Goal: Task Accomplishment & Management: Manage account settings

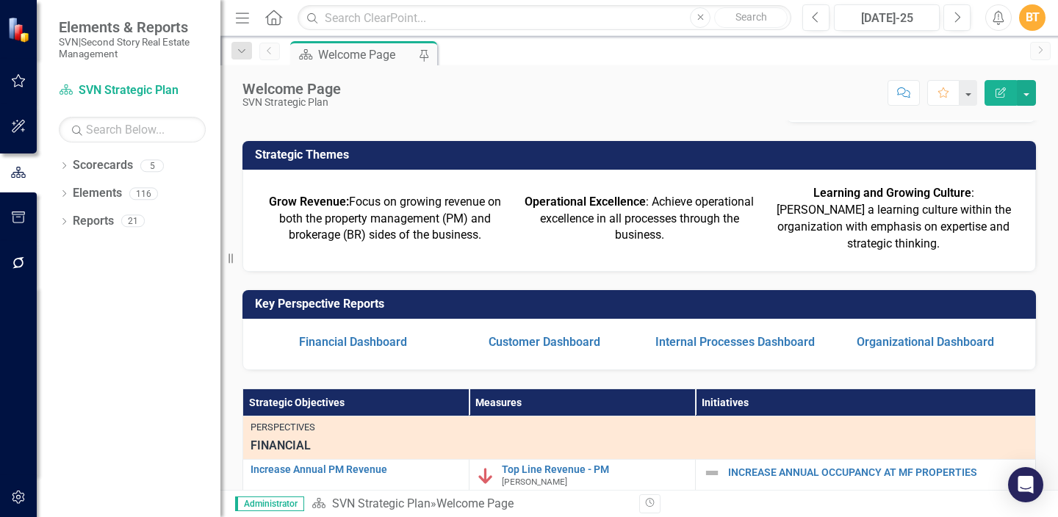
scroll to position [154, 0]
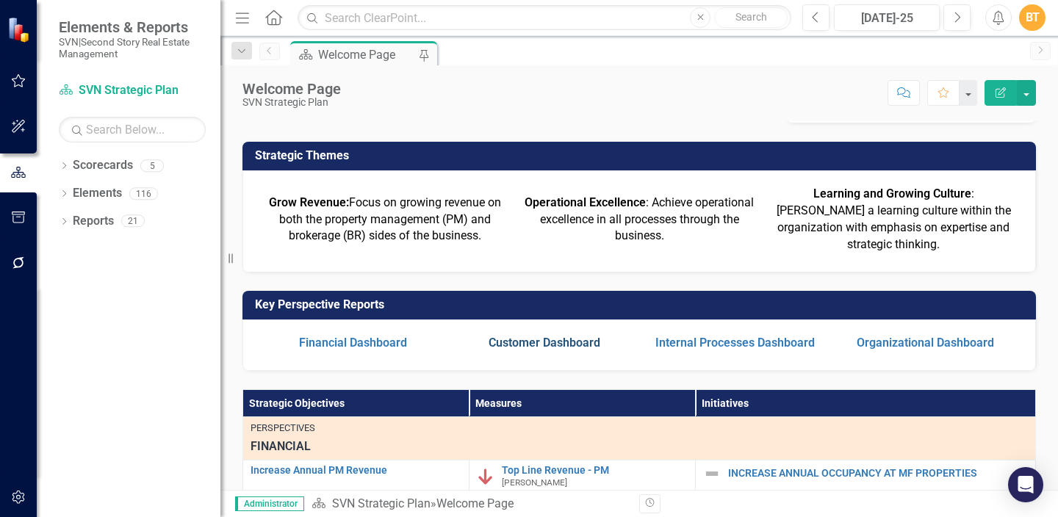
click at [555, 336] on link "Customer Dashboard" at bounding box center [545, 343] width 112 height 14
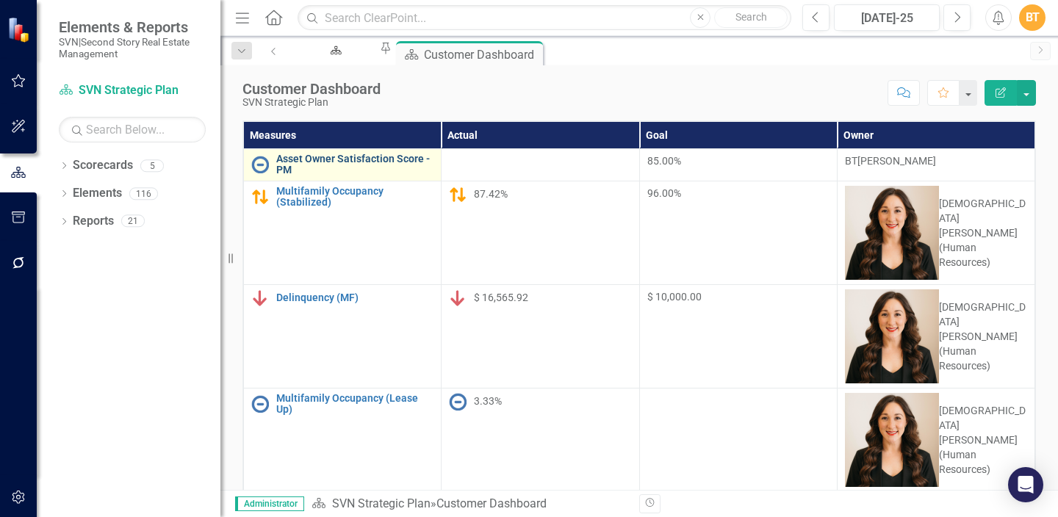
click at [416, 157] on link "Asset Owner Satisfaction Score - PM" at bounding box center [354, 165] width 157 height 23
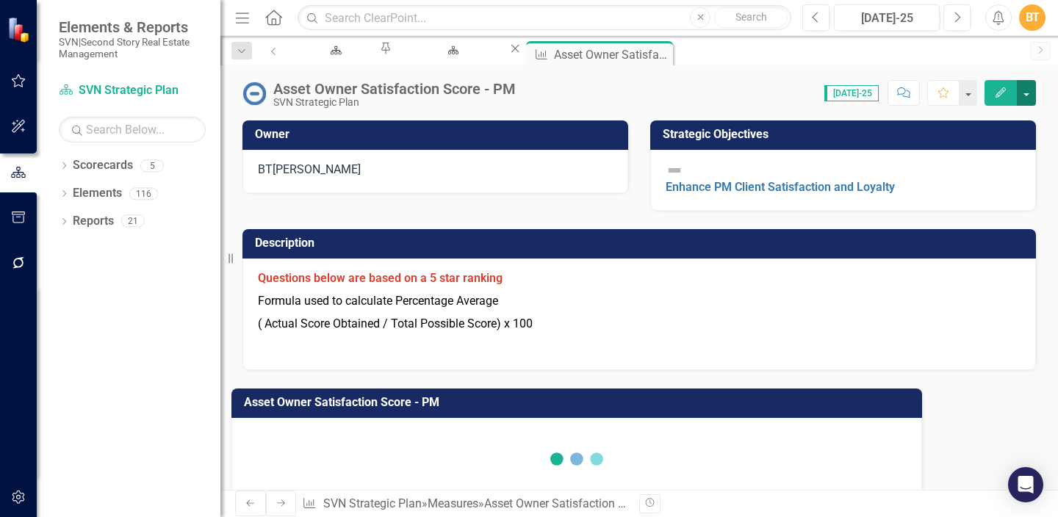
click at [1020, 96] on button "button" at bounding box center [1026, 93] width 19 height 26
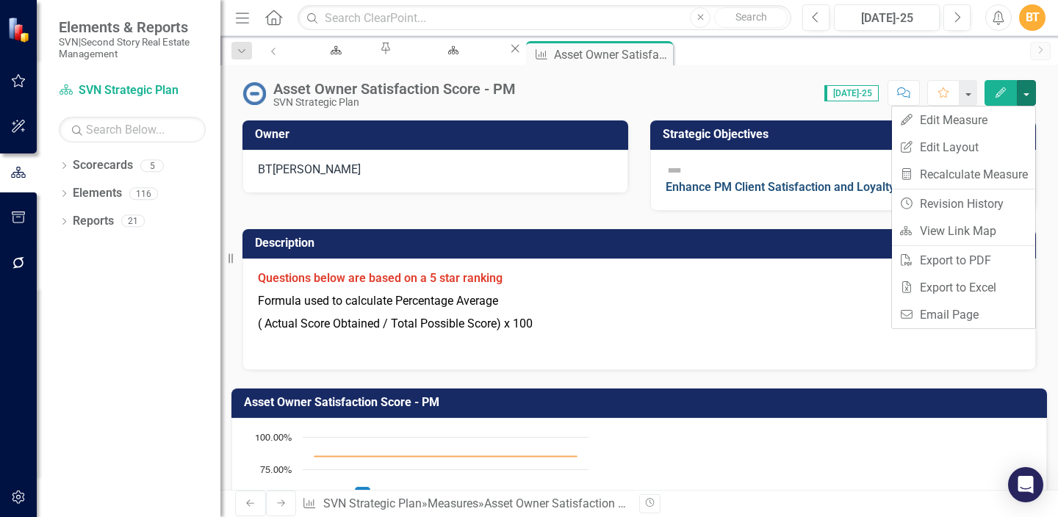
click at [780, 180] on link "Enhance PM Client Satisfaction and Loyalty" at bounding box center [780, 187] width 229 height 14
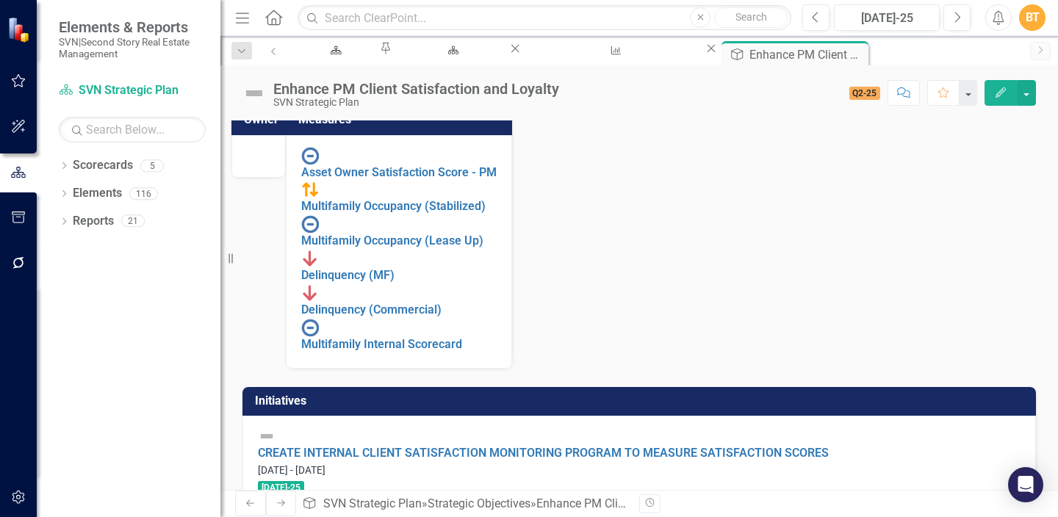
scroll to position [12, 0]
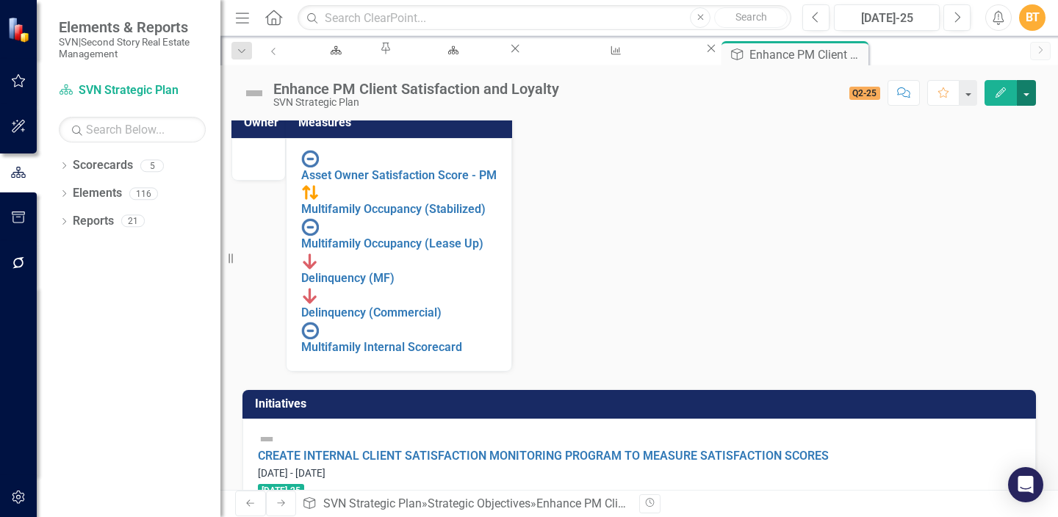
click at [1032, 92] on button "button" at bounding box center [1026, 93] width 19 height 26
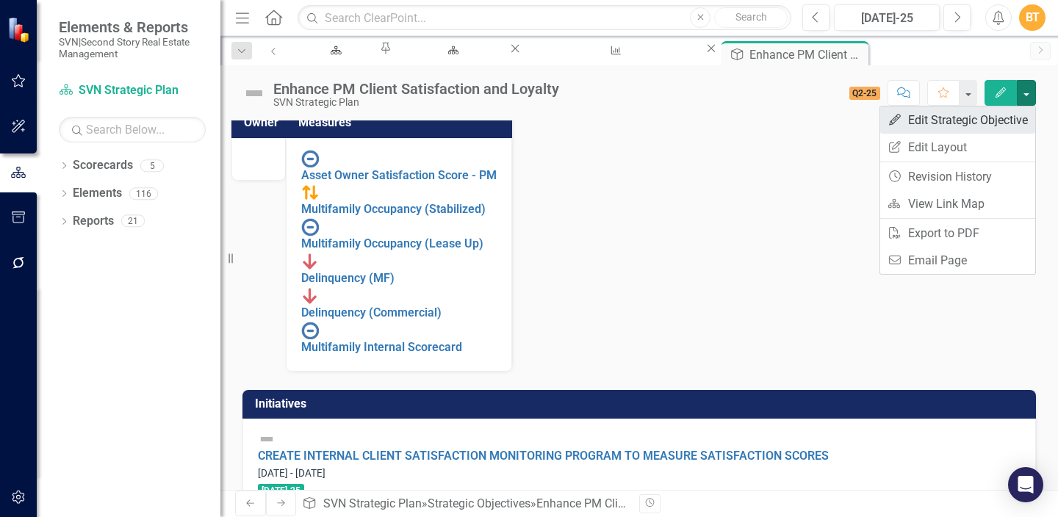
click at [1000, 119] on link "Edit Edit Strategic Objective" at bounding box center [957, 120] width 155 height 27
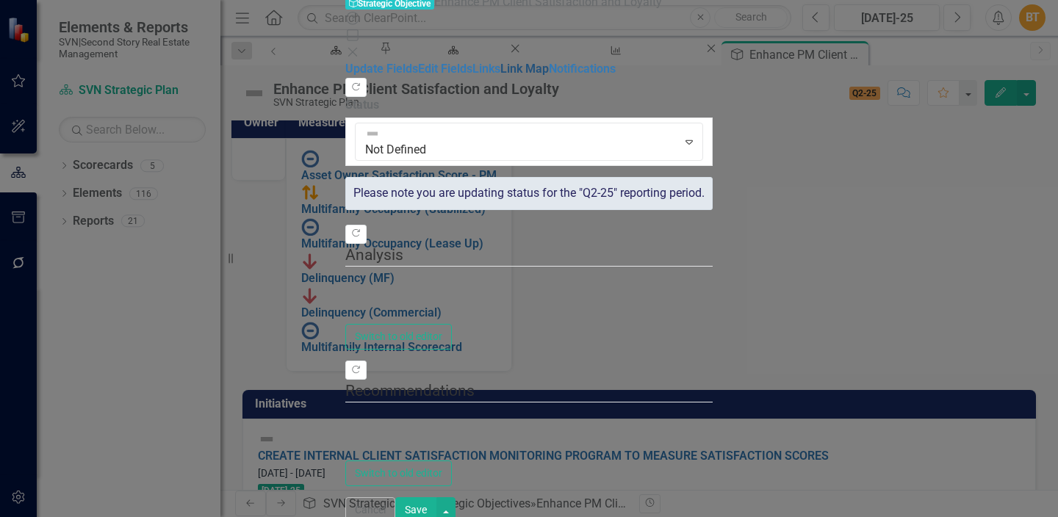
click at [500, 76] on link "Link Map" at bounding box center [524, 69] width 48 height 14
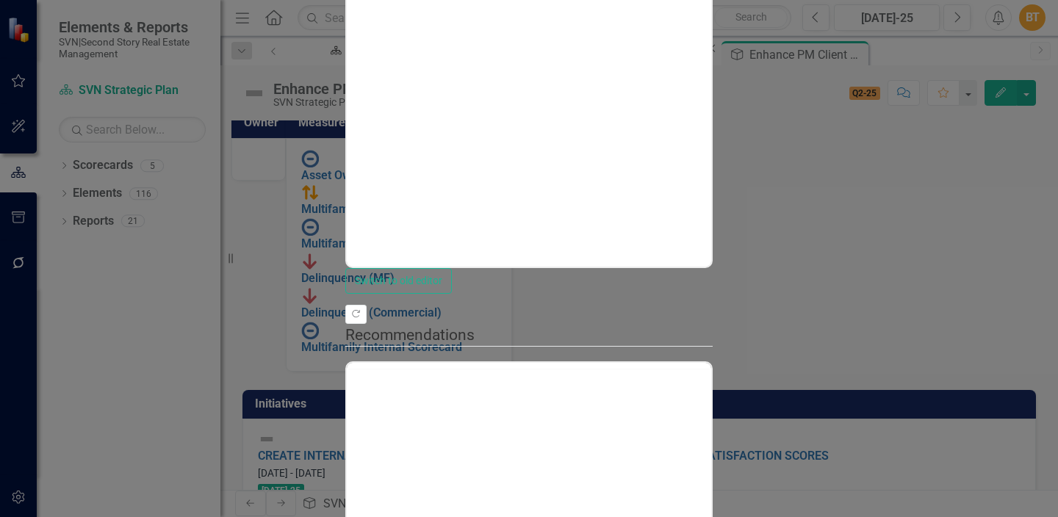
scroll to position [0, 0]
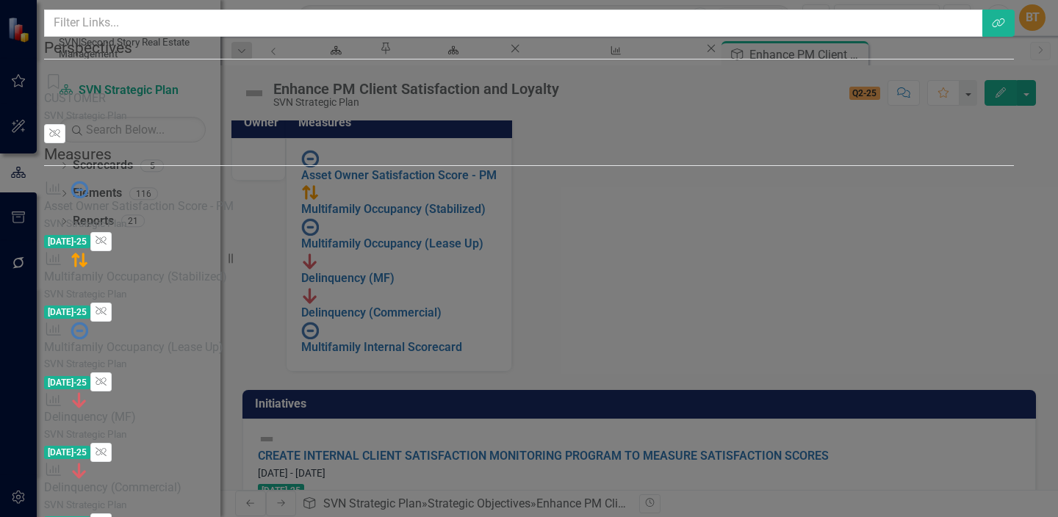
scroll to position [90, 0]
click at [107, 237] on icon "Unlink" at bounding box center [101, 241] width 11 height 9
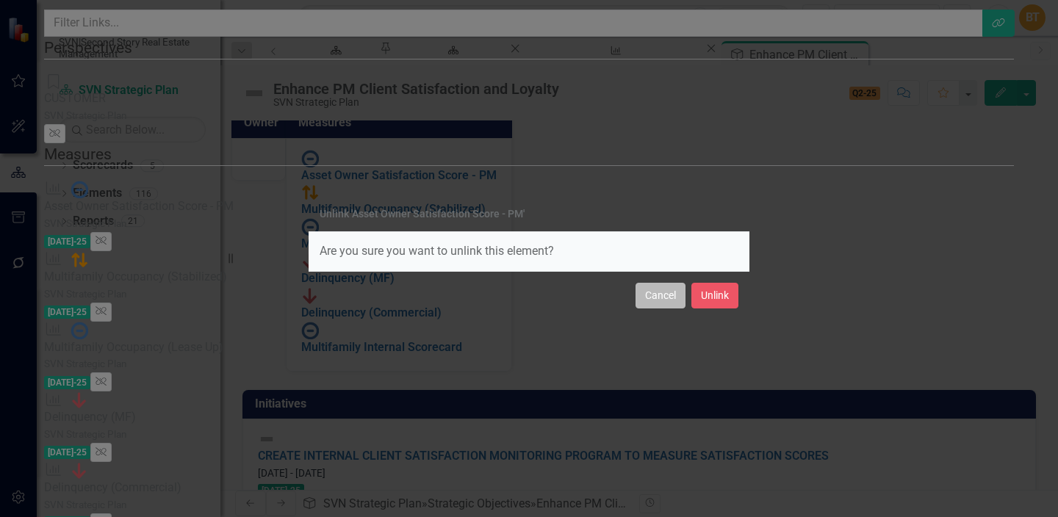
click at [665, 294] on button "Cancel" at bounding box center [661, 296] width 50 height 26
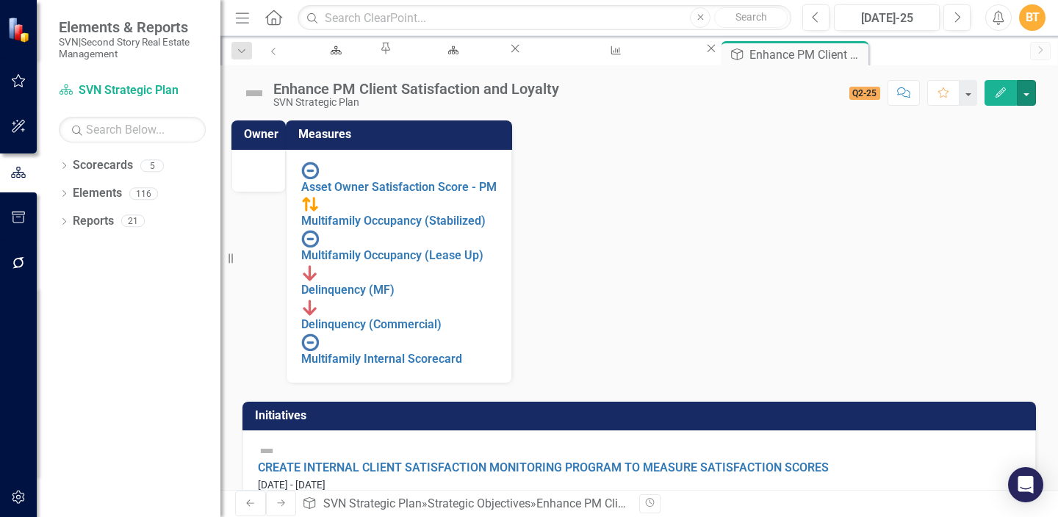
scroll to position [144, 0]
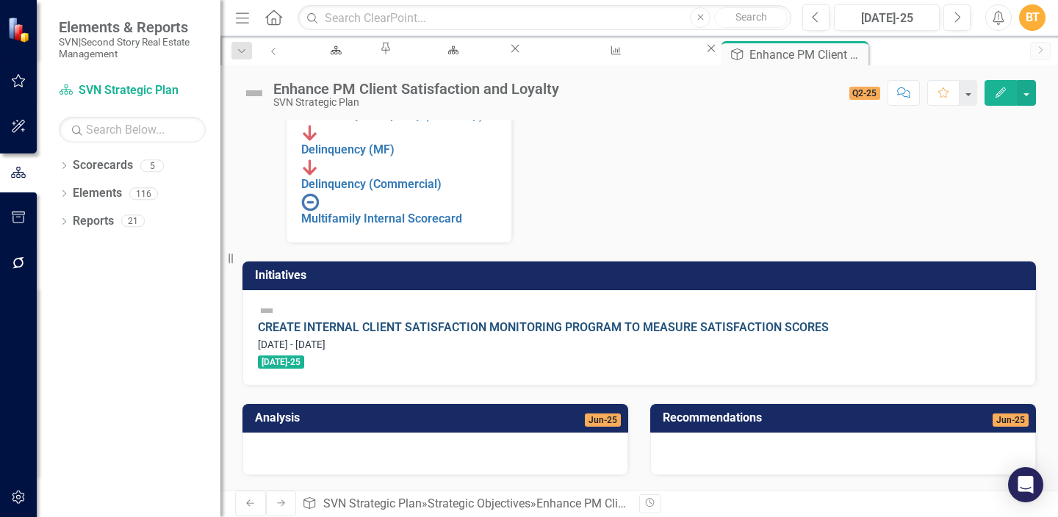
click at [594, 334] on link "CREATE INTERNAL CLIENT SATISFACTION MONITORING PROGRAM TO MEASURE SATISFACTION …" at bounding box center [543, 327] width 571 height 14
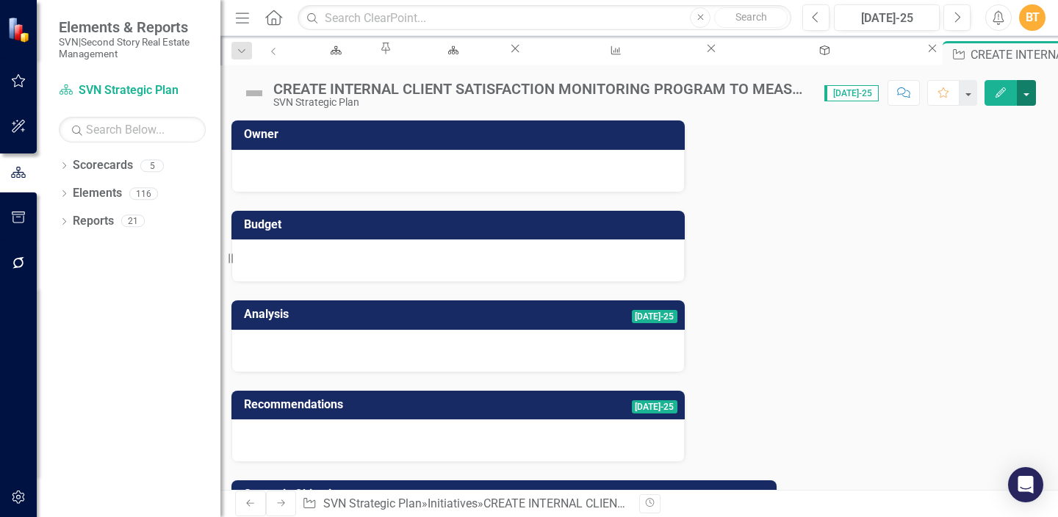
click at [1023, 87] on button "button" at bounding box center [1026, 93] width 19 height 26
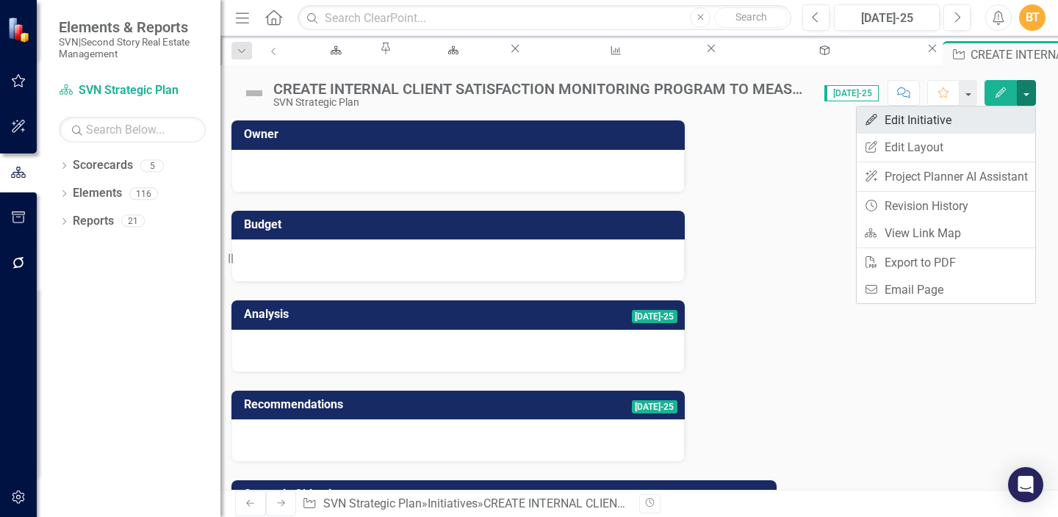
click at [982, 126] on link "Edit Edit Initiative" at bounding box center [946, 120] width 179 height 27
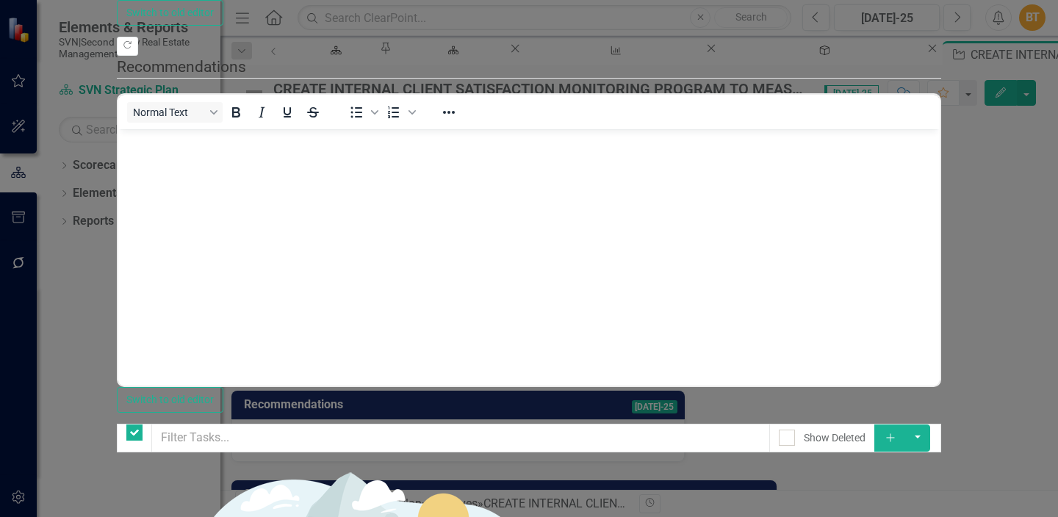
checkbox input "false"
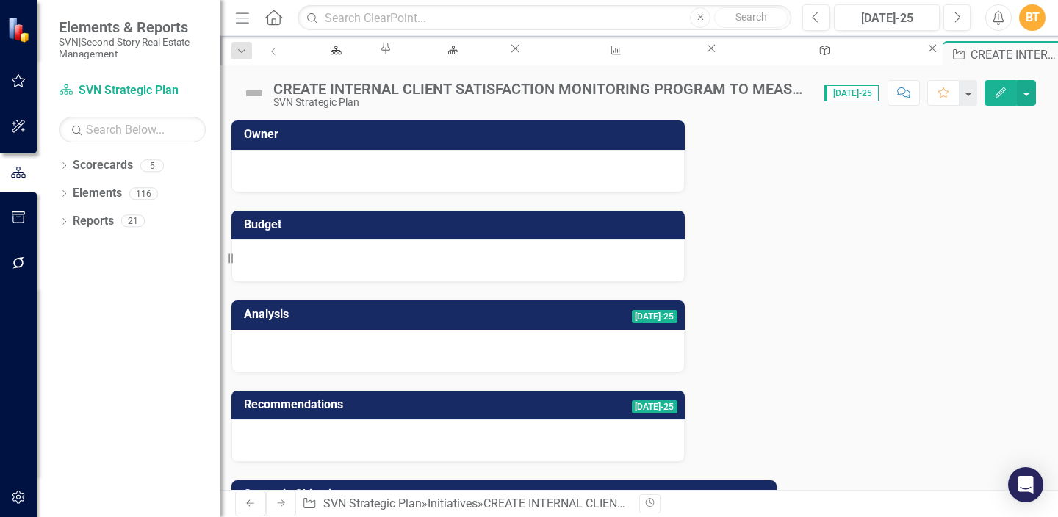
click at [1057, 48] on icon "Close" at bounding box center [1078, 53] width 15 height 12
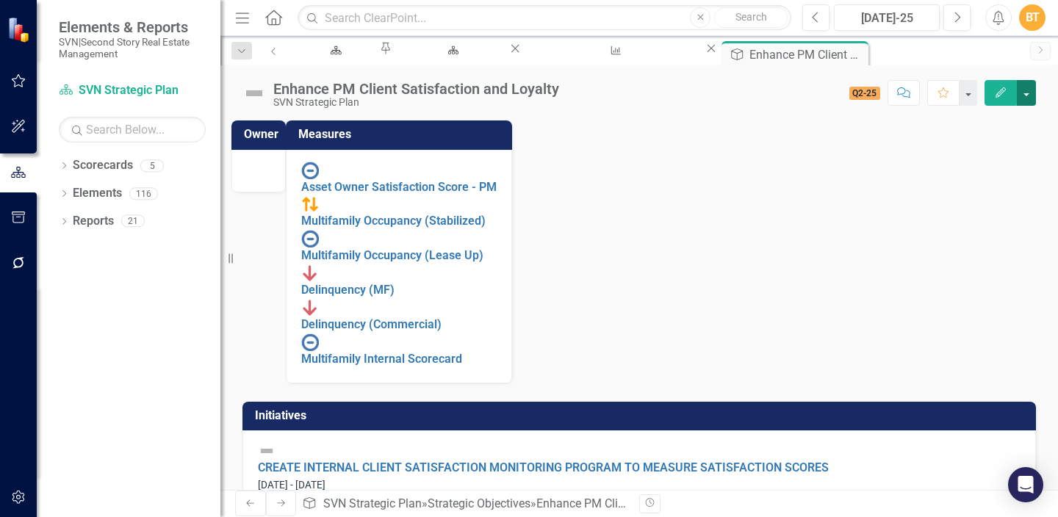
click at [1027, 95] on button "button" at bounding box center [1026, 93] width 19 height 26
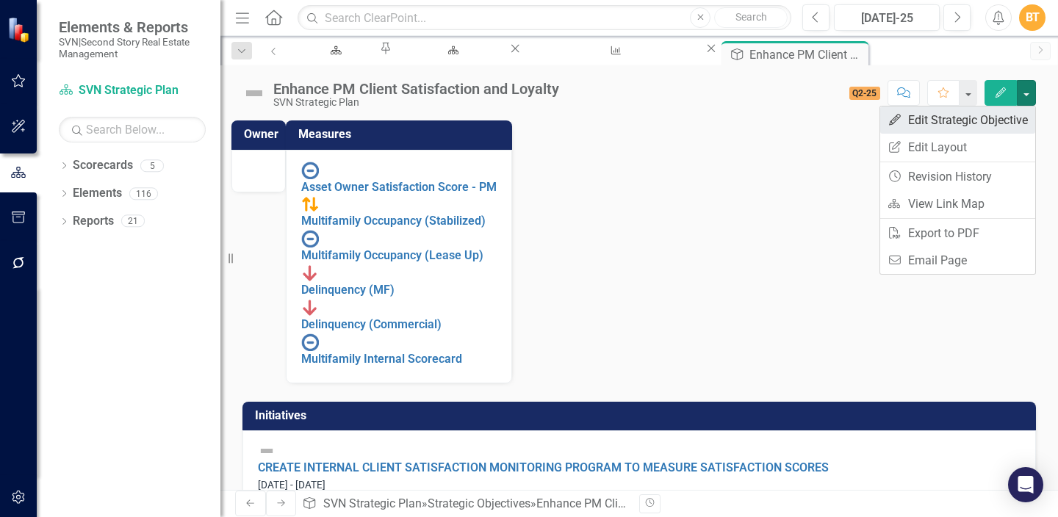
click at [985, 128] on link "Edit Edit Strategic Objective" at bounding box center [957, 120] width 155 height 27
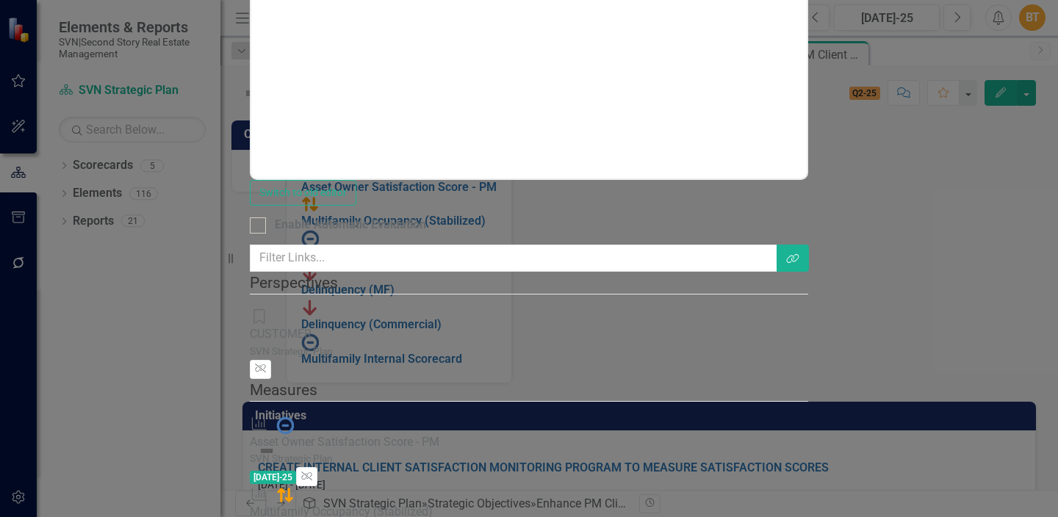
scroll to position [70, 0]
click at [317, 467] on button "Unlink" at bounding box center [306, 476] width 21 height 19
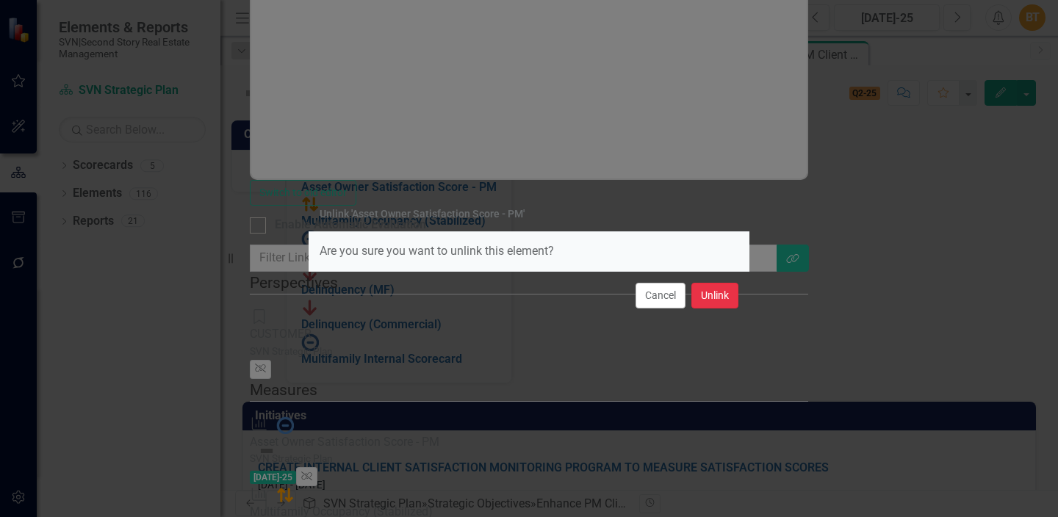
click at [727, 296] on button "Unlink" at bounding box center [714, 296] width 47 height 26
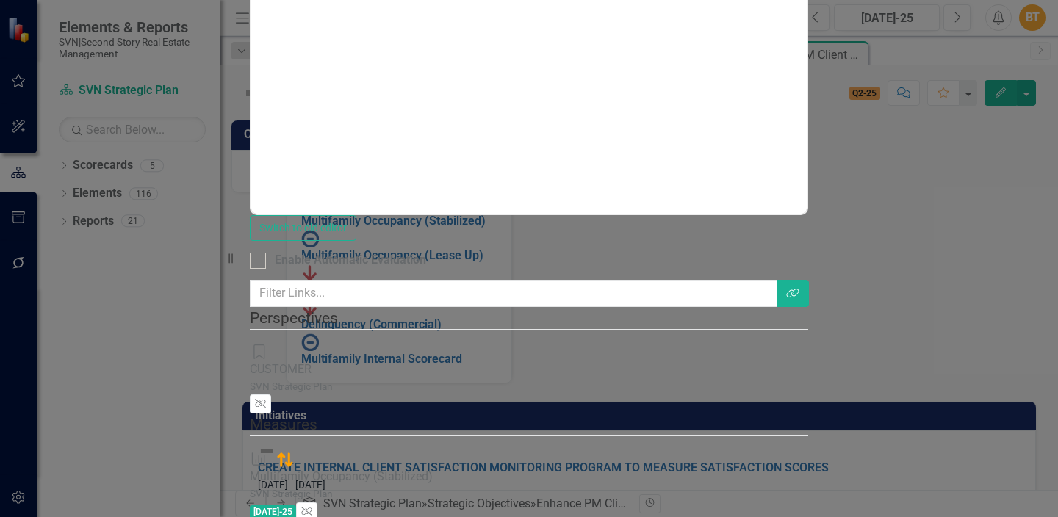
scroll to position [50, 0]
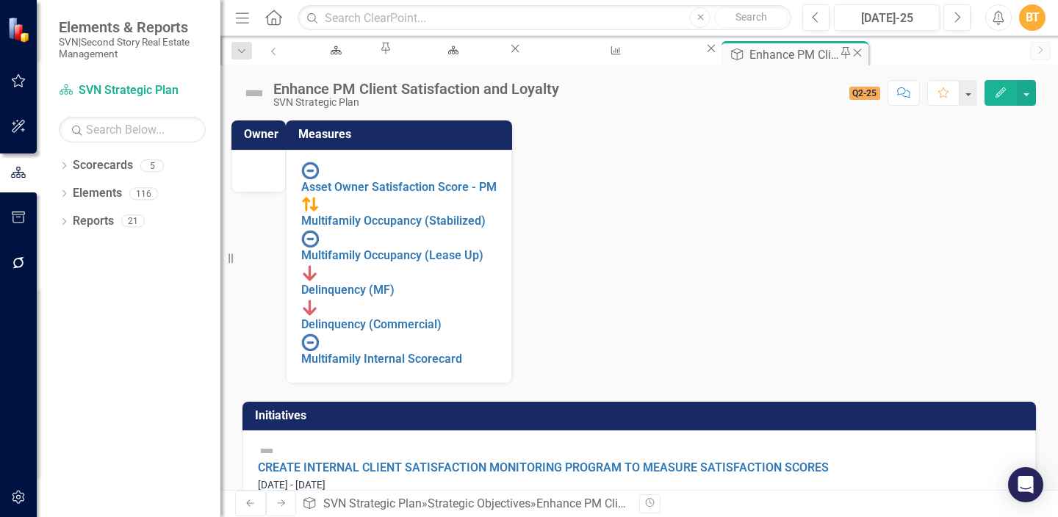
click at [850, 53] on icon "Close" at bounding box center [857, 53] width 15 height 12
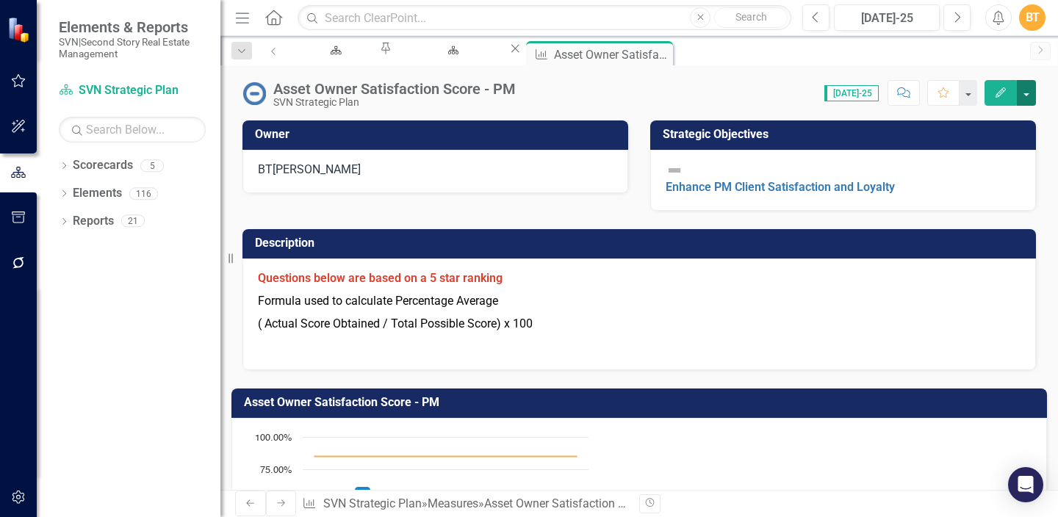
click at [1029, 97] on button "button" at bounding box center [1026, 93] width 19 height 26
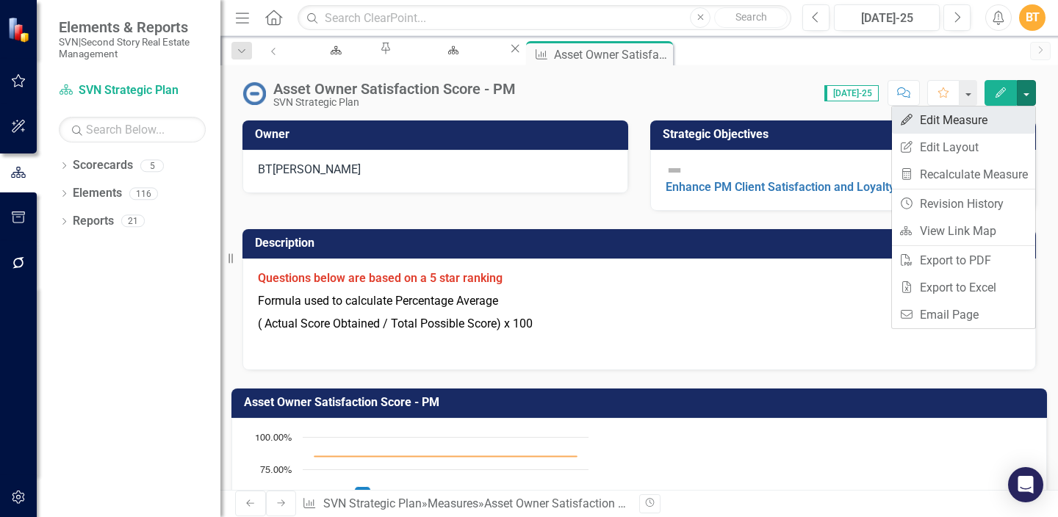
click at [986, 111] on link "Edit Edit Measure" at bounding box center [963, 120] width 143 height 27
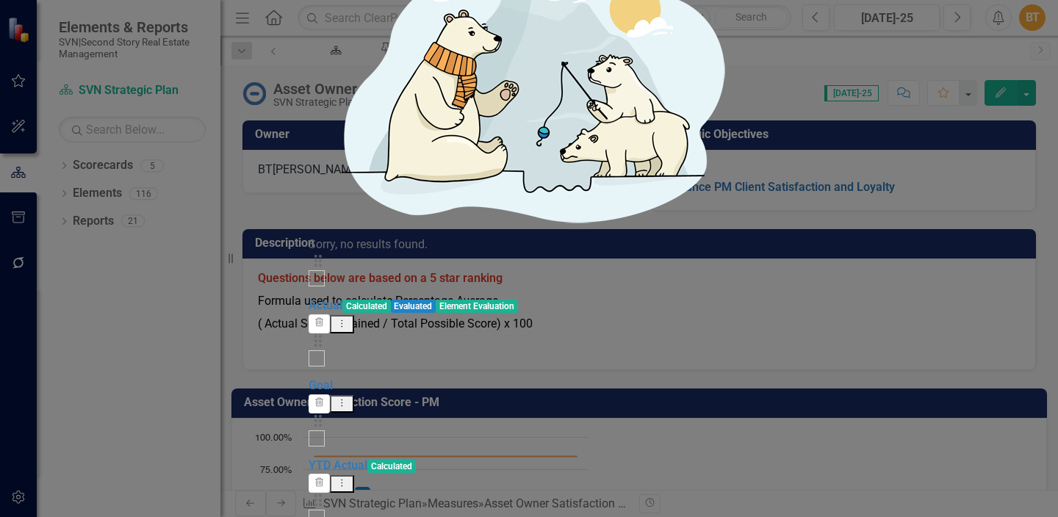
checkbox input "false"
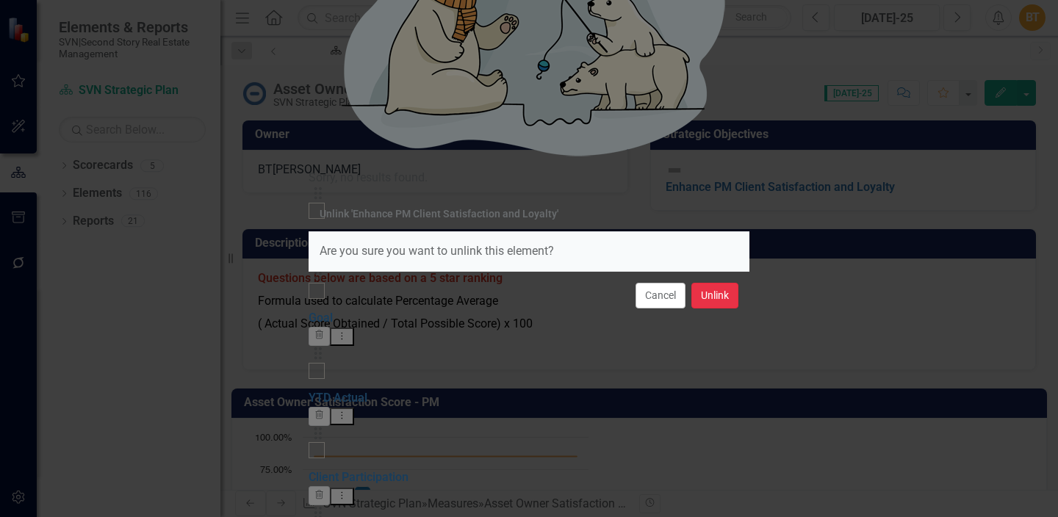
click at [718, 301] on button "Unlink" at bounding box center [714, 296] width 47 height 26
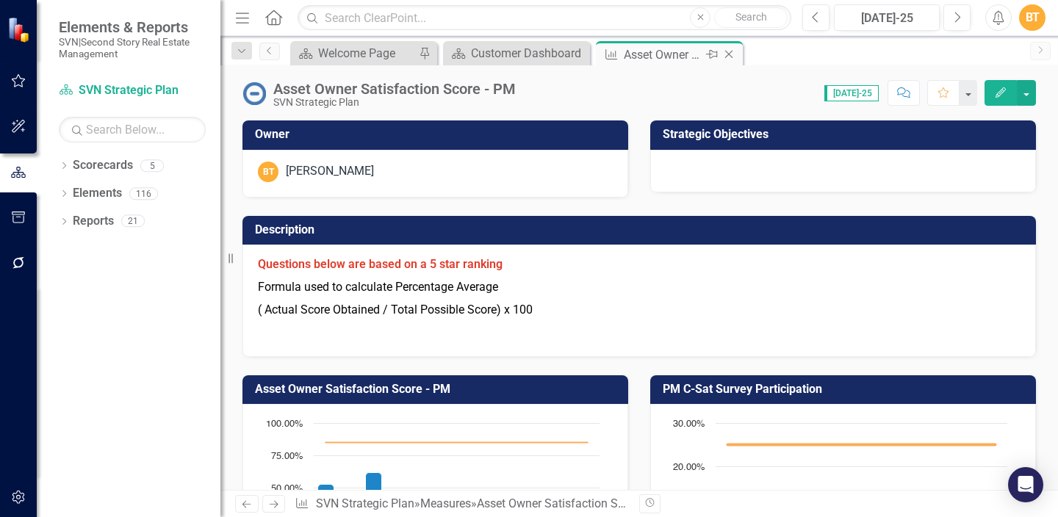
click at [730, 51] on icon "Close" at bounding box center [729, 54] width 15 height 12
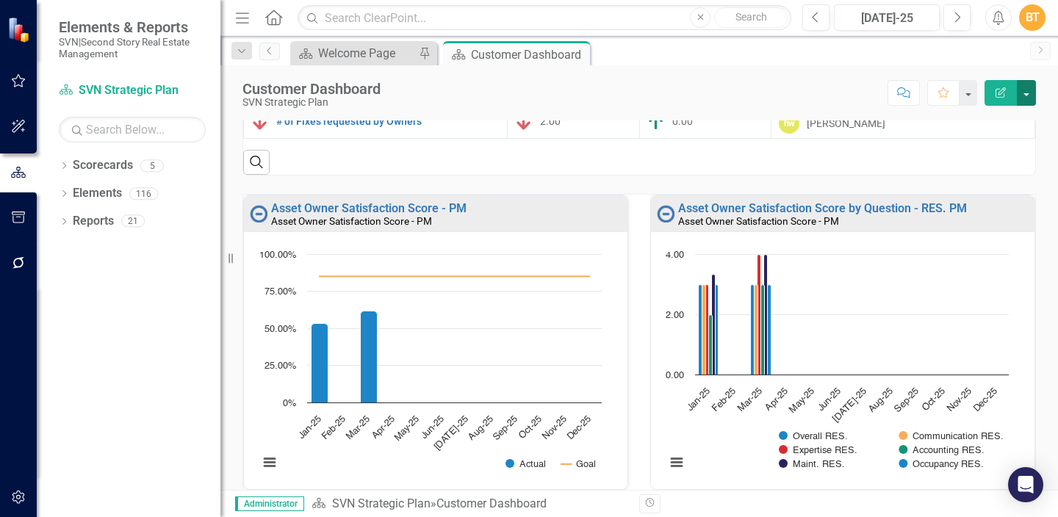
click at [1020, 99] on button "button" at bounding box center [1026, 93] width 19 height 26
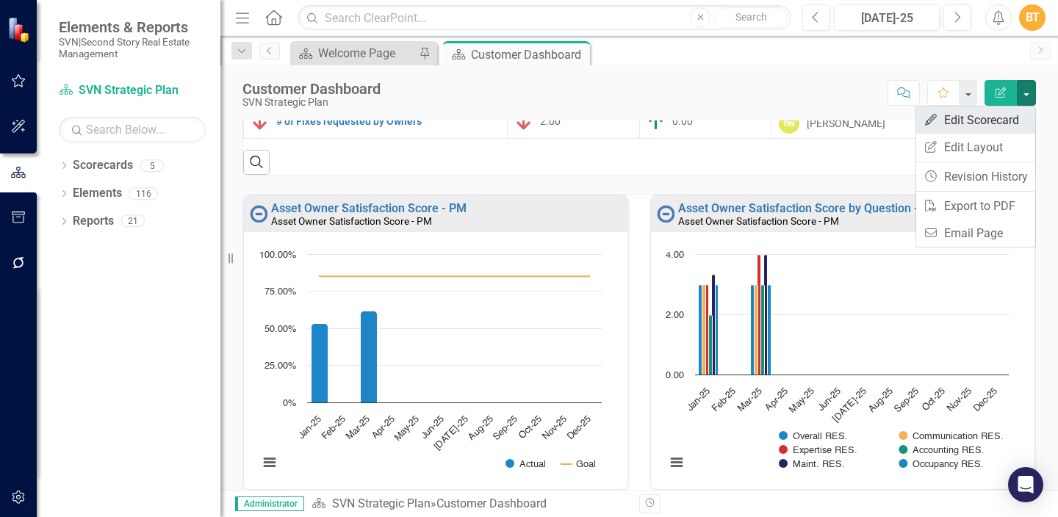
click at [985, 119] on link "Edit Edit Scorecard" at bounding box center [975, 120] width 119 height 27
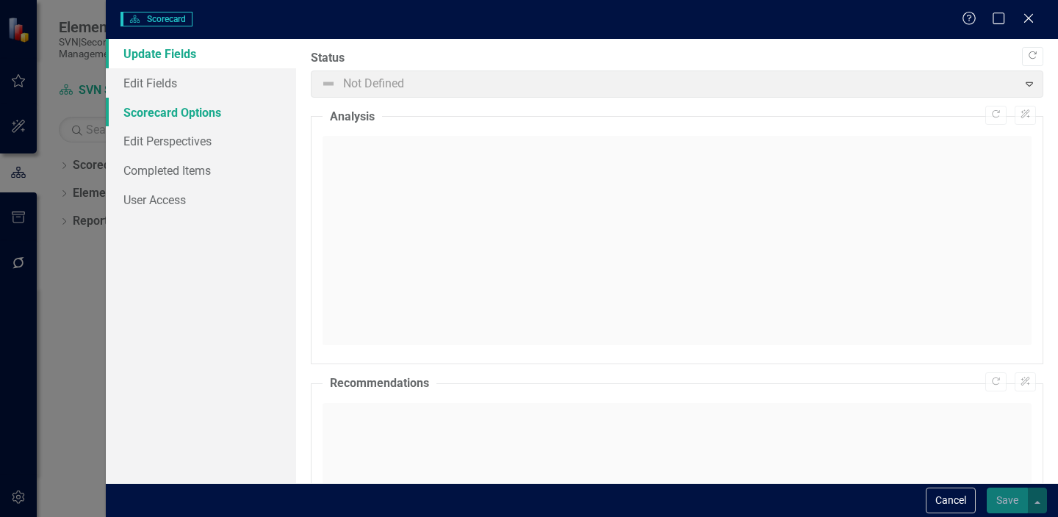
click at [185, 118] on link "Scorecard Options" at bounding box center [201, 112] width 190 height 29
click at [1031, 18] on icon "Close" at bounding box center [1028, 18] width 18 height 14
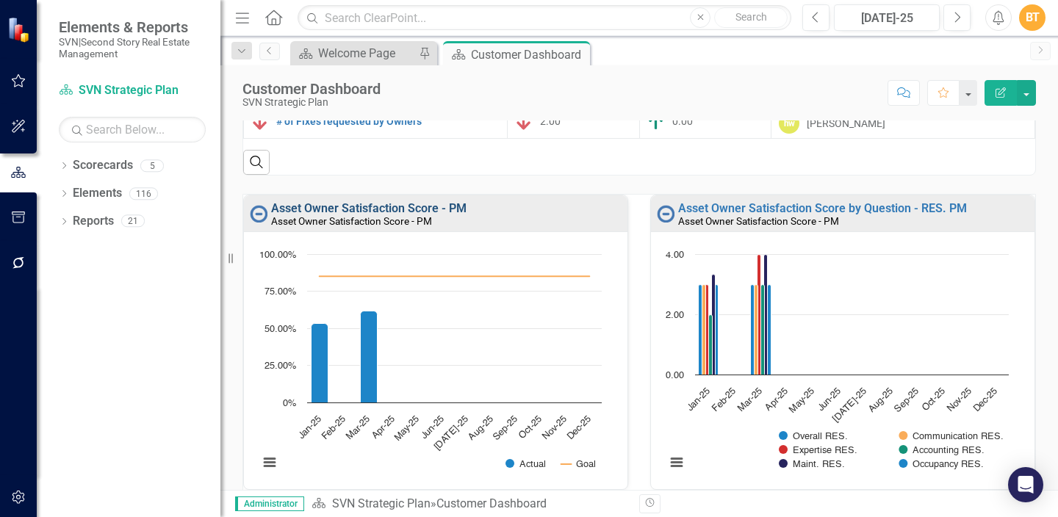
click at [484, 203] on div "Asset Owner Satisfaction Score - PM" at bounding box center [447, 209] width 353 height 12
click at [419, 201] on link "Asset Owner Satisfaction Score - PM" at bounding box center [368, 208] width 195 height 14
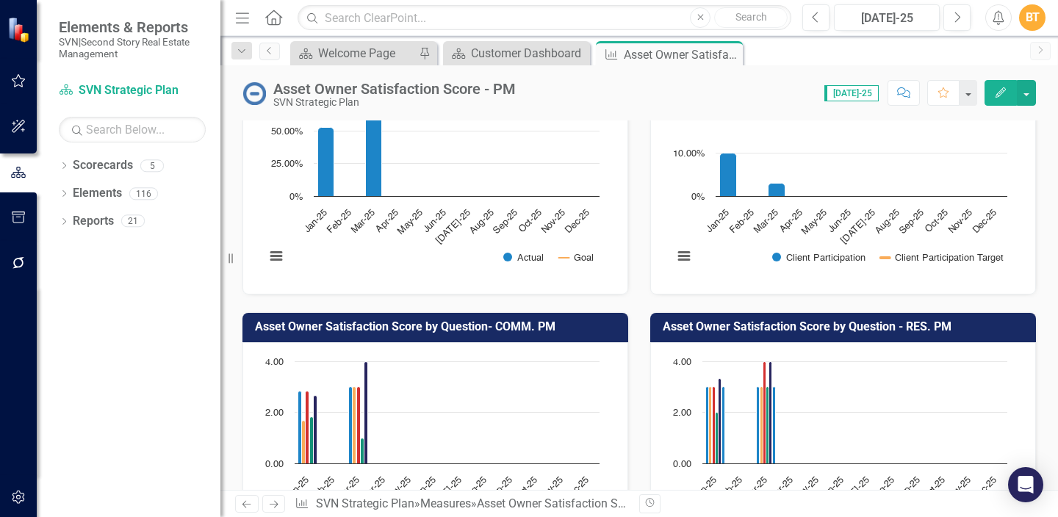
scroll to position [356, 0]
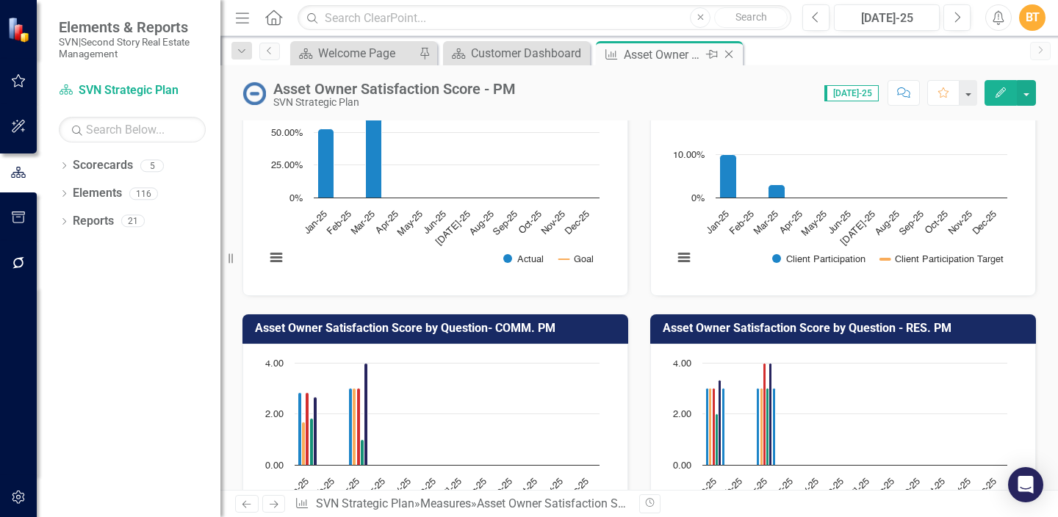
click at [728, 56] on icon "Close" at bounding box center [729, 54] width 15 height 12
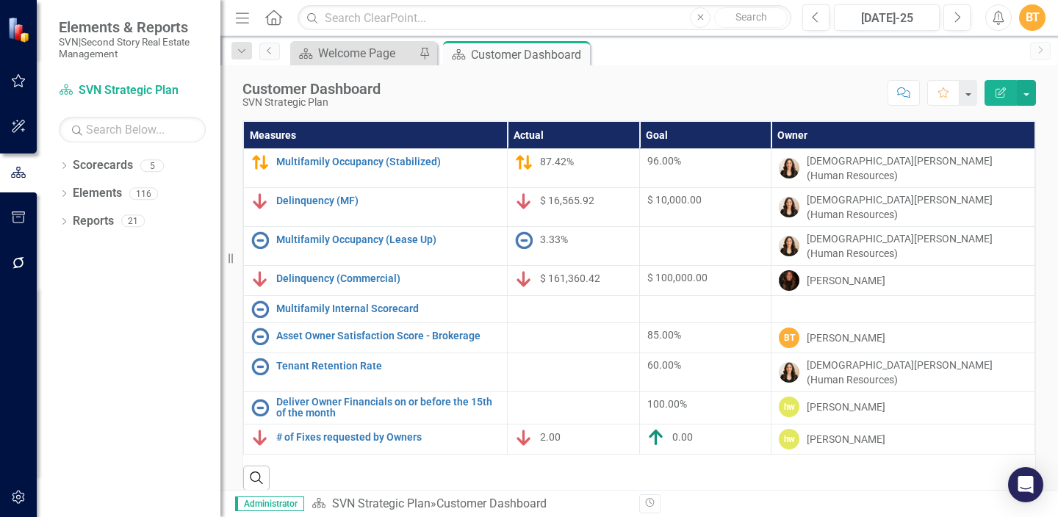
click at [1002, 96] on icon "Edit Report" at bounding box center [1000, 92] width 13 height 10
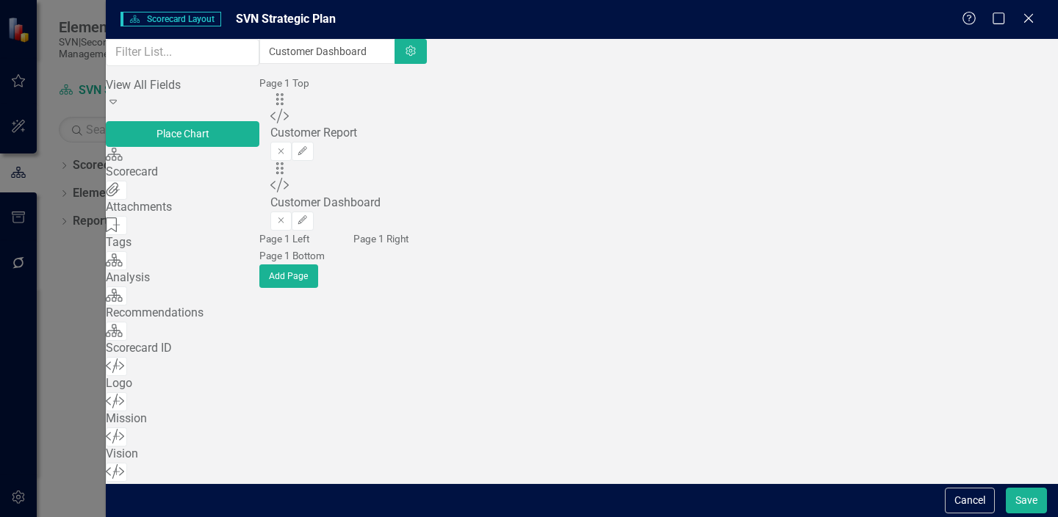
click at [215, 181] on div "Scorecard" at bounding box center [183, 172] width 154 height 17
click at [191, 181] on div "Scorecard" at bounding box center [183, 172] width 154 height 17
click at [123, 162] on icon "Scorecard" at bounding box center [114, 154] width 17 height 15
click at [242, 182] on div "Scorecard Scorecard Add" at bounding box center [183, 164] width 154 height 35
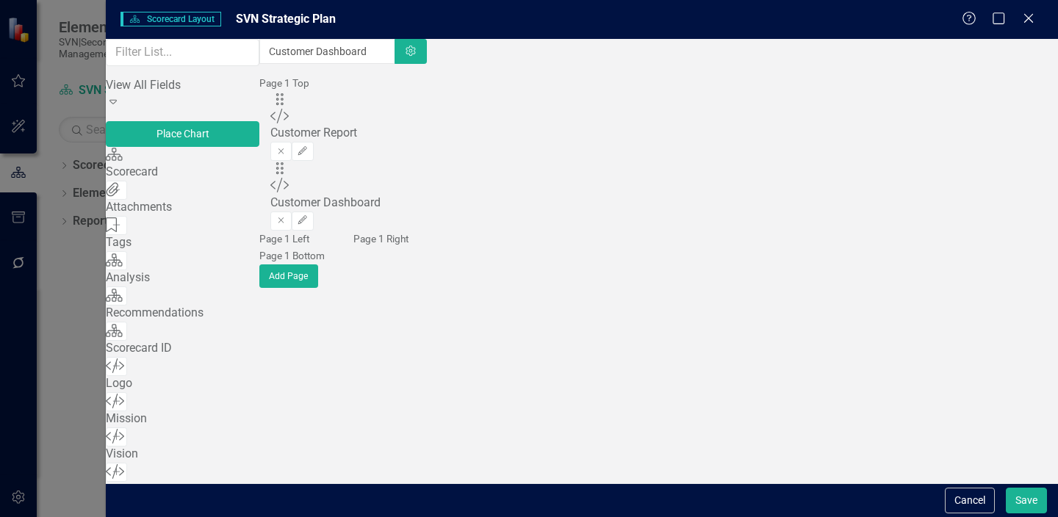
click at [415, 195] on div "Customer Dashboard" at bounding box center [342, 203] width 145 height 17
click at [238, 500] on div "Custom Data Grid Add" at bounding box center [183, 517] width 154 height 35
click at [308, 147] on icon "Edit" at bounding box center [302, 151] width 11 height 9
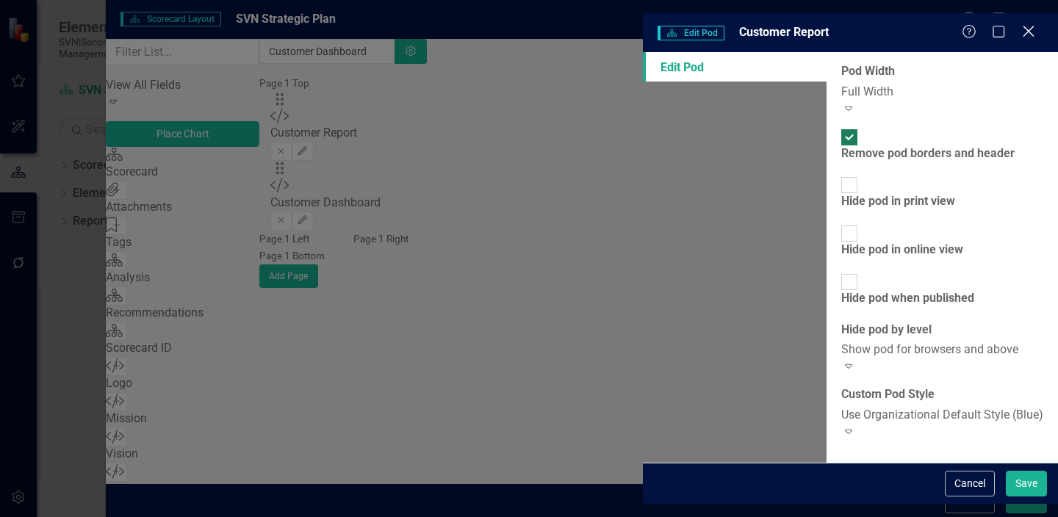
click at [1030, 25] on icon "Close" at bounding box center [1028, 32] width 18 height 14
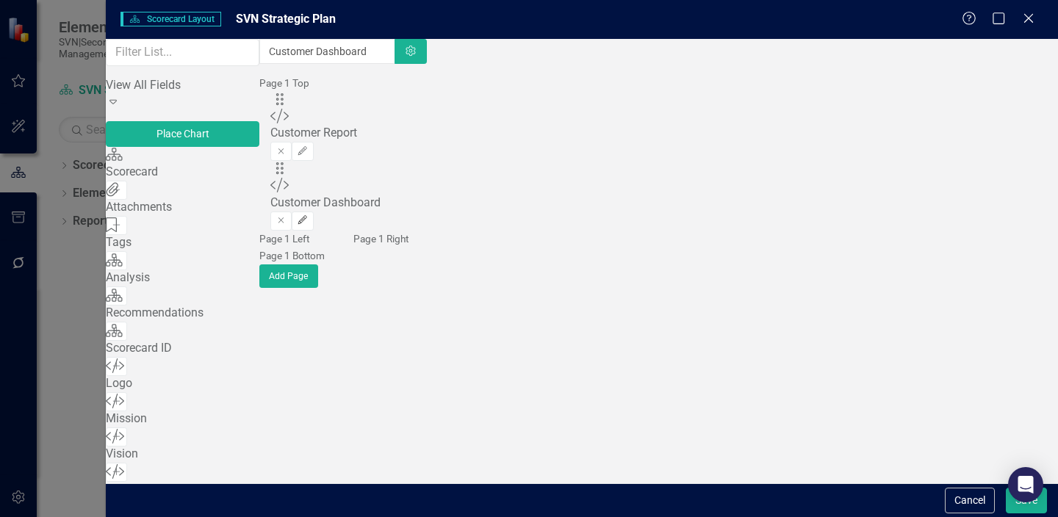
click at [308, 216] on icon "Edit" at bounding box center [302, 220] width 11 height 9
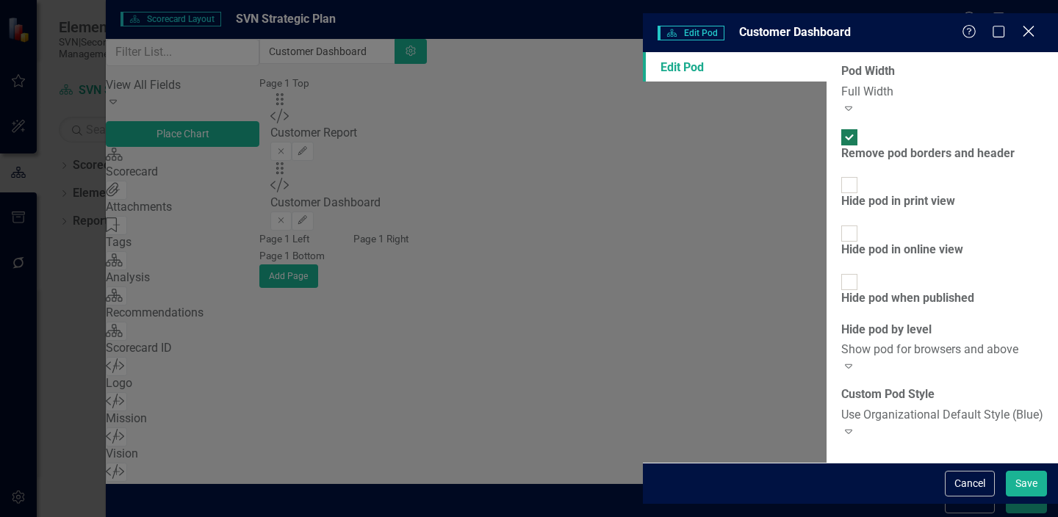
click at [1028, 25] on icon "Close" at bounding box center [1028, 32] width 18 height 14
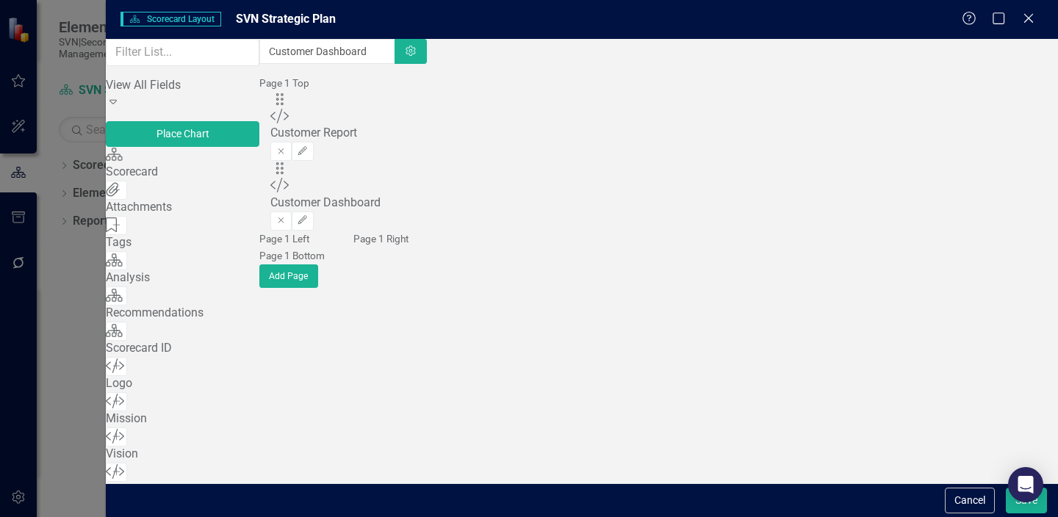
scroll to position [0, 0]
click at [415, 56] on icon "button" at bounding box center [411, 51] width 10 height 10
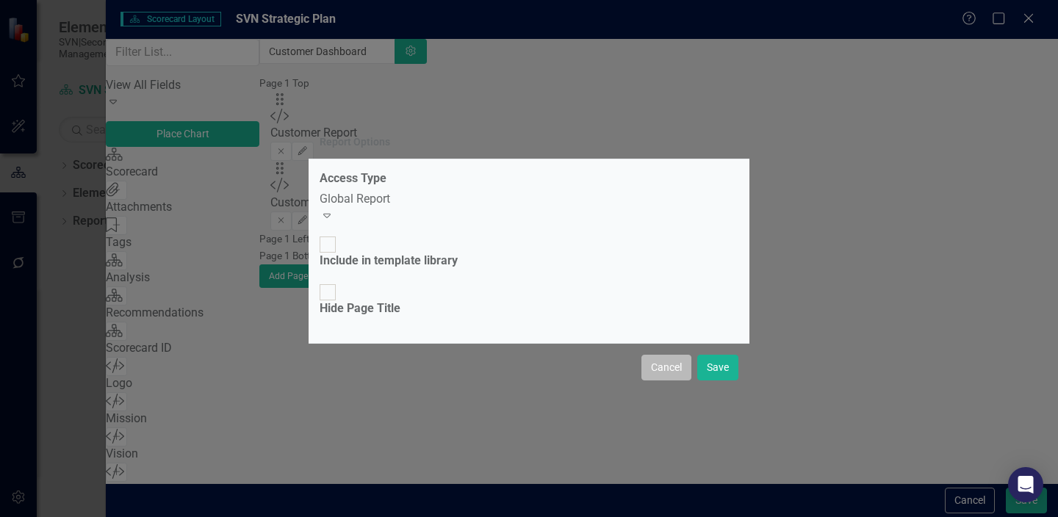
click at [648, 355] on button "Cancel" at bounding box center [667, 368] width 50 height 26
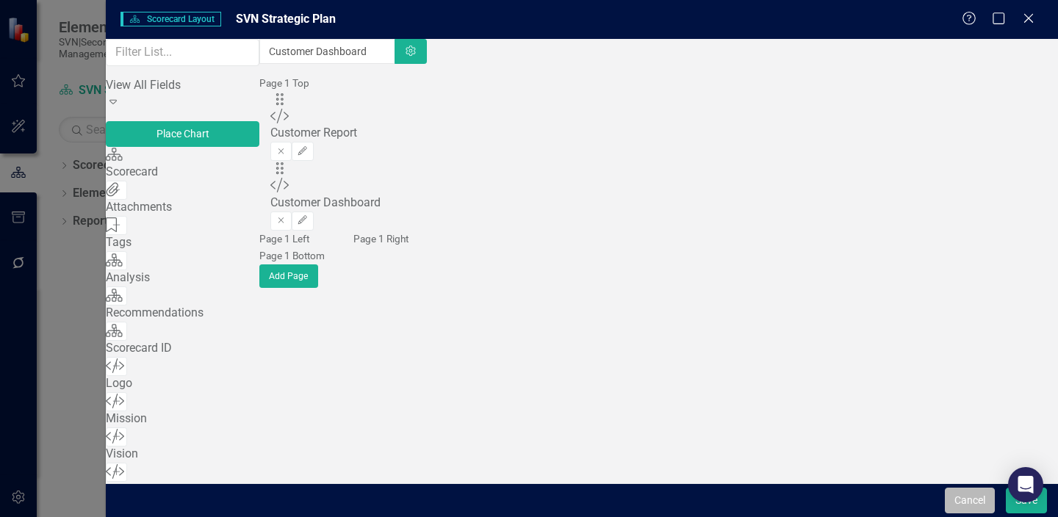
click at [960, 490] on button "Cancel" at bounding box center [970, 501] width 50 height 26
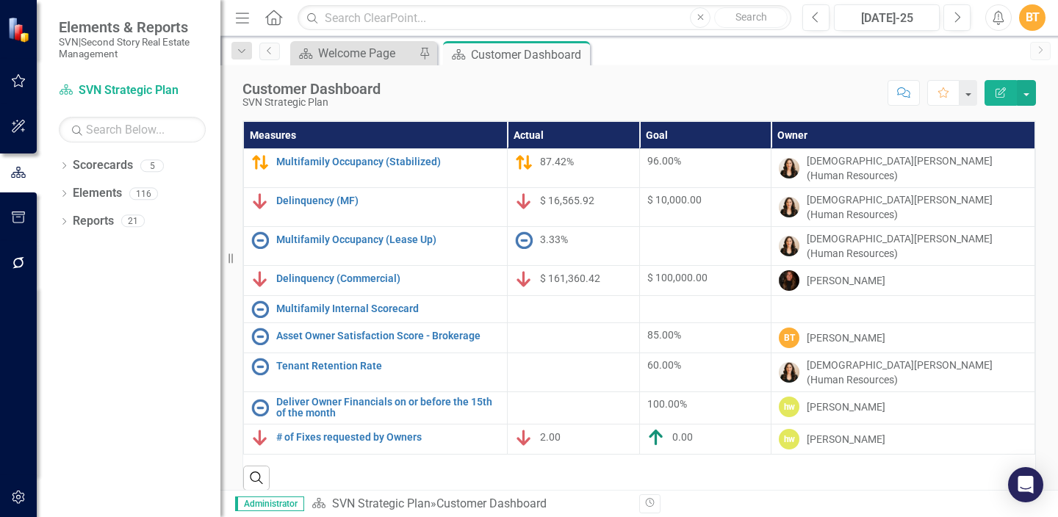
click at [1016, 95] on button "Edit Report" at bounding box center [1001, 93] width 32 height 26
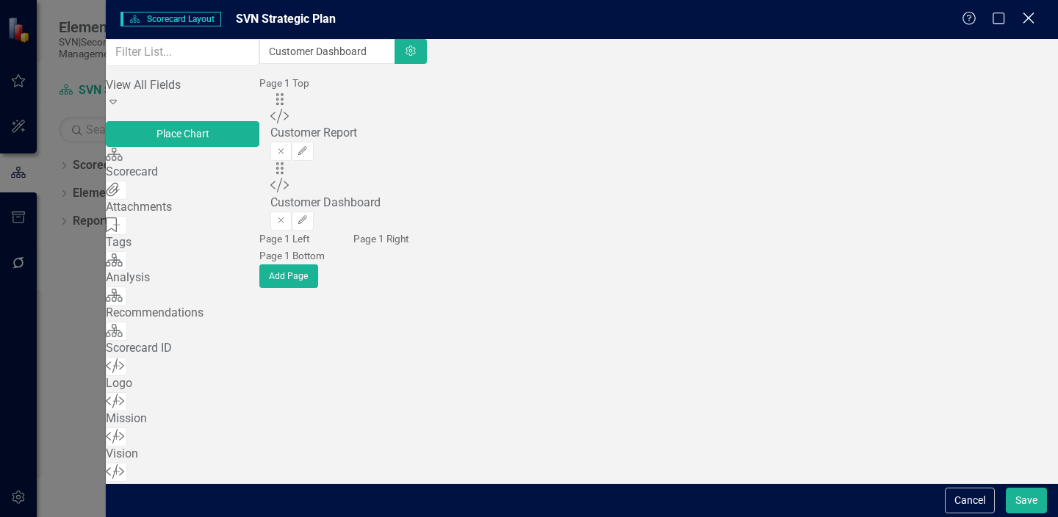
click at [1035, 18] on icon "Close" at bounding box center [1028, 18] width 18 height 14
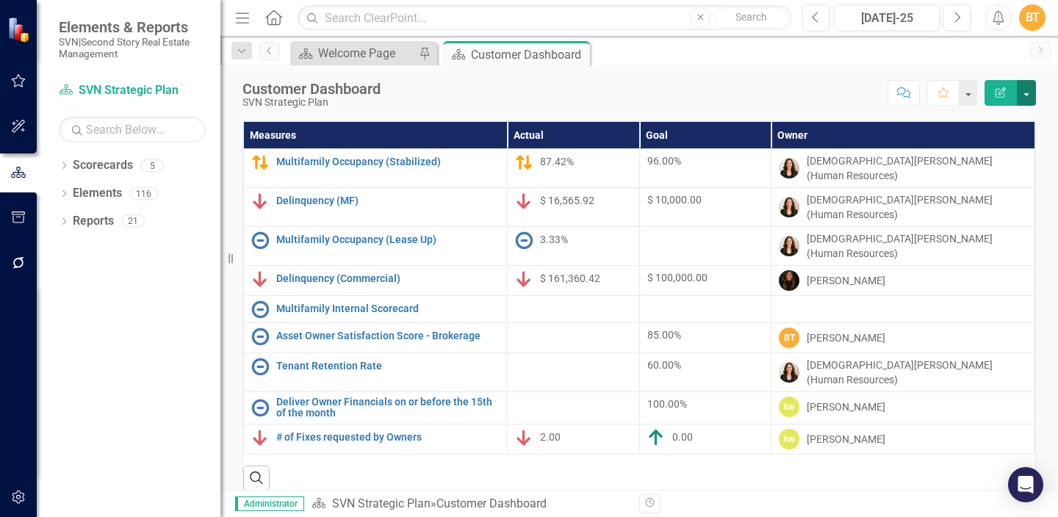
click at [1035, 94] on button "button" at bounding box center [1026, 93] width 19 height 26
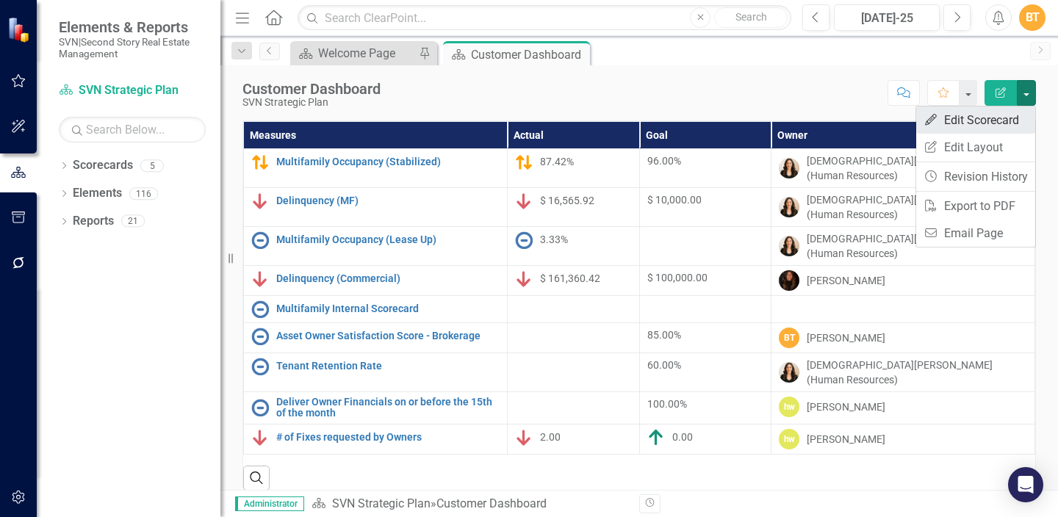
click at [993, 123] on link "Edit Edit Scorecard" at bounding box center [975, 120] width 119 height 27
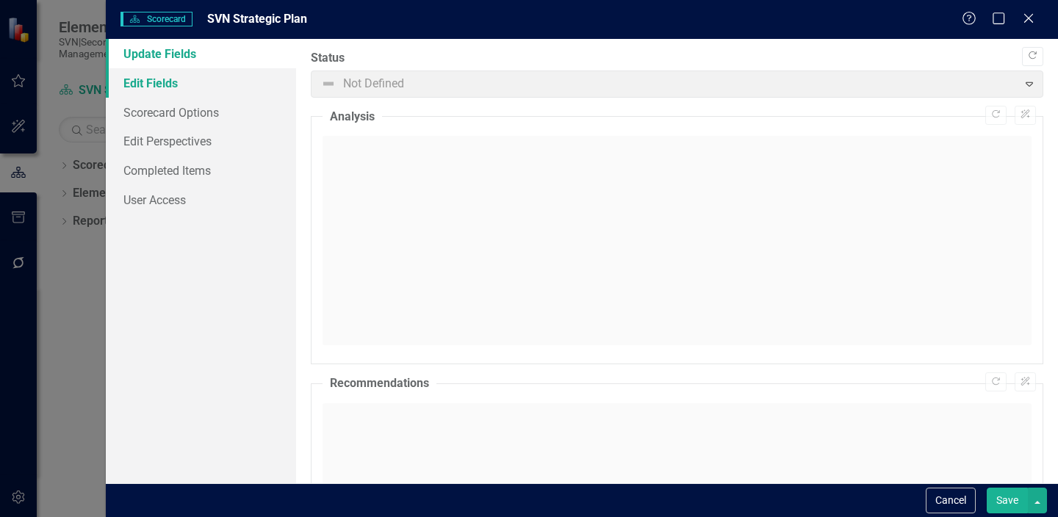
click at [174, 81] on link "Edit Fields" at bounding box center [201, 82] width 190 height 29
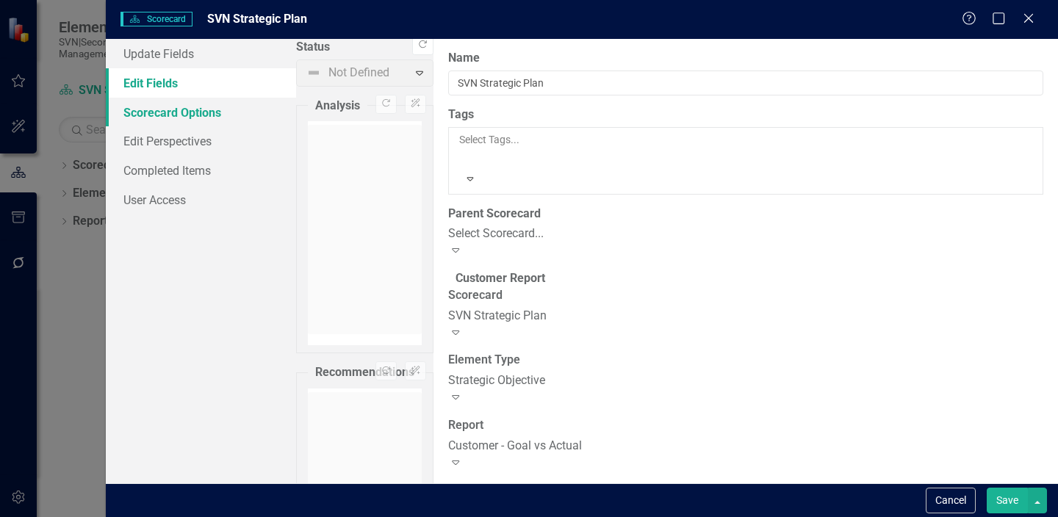
click at [183, 115] on link "Scorecard Options" at bounding box center [201, 112] width 190 height 29
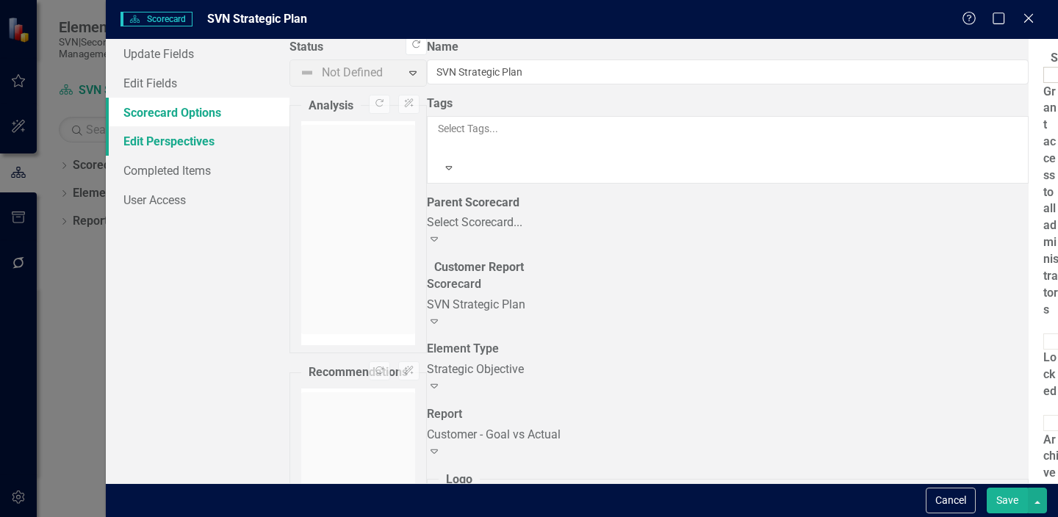
click at [193, 140] on link "Edit Perspectives" at bounding box center [198, 140] width 184 height 29
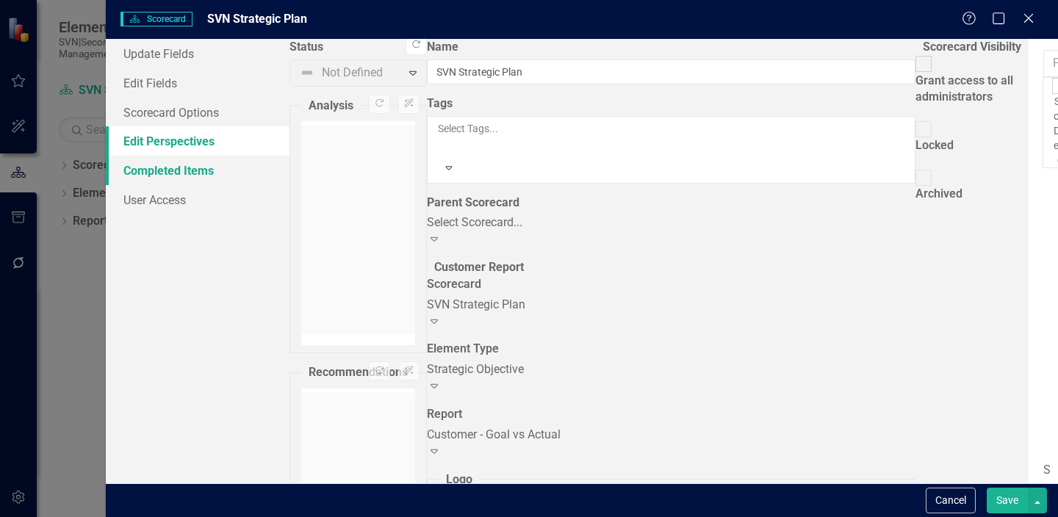
click at [205, 165] on link "Completed Items" at bounding box center [198, 170] width 184 height 29
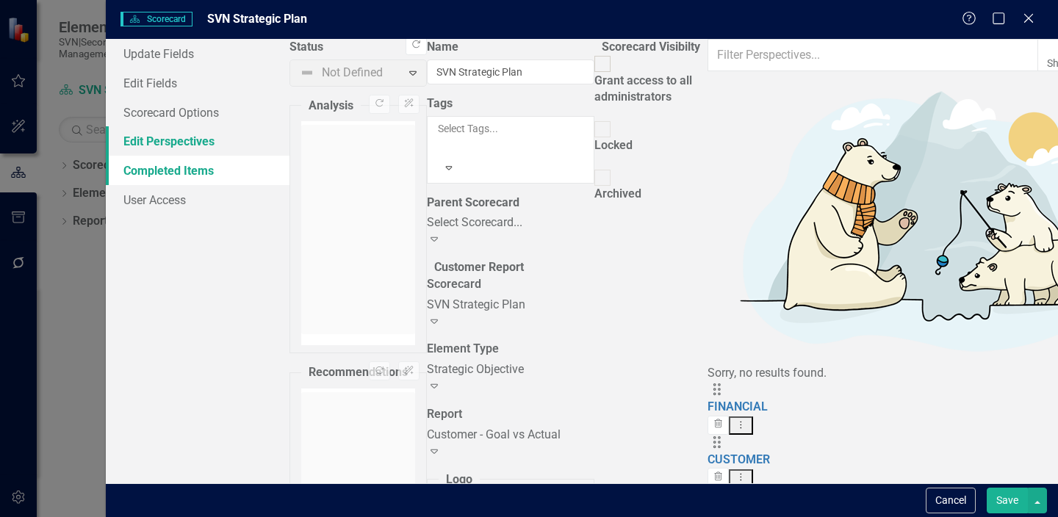
click at [204, 150] on link "Edit Perspectives" at bounding box center [198, 140] width 184 height 29
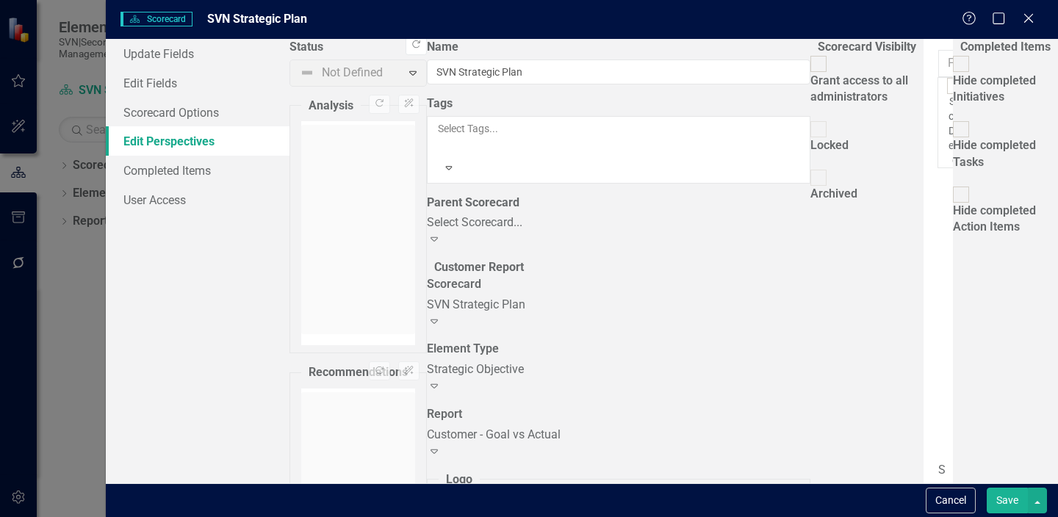
click at [997, 177] on link "Edit Edit Perspective" at bounding box center [958, 176] width 147 height 27
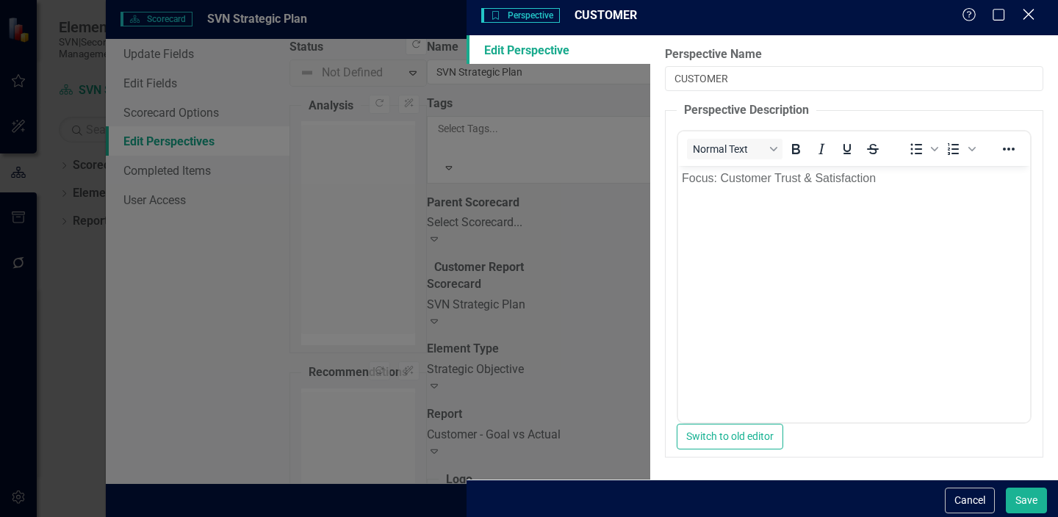
click at [1030, 21] on icon "Close" at bounding box center [1028, 14] width 18 height 14
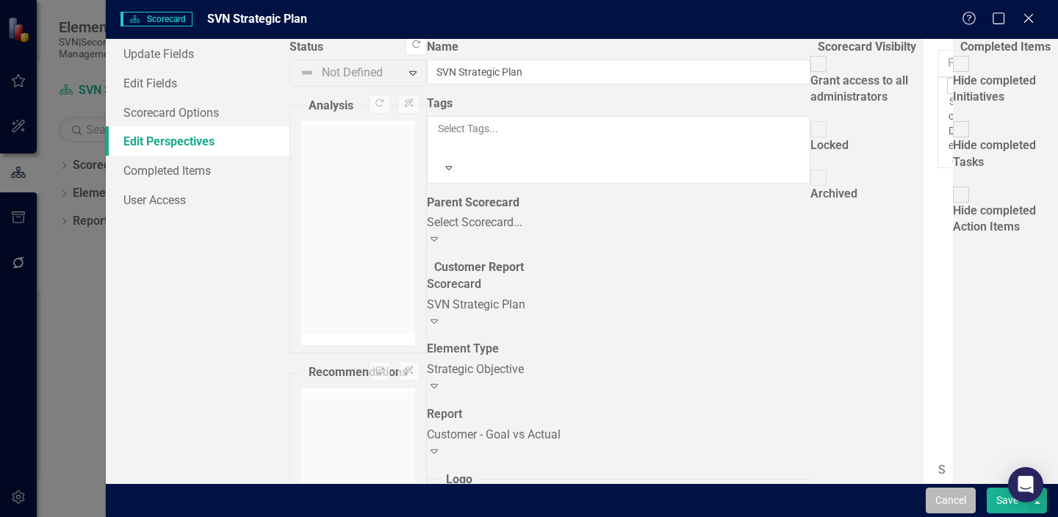
click at [946, 501] on button "Cancel" at bounding box center [951, 501] width 50 height 26
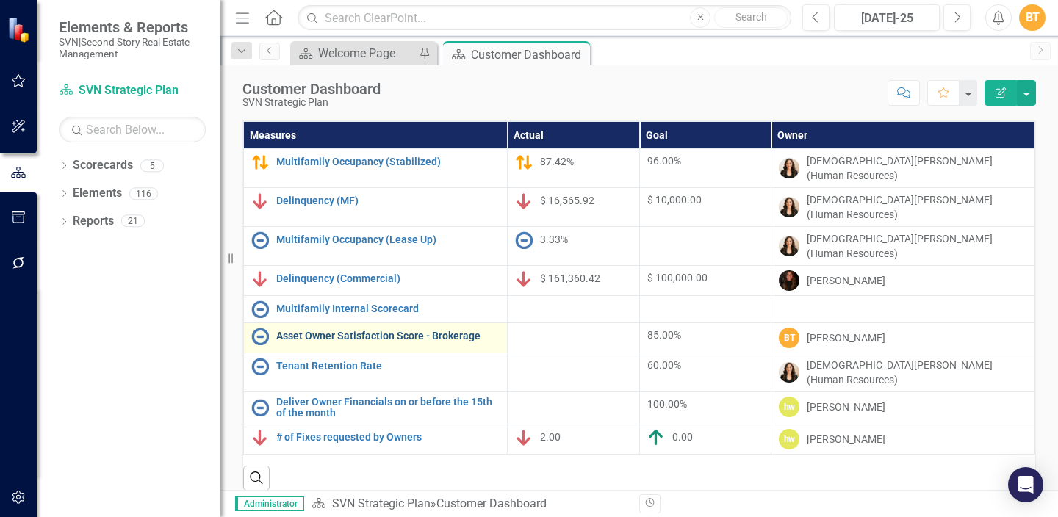
click at [367, 331] on link "Asset Owner Satisfaction Score - Brokerage" at bounding box center [387, 336] width 223 height 11
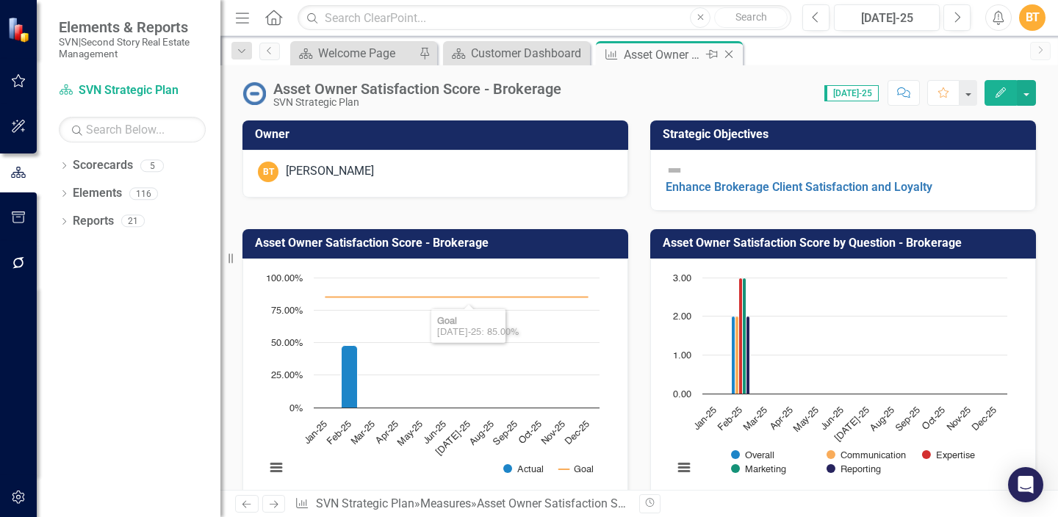
click at [730, 54] on icon "Close" at bounding box center [729, 54] width 15 height 12
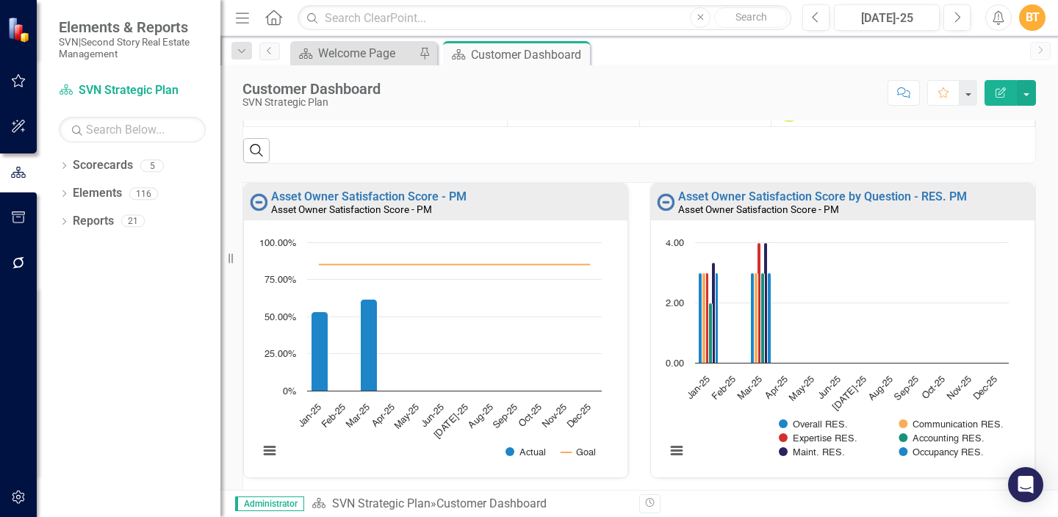
scroll to position [322, 0]
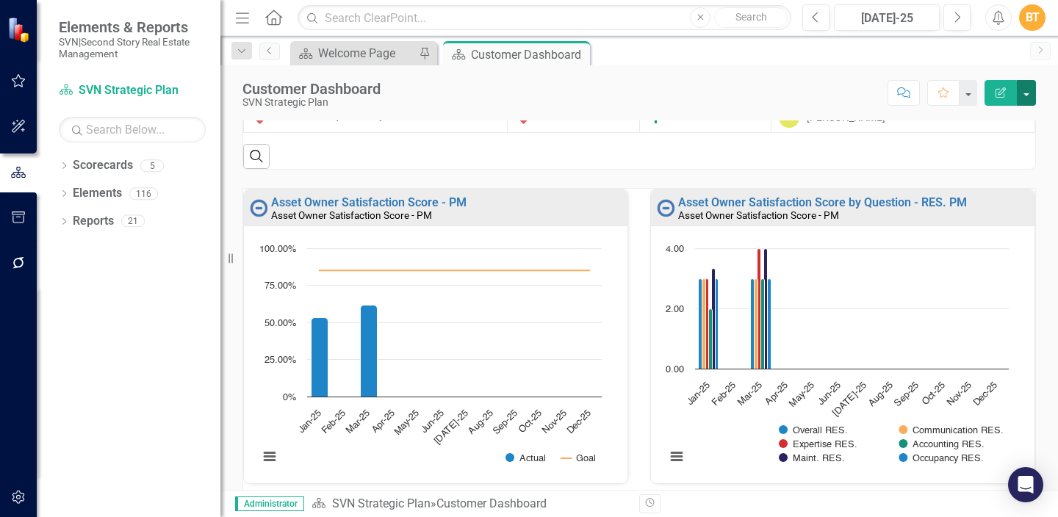
click at [1022, 92] on button "button" at bounding box center [1026, 93] width 19 height 26
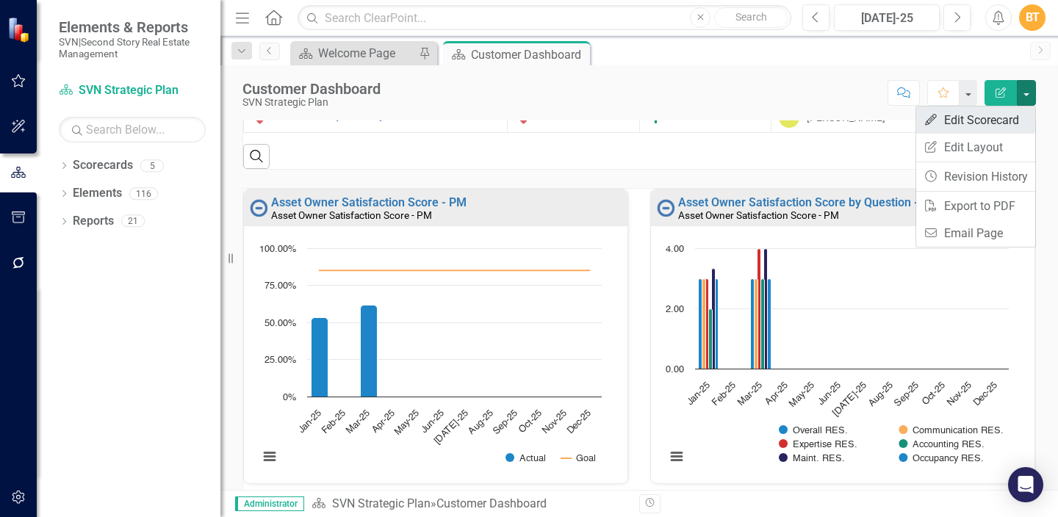
click at [1002, 117] on link "Edit Edit Scorecard" at bounding box center [975, 120] width 119 height 27
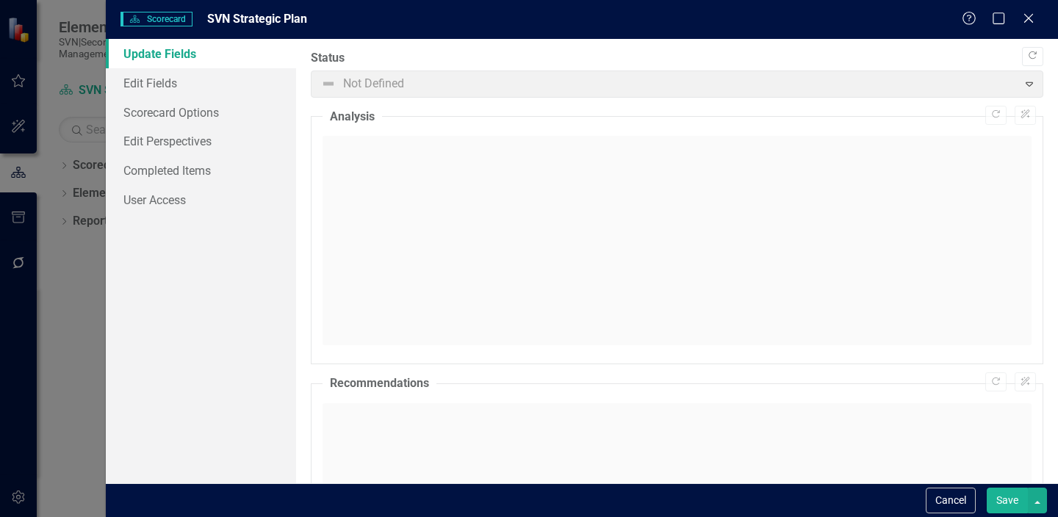
scroll to position [170, 0]
click at [1028, 24] on icon "Close" at bounding box center [1028, 18] width 18 height 14
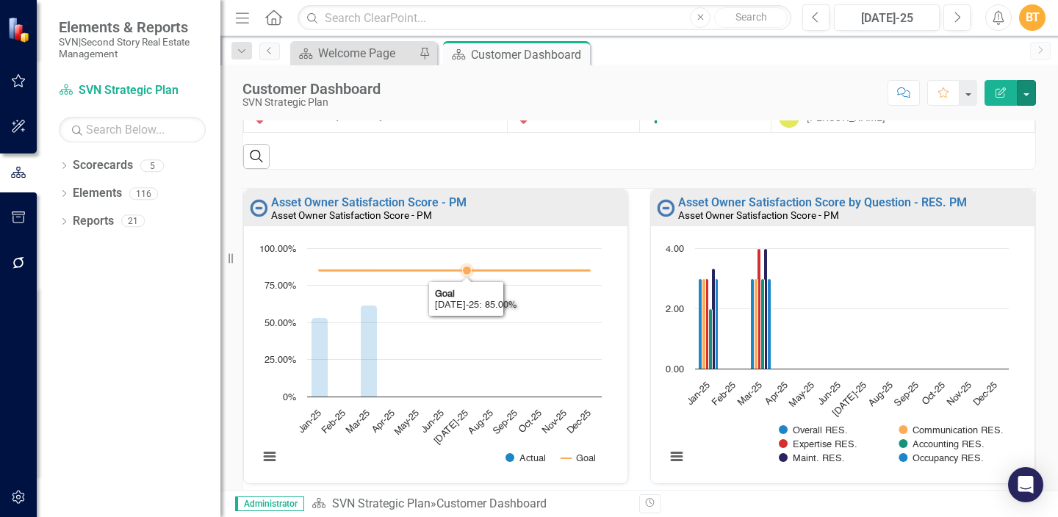
scroll to position [0, 0]
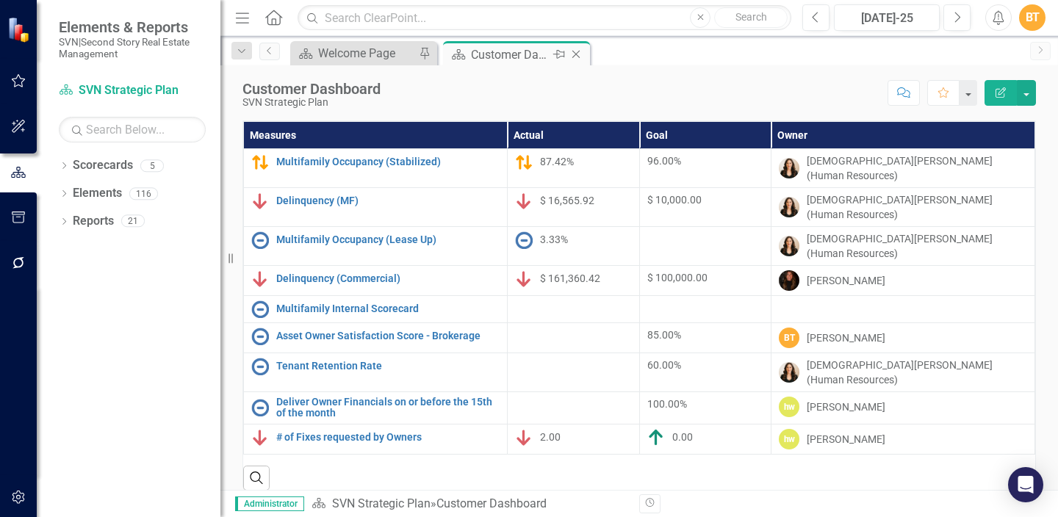
click at [576, 53] on icon "Close" at bounding box center [576, 54] width 15 height 12
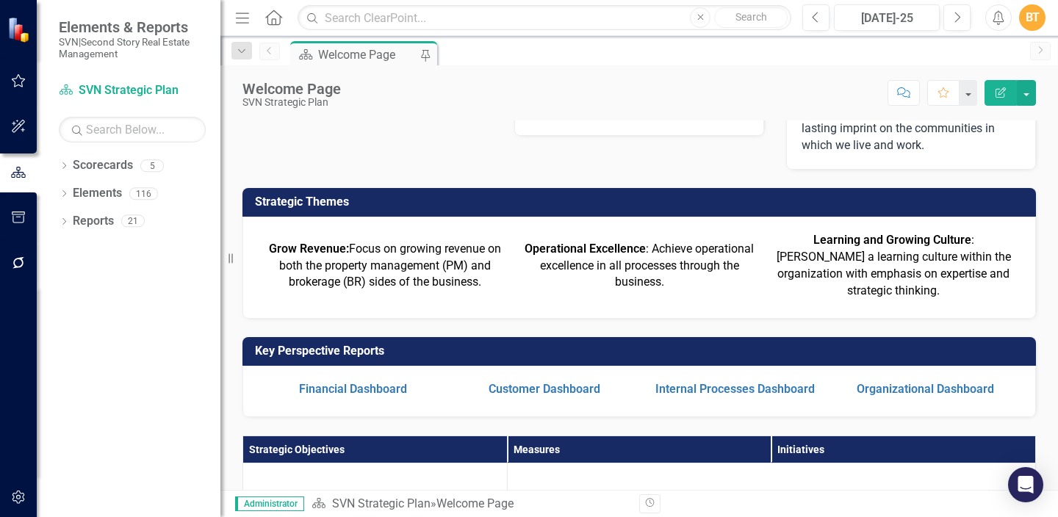
scroll to position [107, 0]
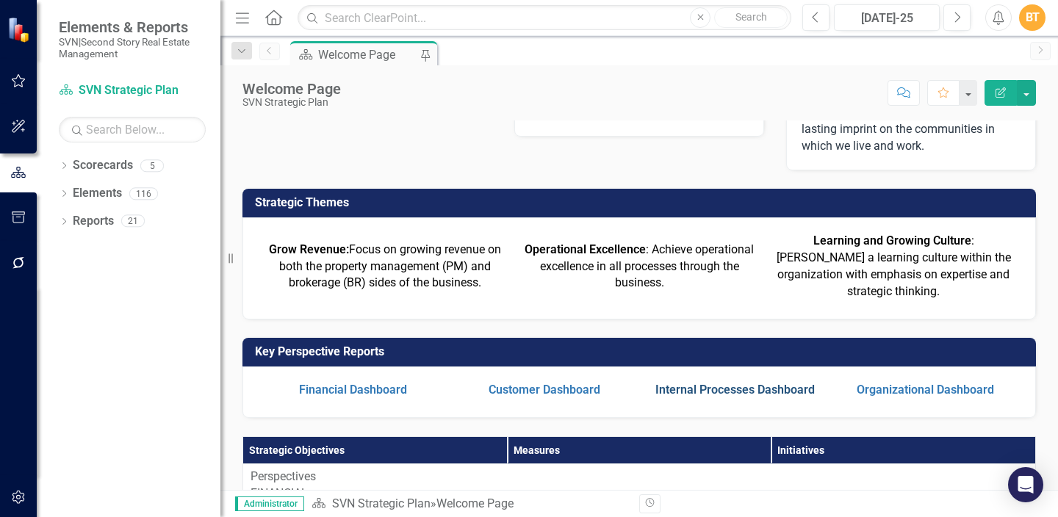
click at [735, 383] on link "Internal Processes Dashboard" at bounding box center [734, 390] width 159 height 14
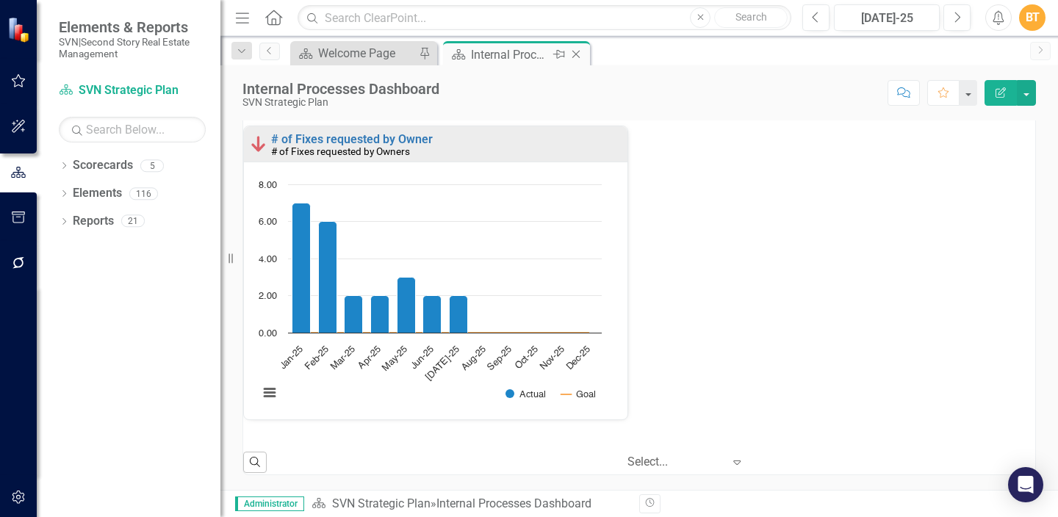
click at [578, 54] on icon "Close" at bounding box center [576, 54] width 15 height 12
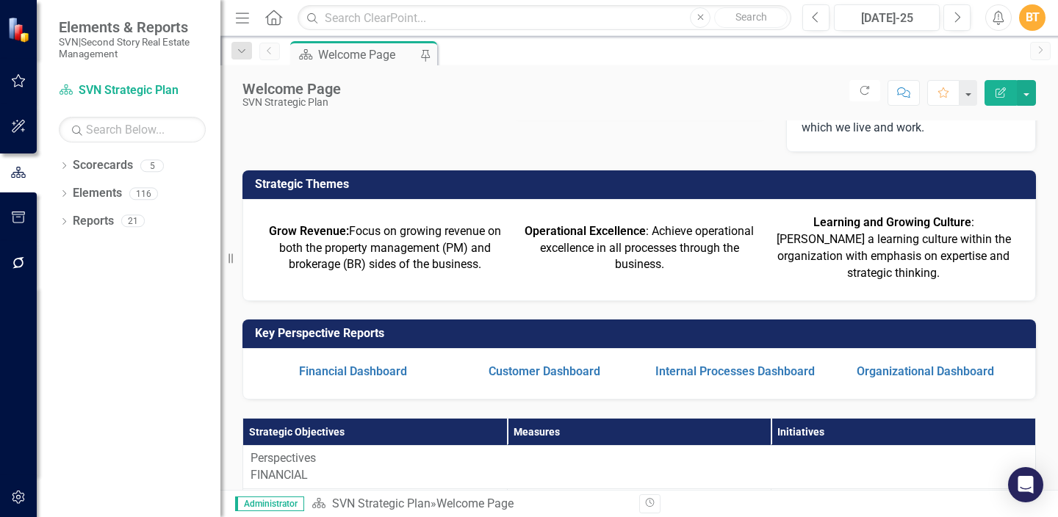
scroll to position [127, 0]
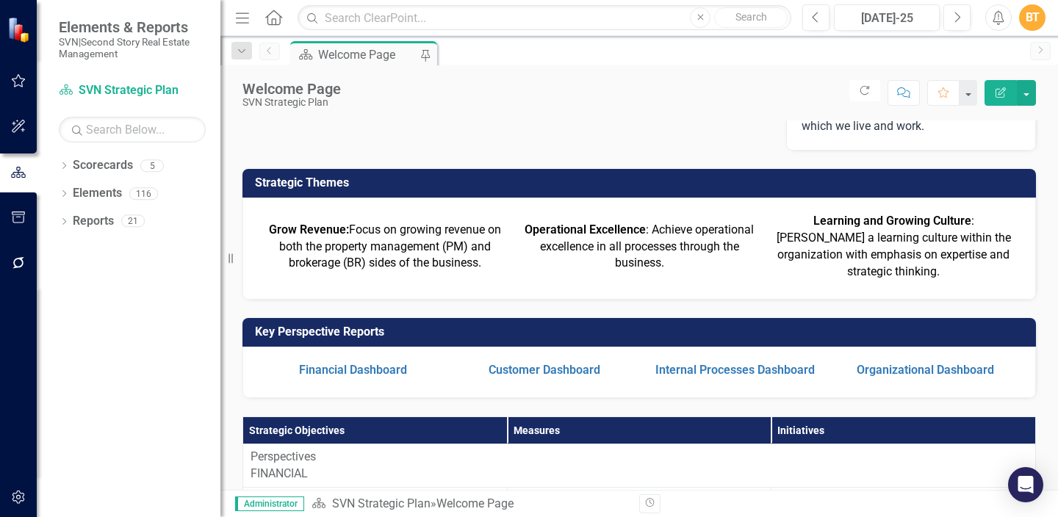
click at [451, 62] on div "Scorecard Welcome Page Pin" at bounding box center [655, 53] width 736 height 24
click at [377, 54] on div "Welcome Page" at bounding box center [368, 55] width 101 height 18
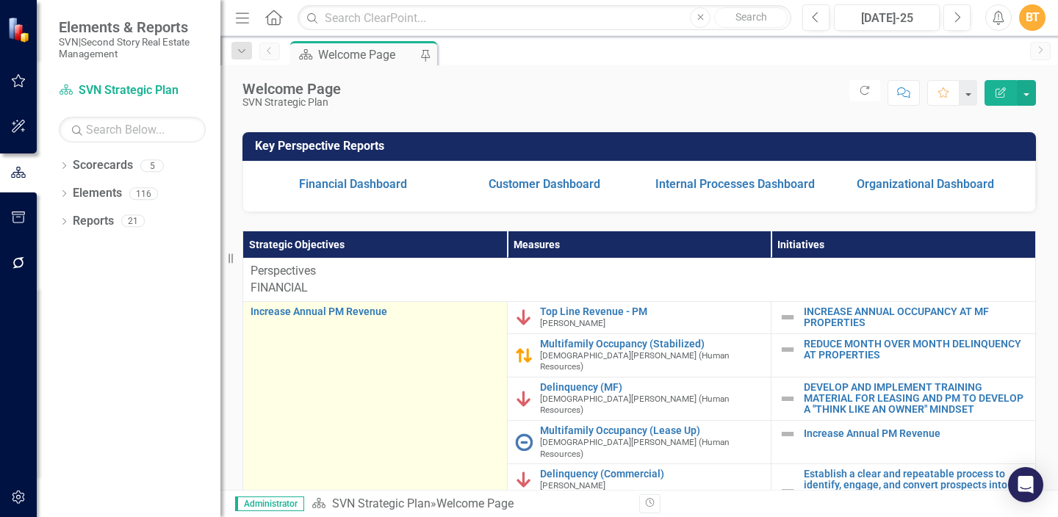
scroll to position [308, 0]
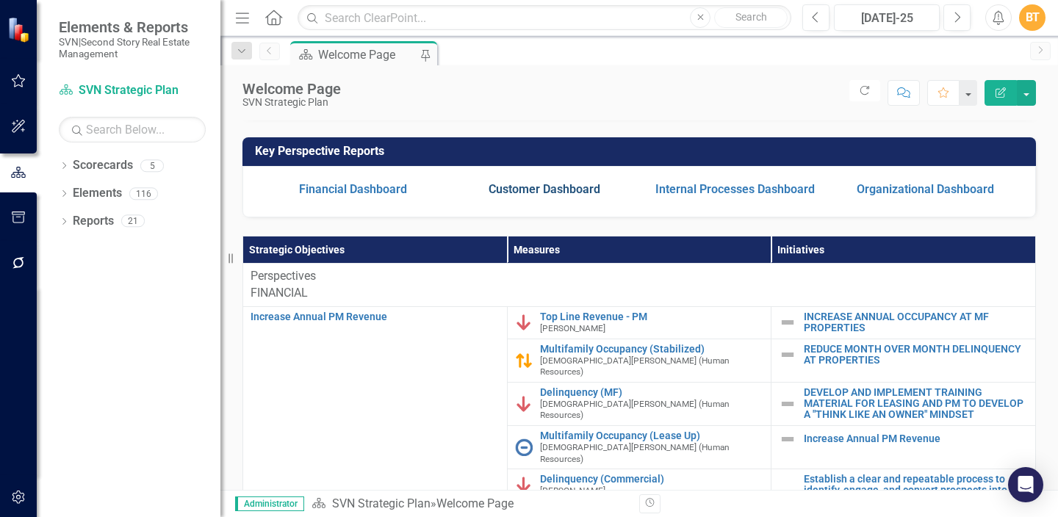
click at [559, 182] on link "Customer Dashboard" at bounding box center [545, 189] width 112 height 14
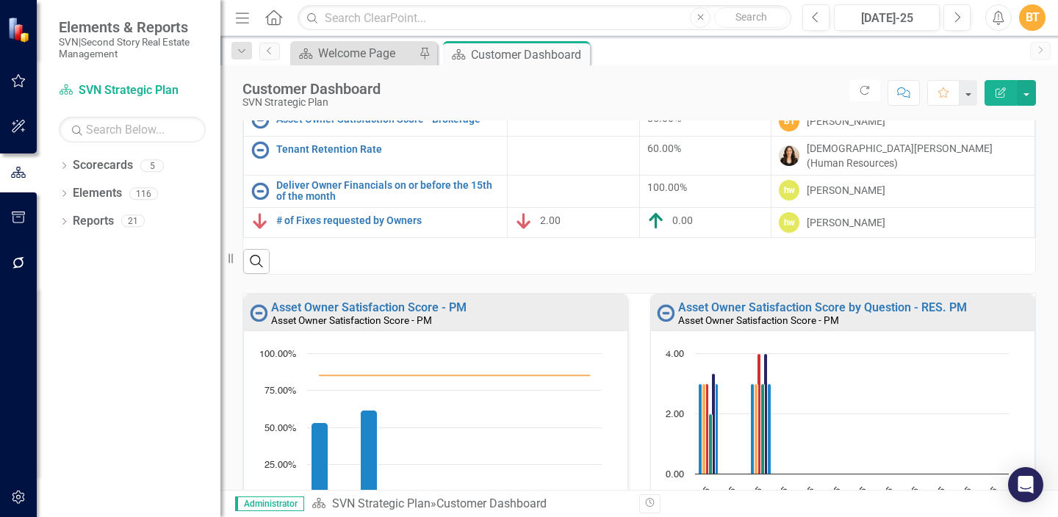
scroll to position [1, 0]
click at [328, 300] on link "Asset Owner Satisfaction Score - PM" at bounding box center [368, 307] width 195 height 14
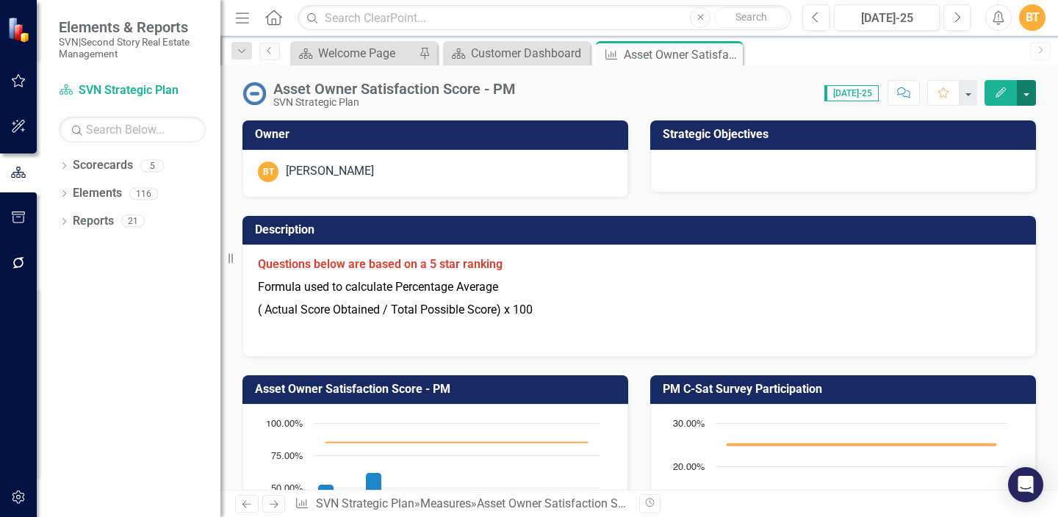
click at [1025, 96] on button "button" at bounding box center [1026, 93] width 19 height 26
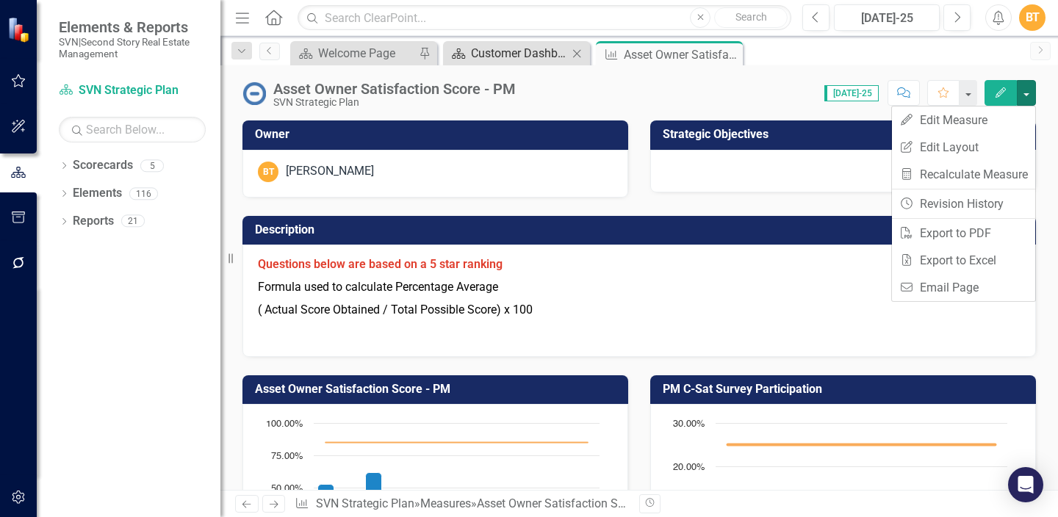
click at [486, 54] on div "Customer Dashboard" at bounding box center [519, 53] width 97 height 18
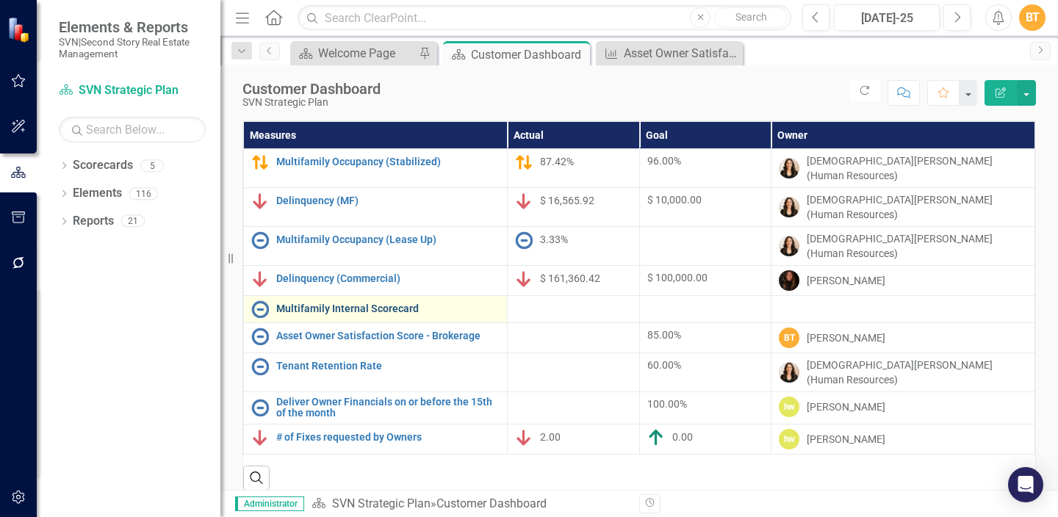
click at [387, 303] on link "Multifamily Internal Scorecard" at bounding box center [387, 308] width 223 height 11
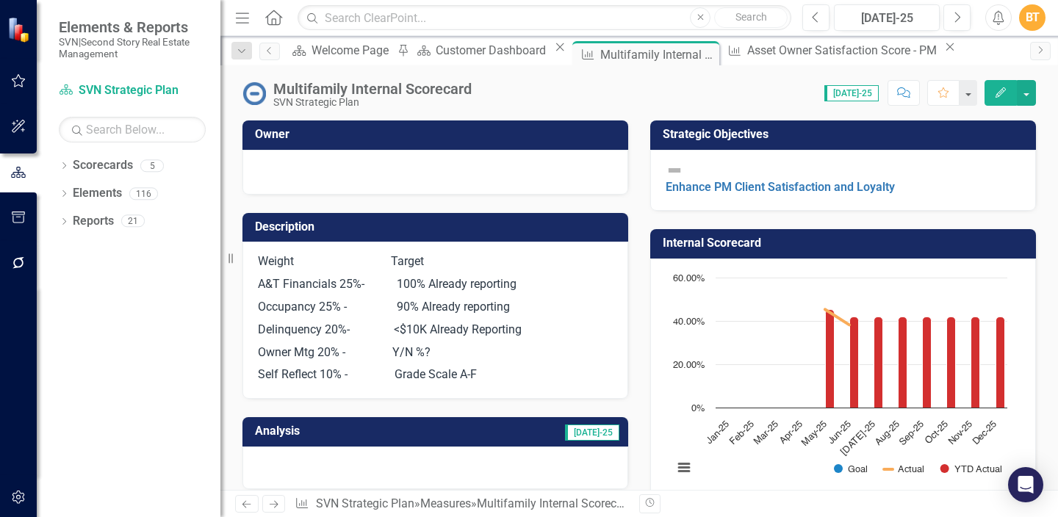
click at [1002, 85] on button "Edit" at bounding box center [1001, 93] width 32 height 26
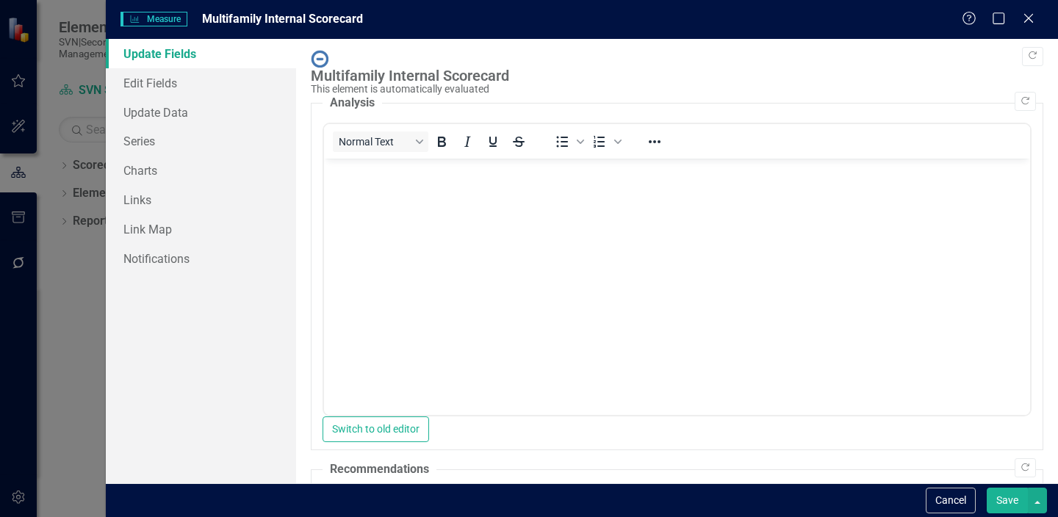
click at [349, 68] on div "Multifamily Internal Scorecard" at bounding box center [673, 76] width 725 height 16
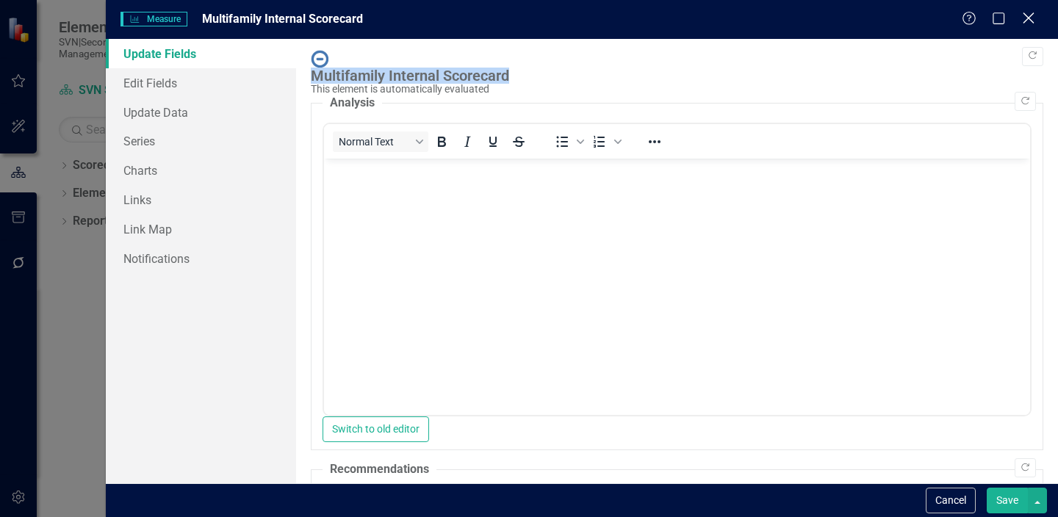
click at [1026, 18] on icon "Close" at bounding box center [1028, 18] width 18 height 14
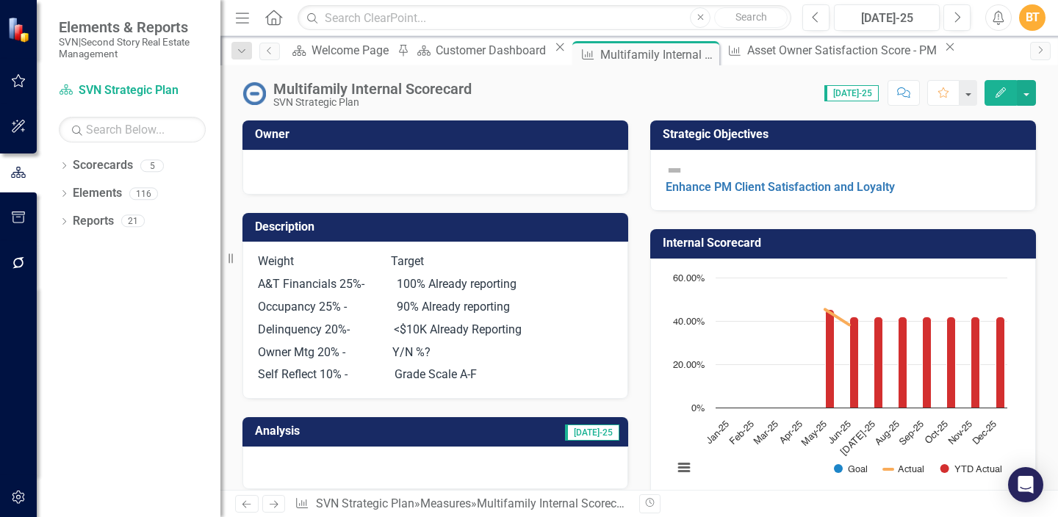
click at [398, 85] on div "Multifamily Internal Scorecard" at bounding box center [372, 89] width 198 height 16
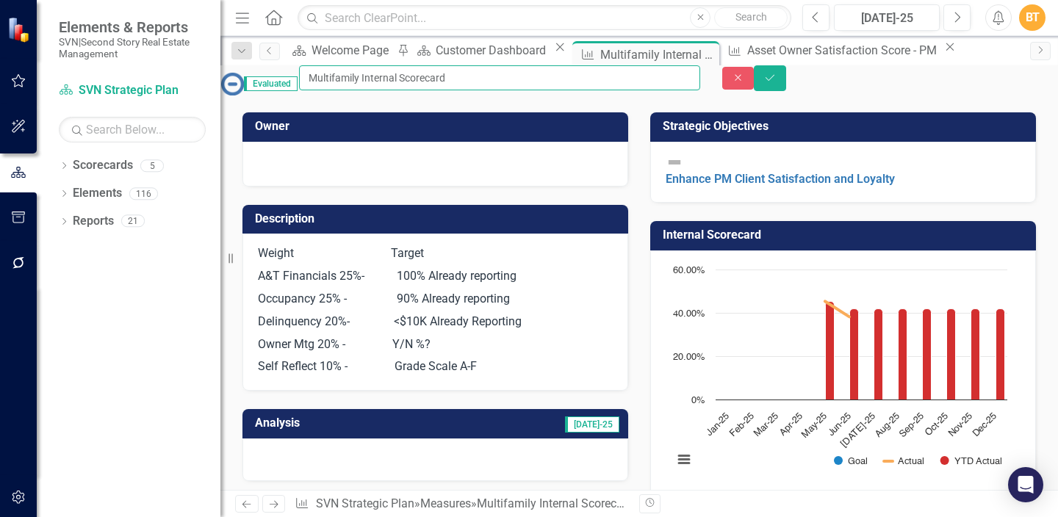
click at [402, 90] on input "Multifamily Internal Scorecard" at bounding box center [499, 77] width 401 height 25
drag, startPoint x: 402, startPoint y: 90, endPoint x: 244, endPoint y: 88, distance: 158.0
click at [244, 88] on div "Evaluated Multifamily Internal Scorecard" at bounding box center [460, 83] width 480 height 36
click at [409, 80] on input "PM Internal Scorecard" at bounding box center [499, 77] width 401 height 25
drag, startPoint x: 499, startPoint y: 87, endPoint x: 442, endPoint y: 85, distance: 56.6
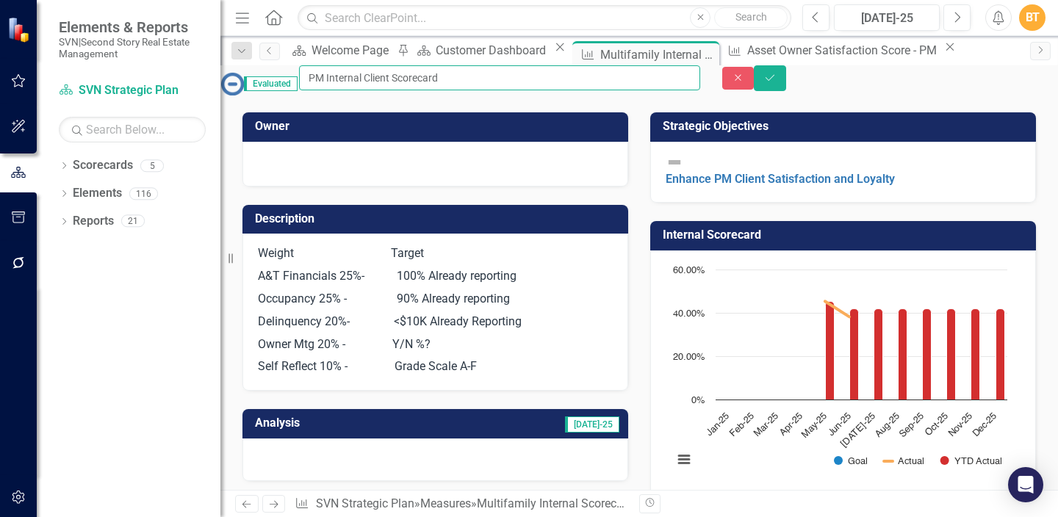
click at [442, 85] on input "PM Internal Client Scorecard" at bounding box center [499, 77] width 401 height 25
drag, startPoint x: 554, startPoint y: 82, endPoint x: 448, endPoint y: 83, distance: 105.8
click at [448, 82] on input "PM Internal Client Report Card" at bounding box center [499, 77] width 401 height 25
type input "PM Internal Client Scorecard"
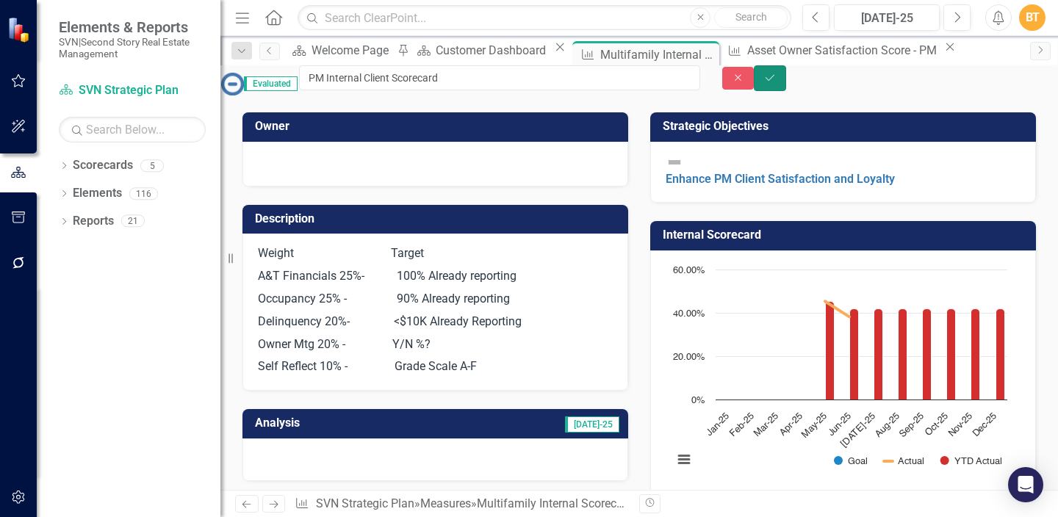
click at [777, 83] on icon "Save" at bounding box center [769, 78] width 13 height 10
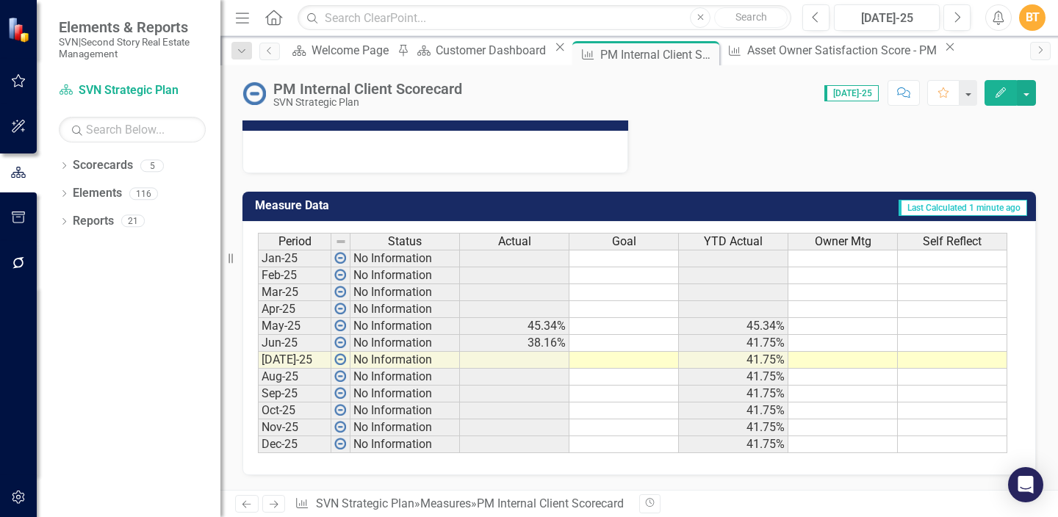
scroll to position [506, 0]
click at [539, 234] on div "Actual" at bounding box center [514, 242] width 109 height 16
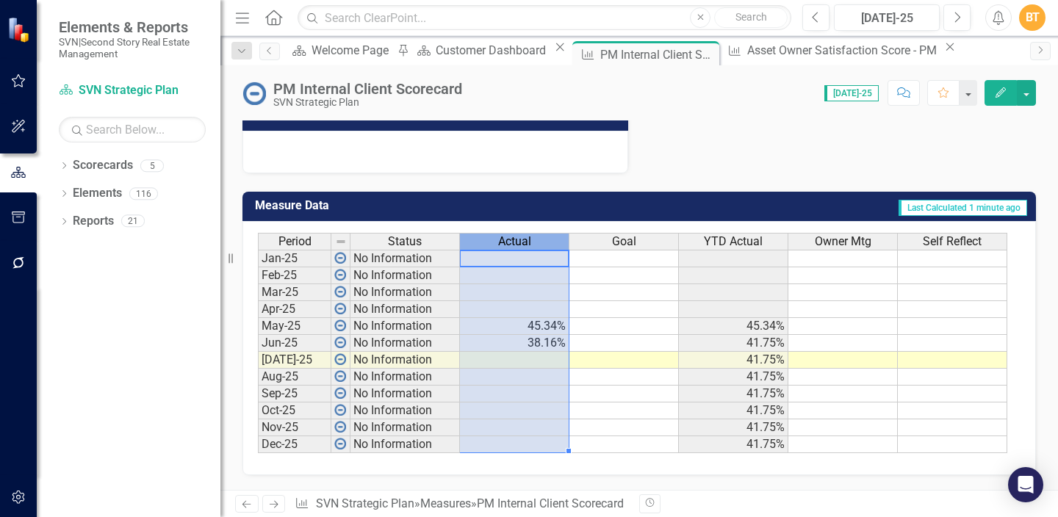
click at [539, 234] on div "Actual" at bounding box center [514, 242] width 109 height 16
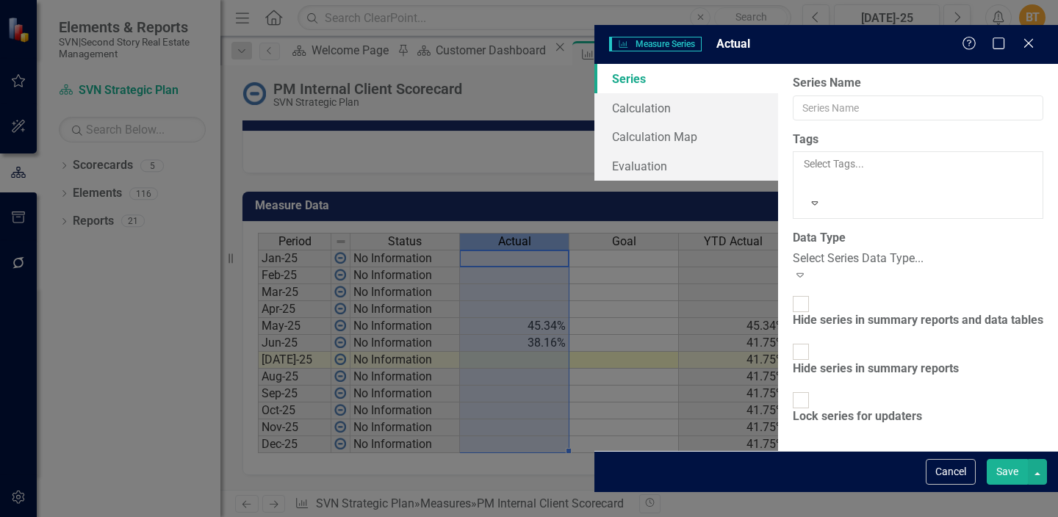
type input "Actual"
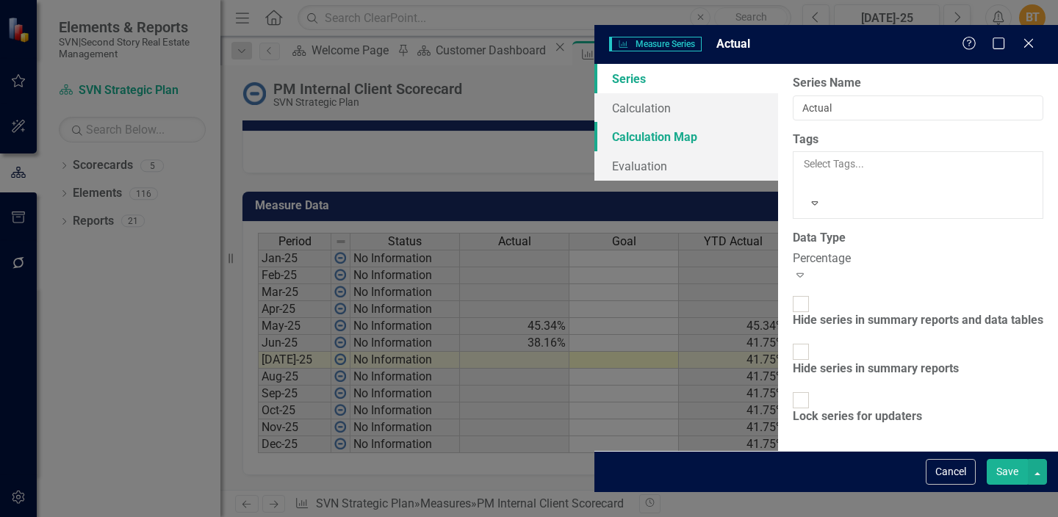
click at [594, 122] on link "Calculation Map" at bounding box center [686, 136] width 184 height 29
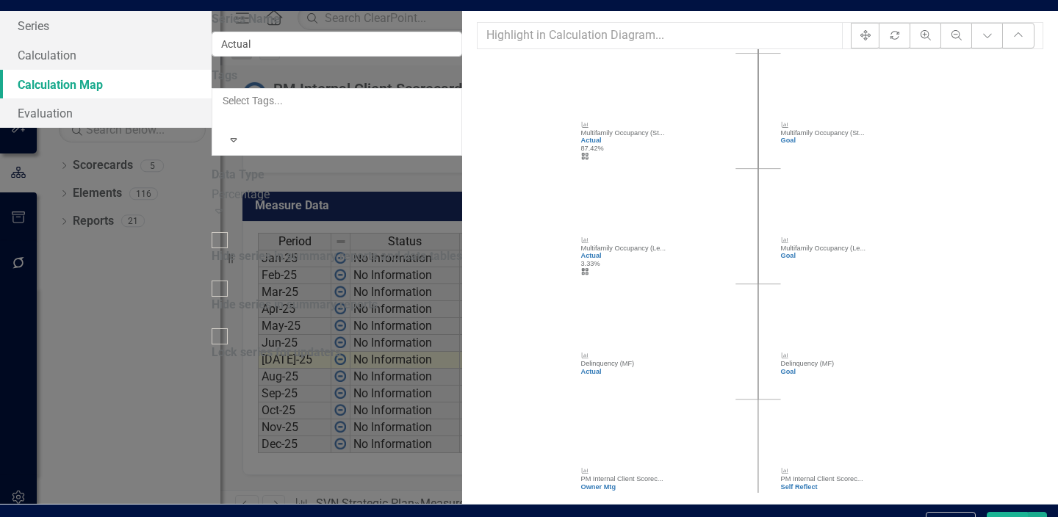
drag, startPoint x: 506, startPoint y: 279, endPoint x: 522, endPoint y: 50, distance: 229.8
click at [522, 50] on div "Fit icon.rotate Zoom In Zoom Out Expand Chart Collapse Chart Measure PM Interna…" at bounding box center [760, 257] width 567 height 471
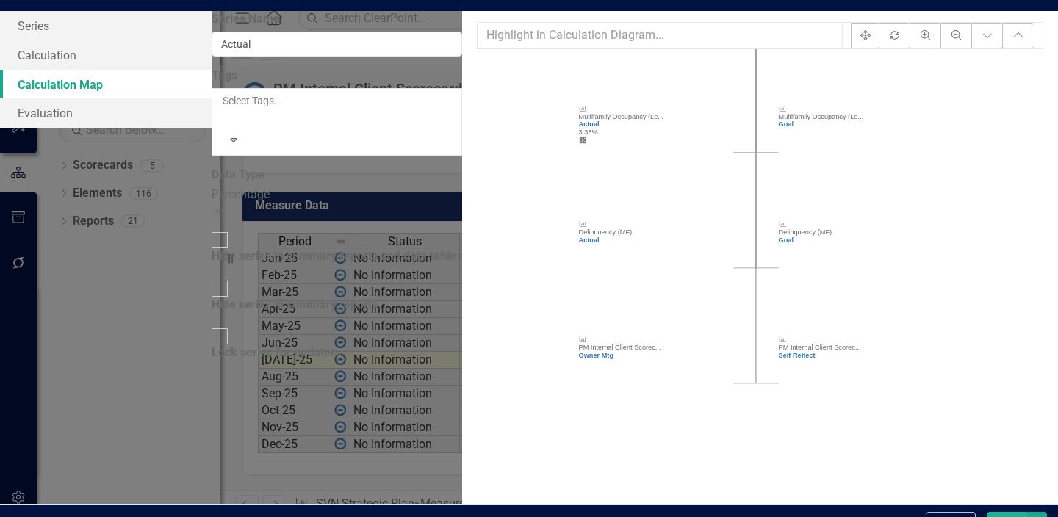
drag, startPoint x: 482, startPoint y: 323, endPoint x: 481, endPoint y: 192, distance: 131.5
click at [481, 192] on icon "Measure PM Internal Client Scorec... Actual 0% View Calculation icon.calculated…" at bounding box center [793, 271] width 633 height 444
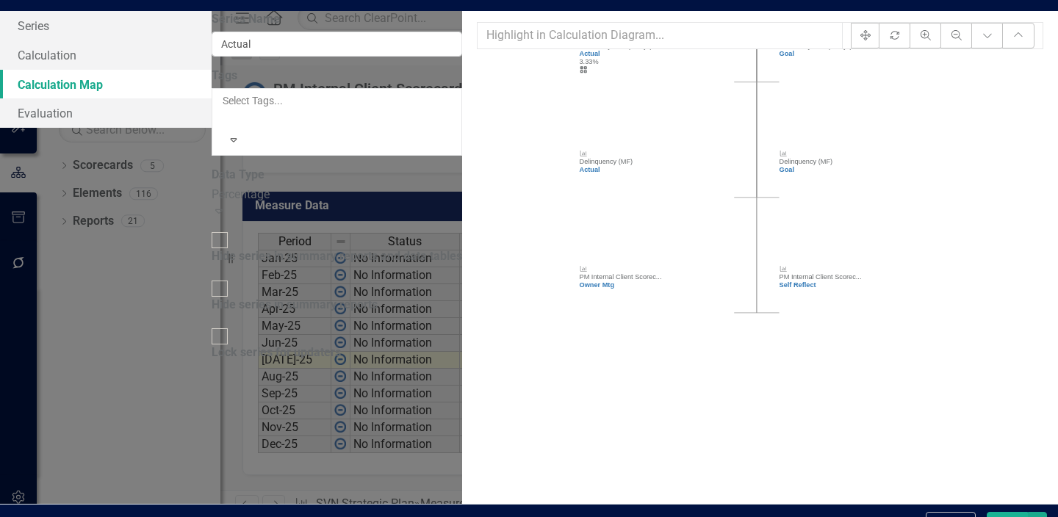
drag, startPoint x: 479, startPoint y: 356, endPoint x: 480, endPoint y: 285, distance: 70.5
click at [480, 285] on icon "Measure PM Internal Client Scorec... Actual 0% View Calculation icon.calculated…" at bounding box center [793, 271] width 633 height 444
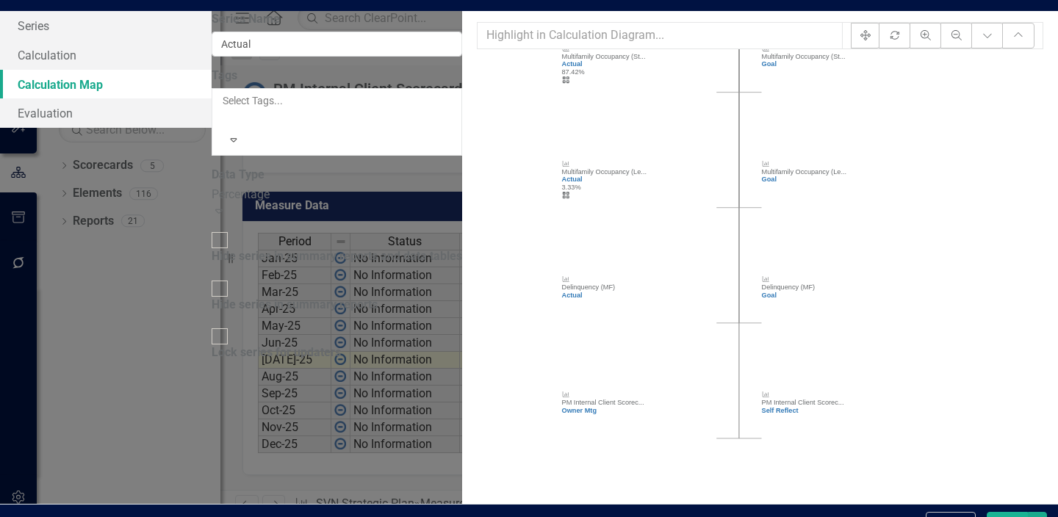
drag, startPoint x: 498, startPoint y: 245, endPoint x: 474, endPoint y: 412, distance: 169.3
click at [477, 409] on icon "Measure PM Internal Client Scorec... Actual 0% View Calculation icon.calculated…" at bounding box center [793, 271] width 633 height 444
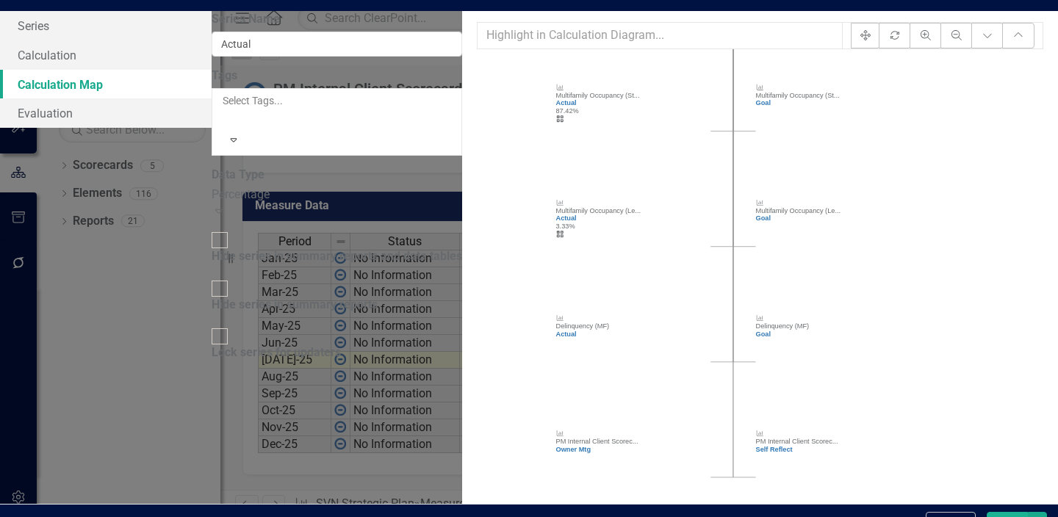
click at [997, 512] on button "Save" at bounding box center [1007, 525] width 41 height 26
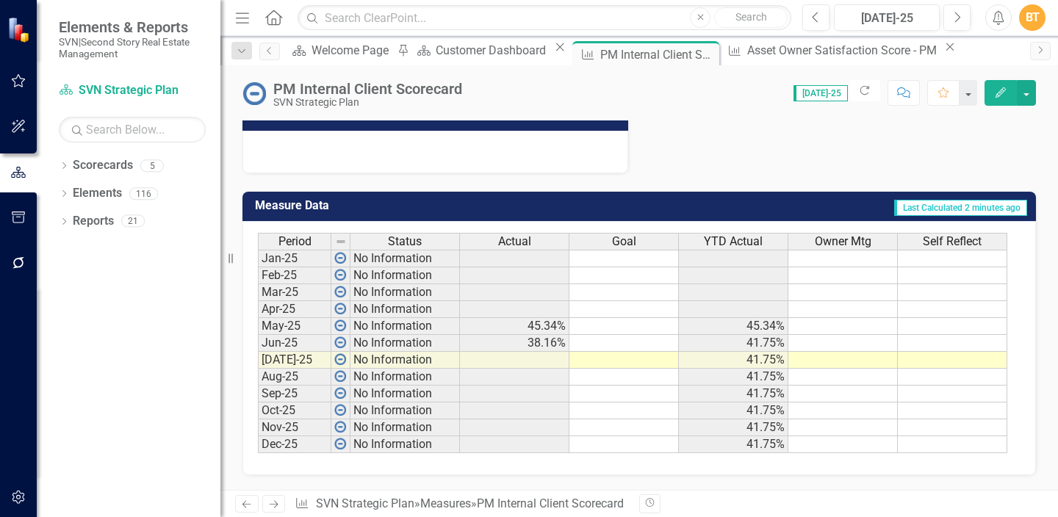
scroll to position [0, 0]
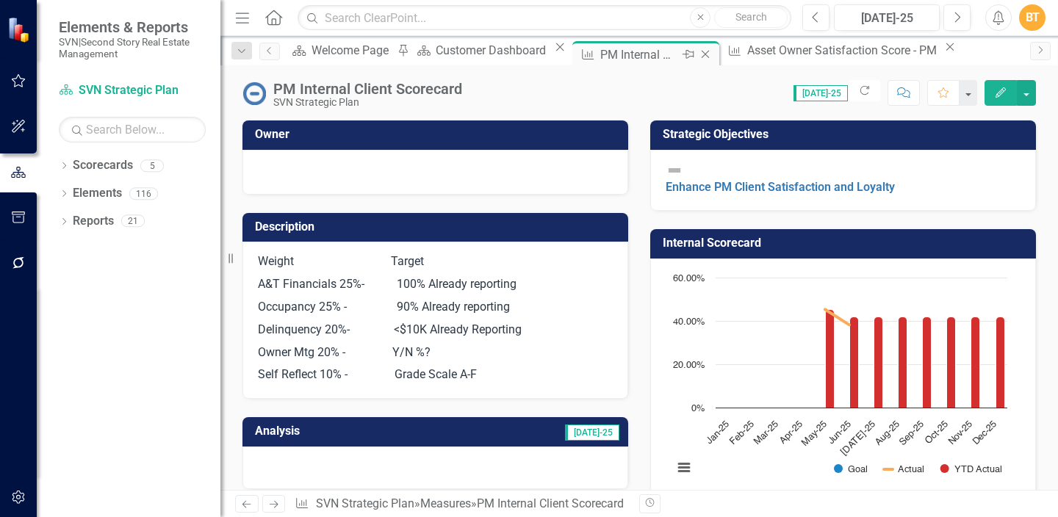
click at [711, 55] on icon "Close" at bounding box center [705, 54] width 15 height 12
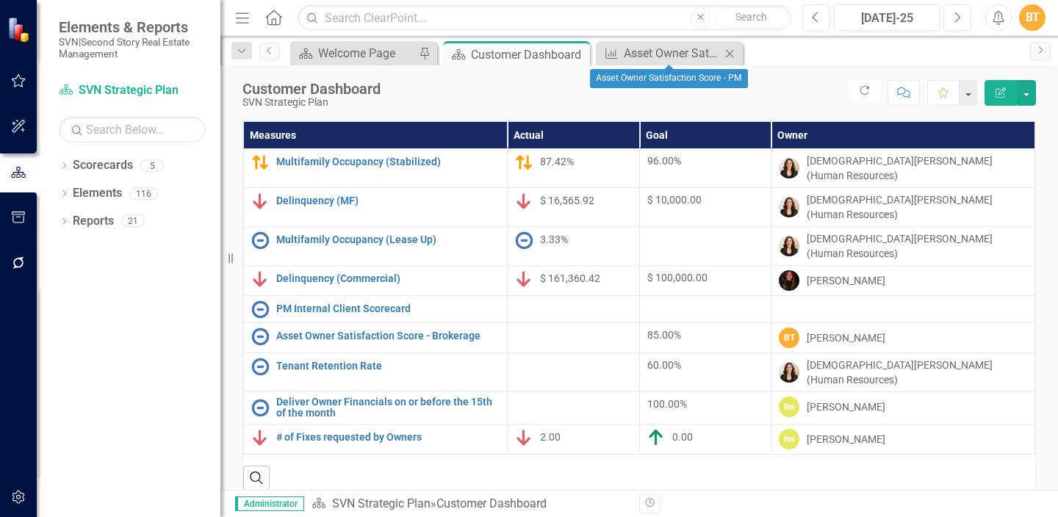
click at [728, 56] on icon "Close" at bounding box center [729, 54] width 15 height 12
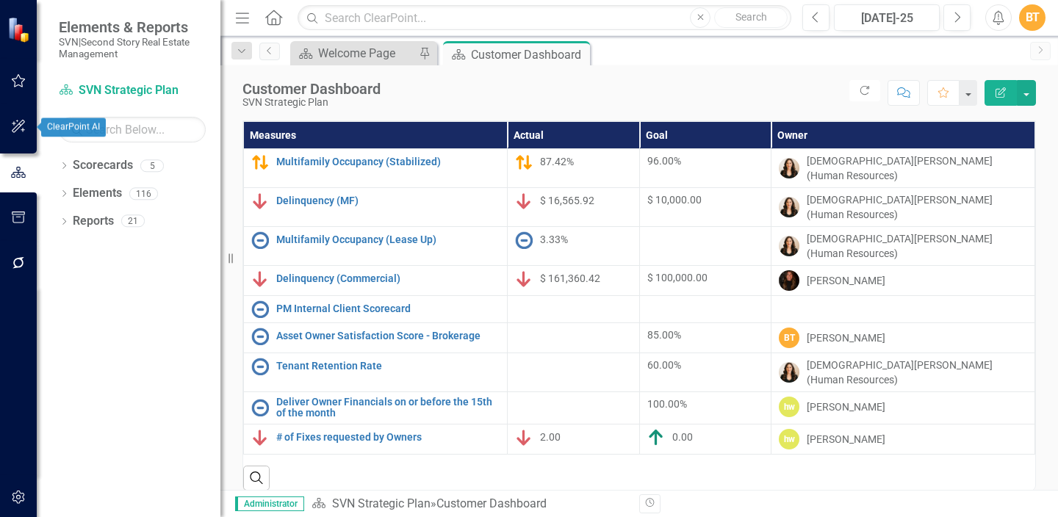
click at [17, 128] on icon "button" at bounding box center [18, 127] width 15 height 12
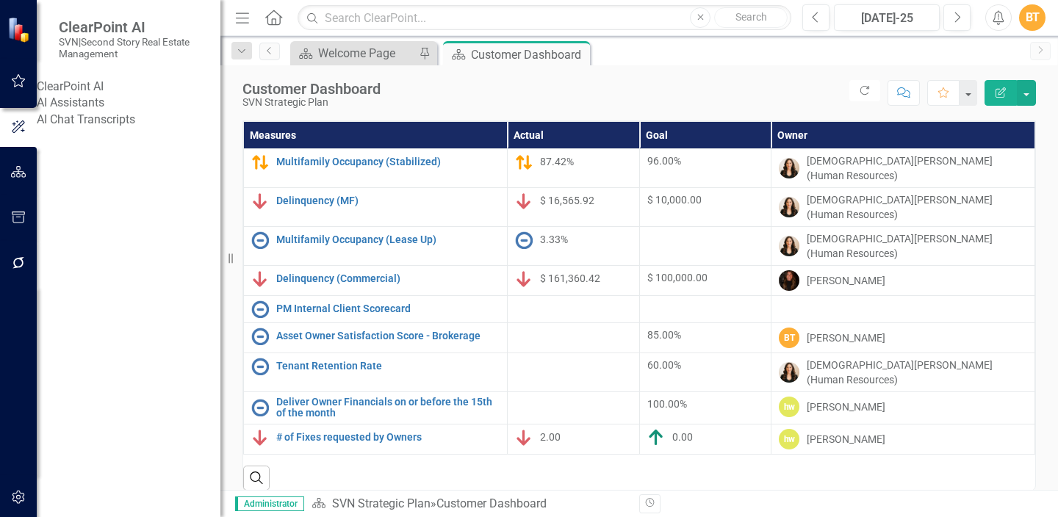
click at [24, 85] on icon "button" at bounding box center [18, 81] width 15 height 12
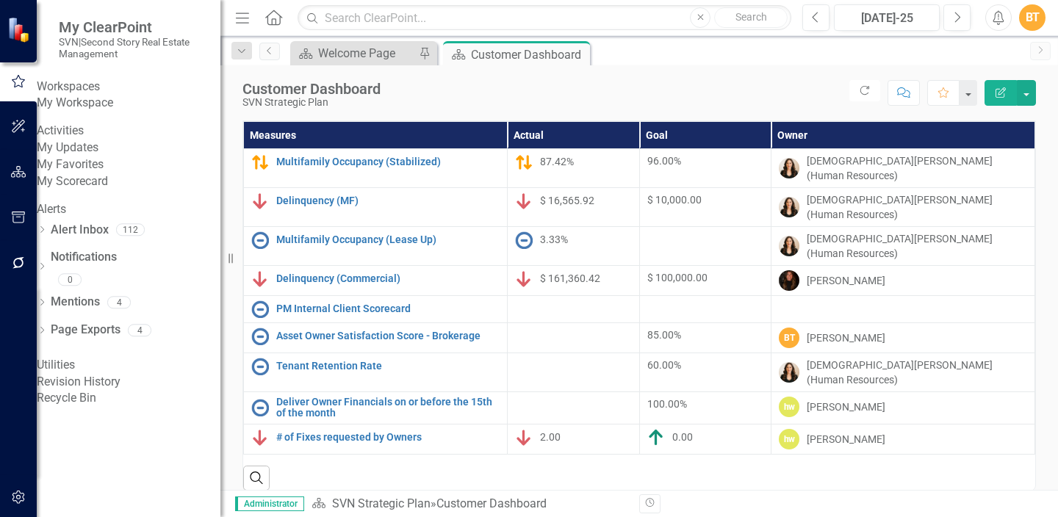
click at [18, 265] on icon "button" at bounding box center [18, 263] width 15 height 12
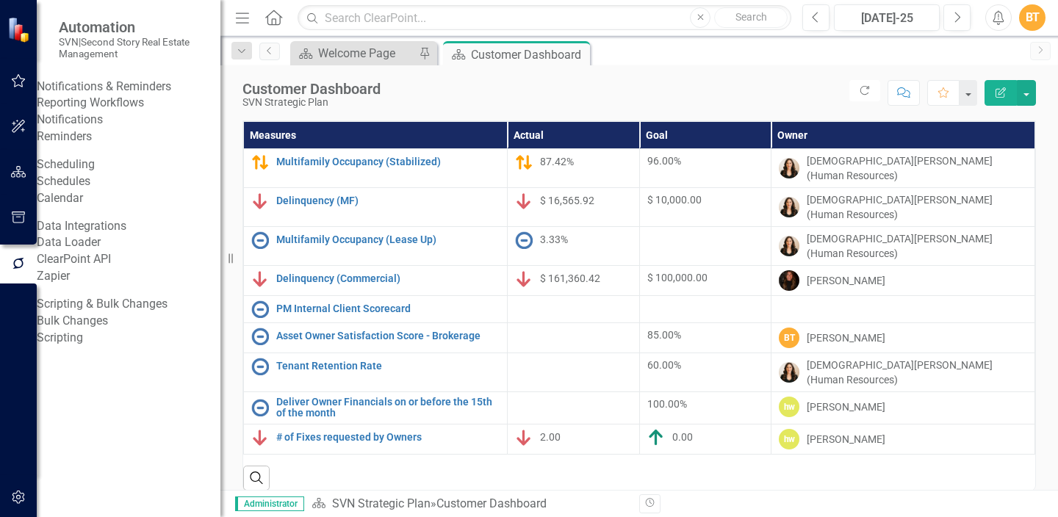
click at [139, 87] on div "Notifications & Reminders" at bounding box center [104, 87] width 134 height 17
click at [13, 485] on button "button" at bounding box center [18, 498] width 33 height 31
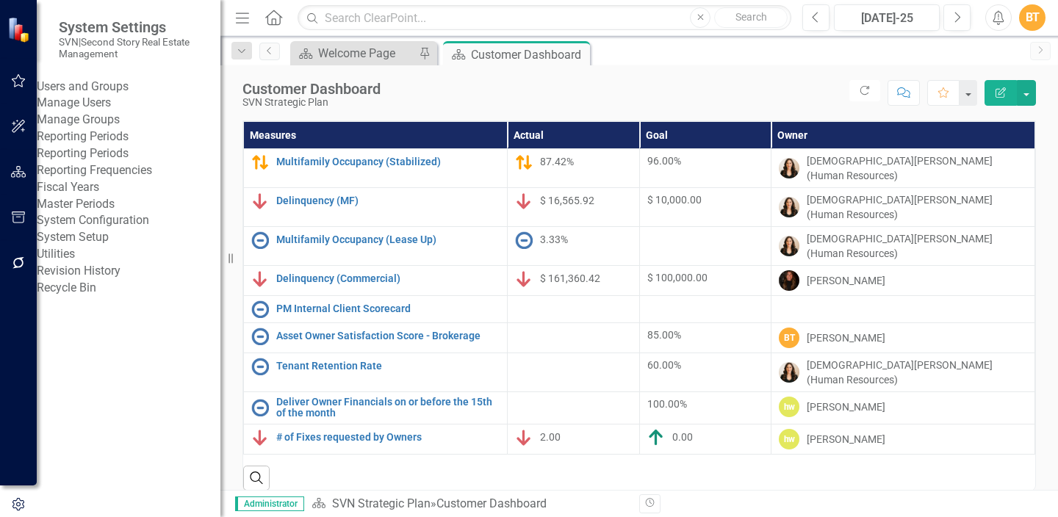
click at [412, 70] on div "Customer Dashboard SVN Strategic Plan Score: N/A [DATE]-25 Completed Refresh Co…" at bounding box center [639, 87] width 838 height 44
click at [574, 57] on icon "Close" at bounding box center [576, 54] width 15 height 12
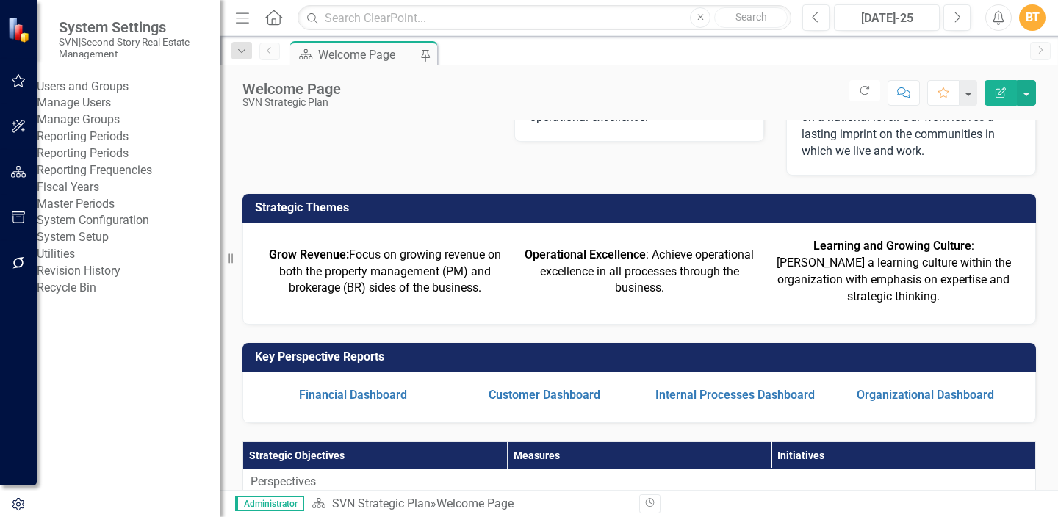
scroll to position [103, 0]
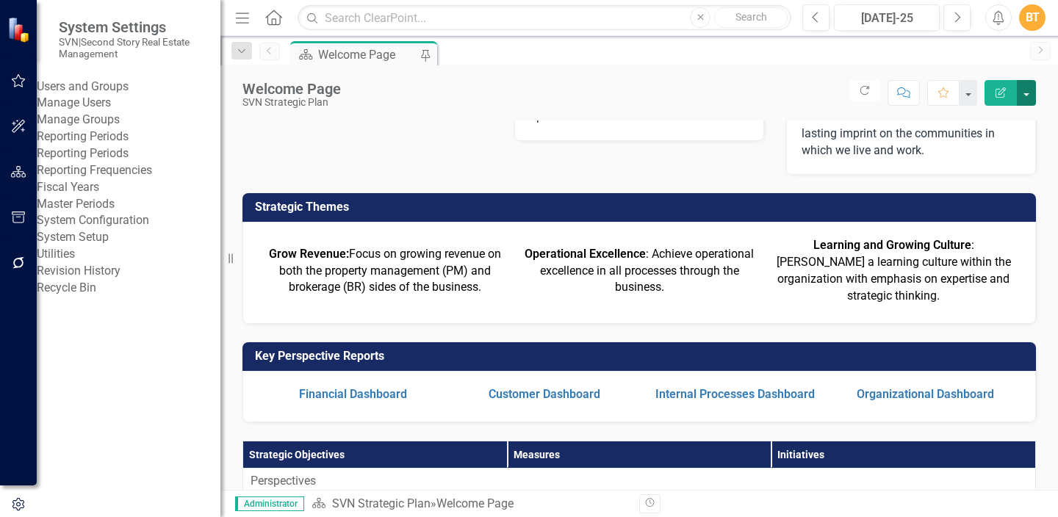
click at [1021, 85] on button "button" at bounding box center [1026, 93] width 19 height 26
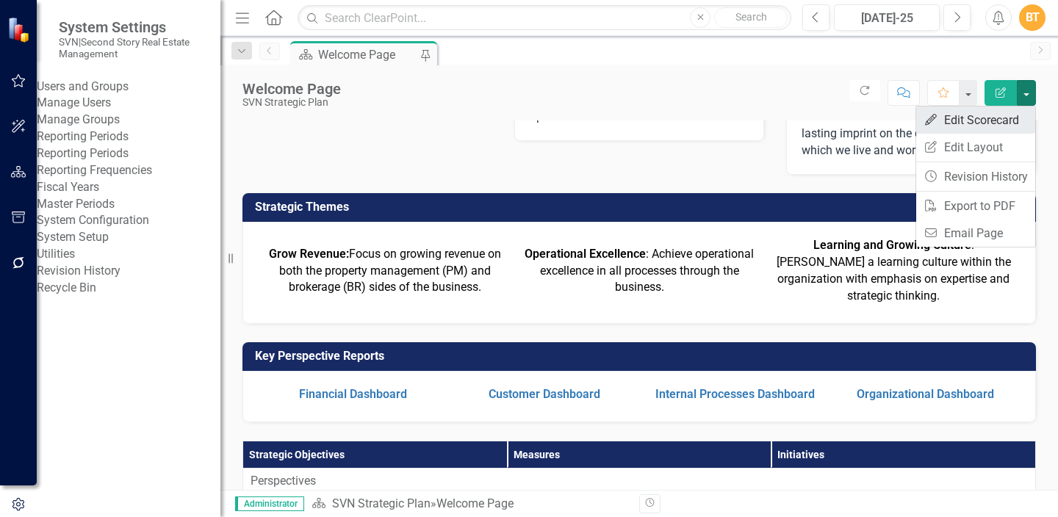
click at [991, 118] on link "Edit Edit Scorecard" at bounding box center [975, 120] width 119 height 27
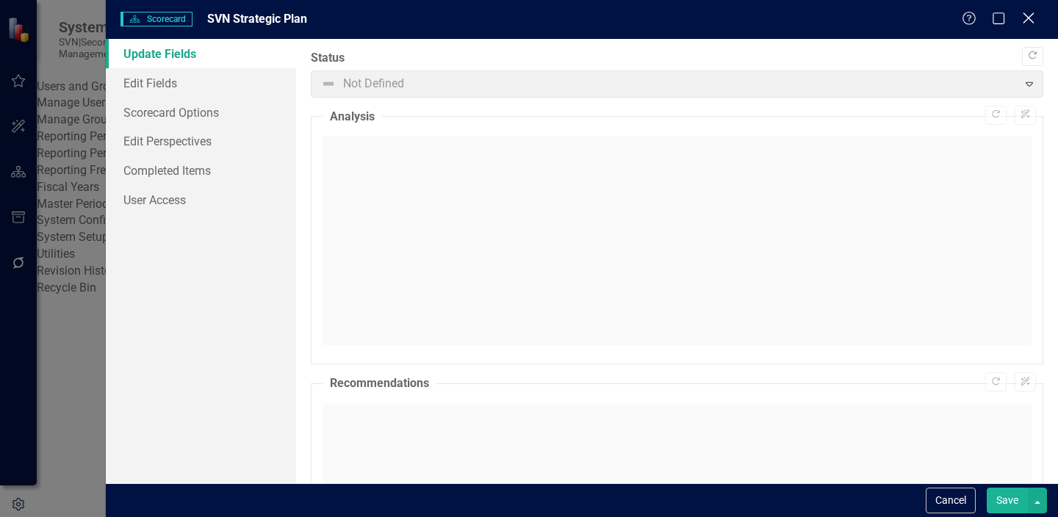
click at [1030, 15] on icon "Close" at bounding box center [1028, 18] width 18 height 14
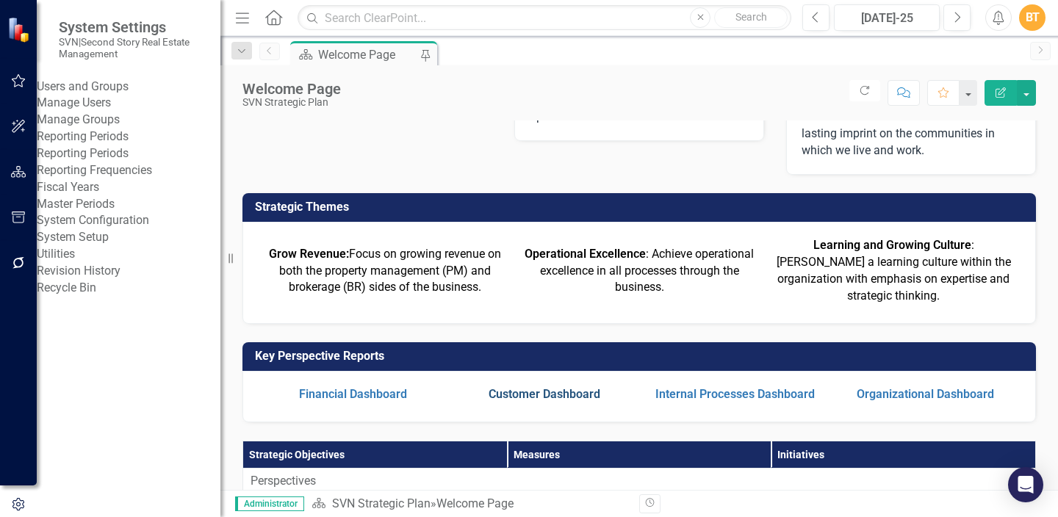
click at [544, 387] on link "Customer Dashboard" at bounding box center [545, 394] width 112 height 14
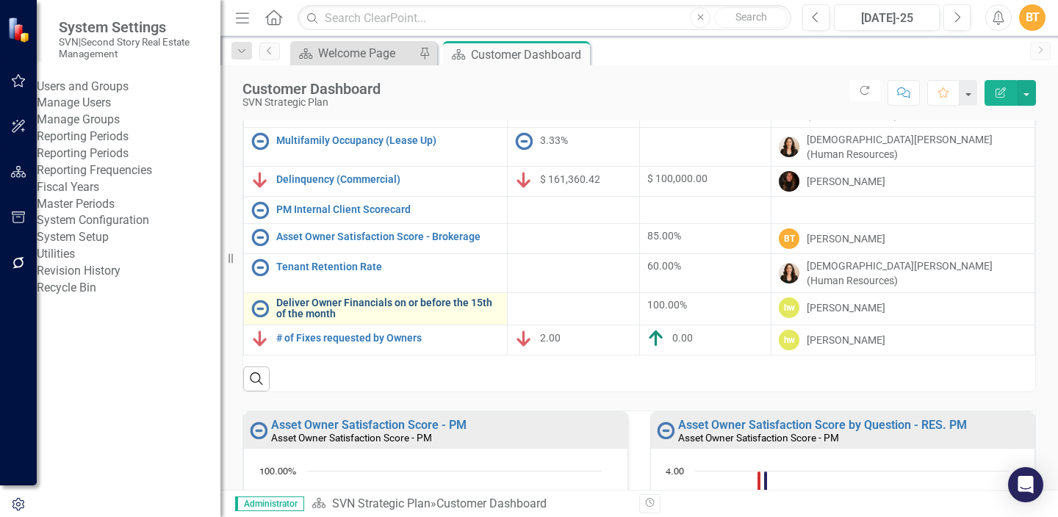
scroll to position [133, 0]
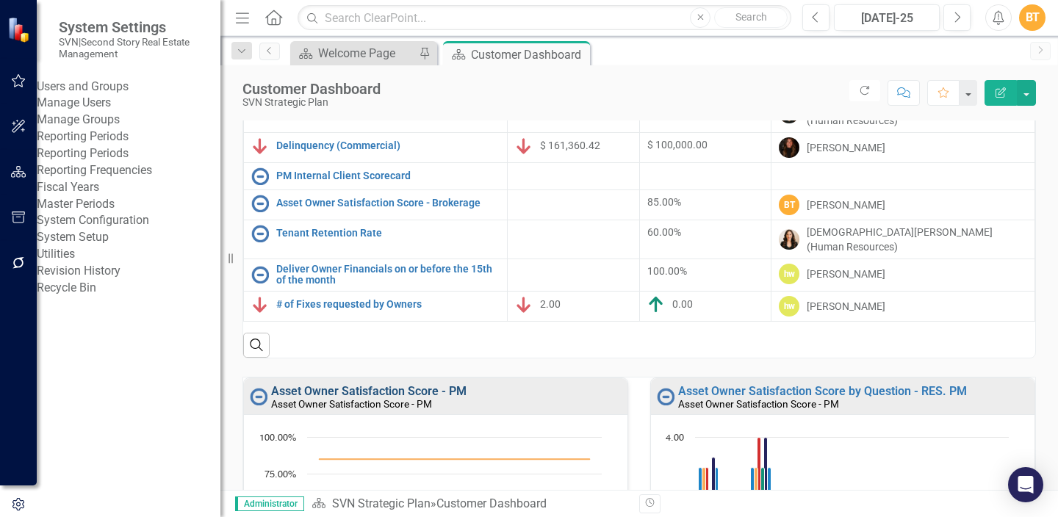
click at [382, 384] on link "Asset Owner Satisfaction Score - PM" at bounding box center [368, 391] width 195 height 14
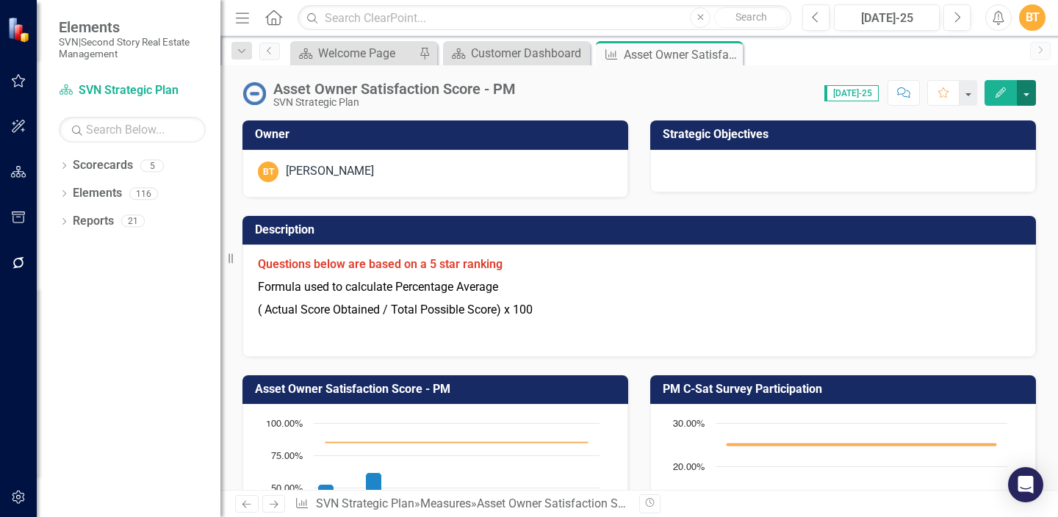
click at [1023, 87] on button "button" at bounding box center [1026, 93] width 19 height 26
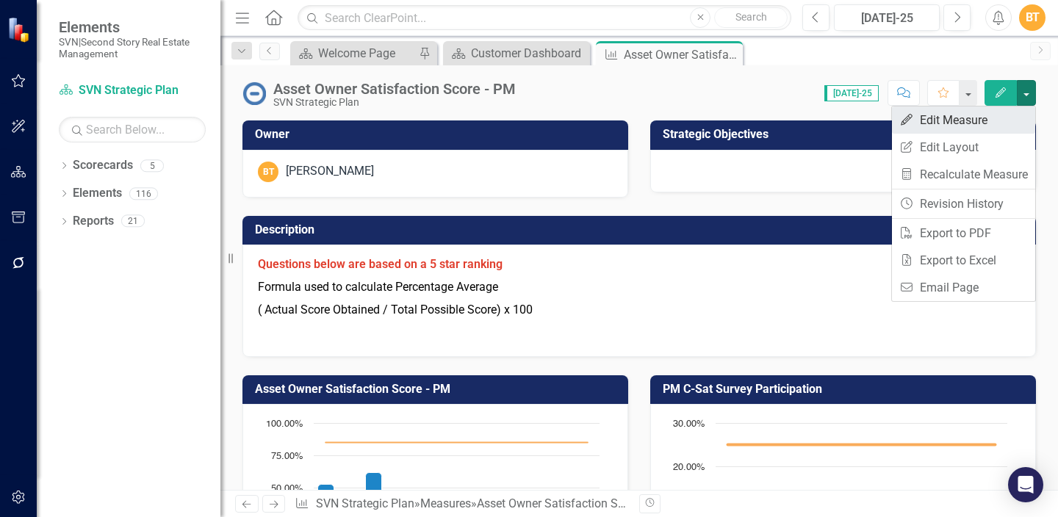
click at [973, 118] on link "Edit Edit Measure" at bounding box center [963, 120] width 143 height 27
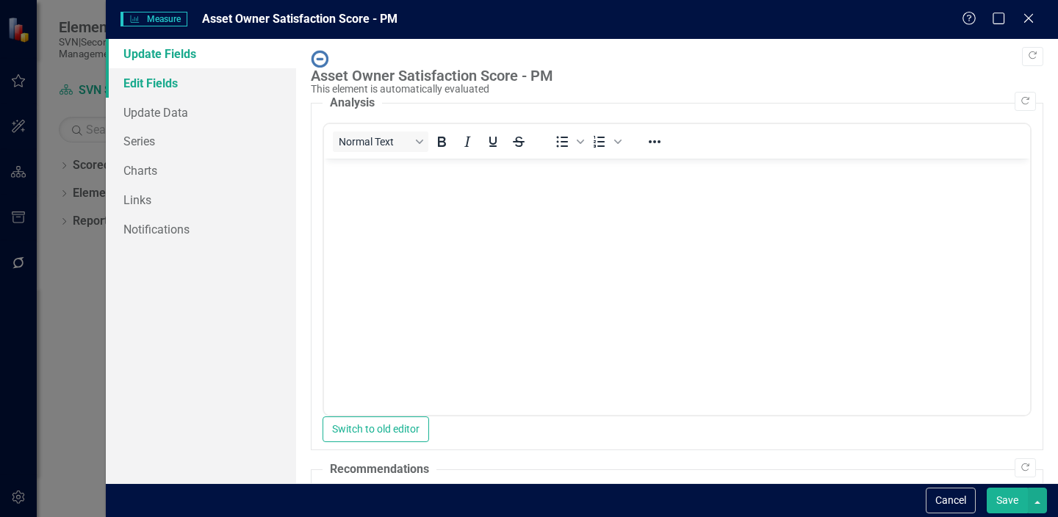
click at [173, 81] on link "Edit Fields" at bounding box center [201, 82] width 190 height 29
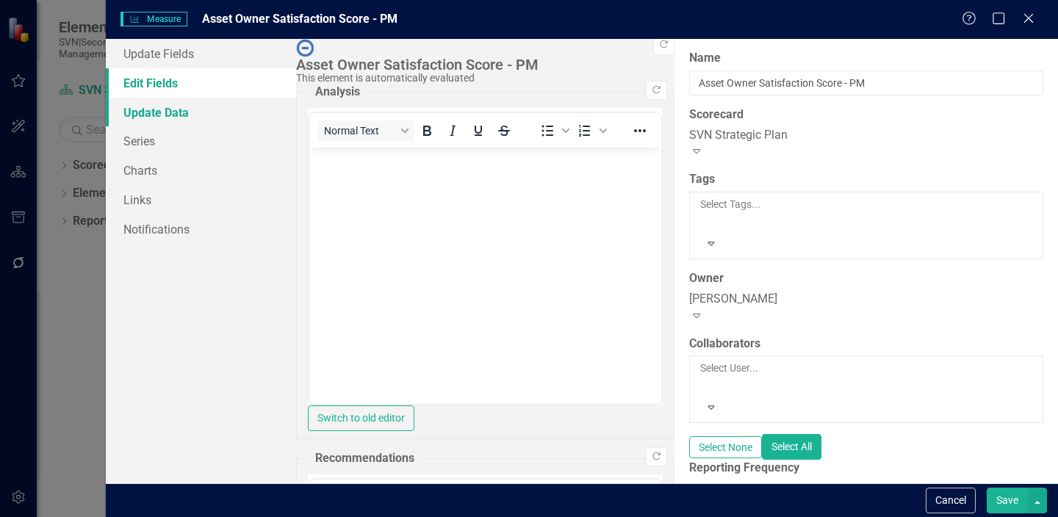
click at [174, 112] on link "Update Data" at bounding box center [201, 112] width 190 height 29
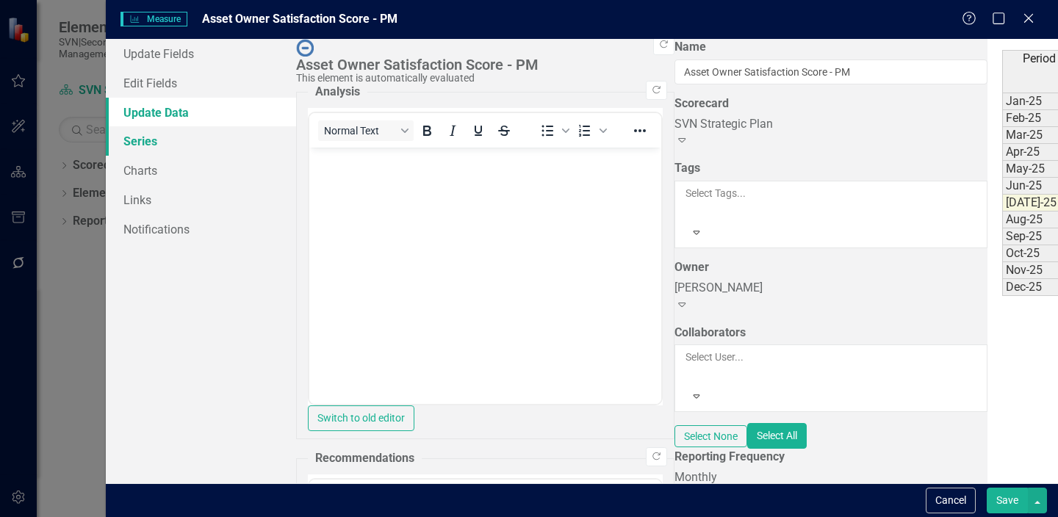
click at [173, 137] on link "Series" at bounding box center [201, 140] width 190 height 29
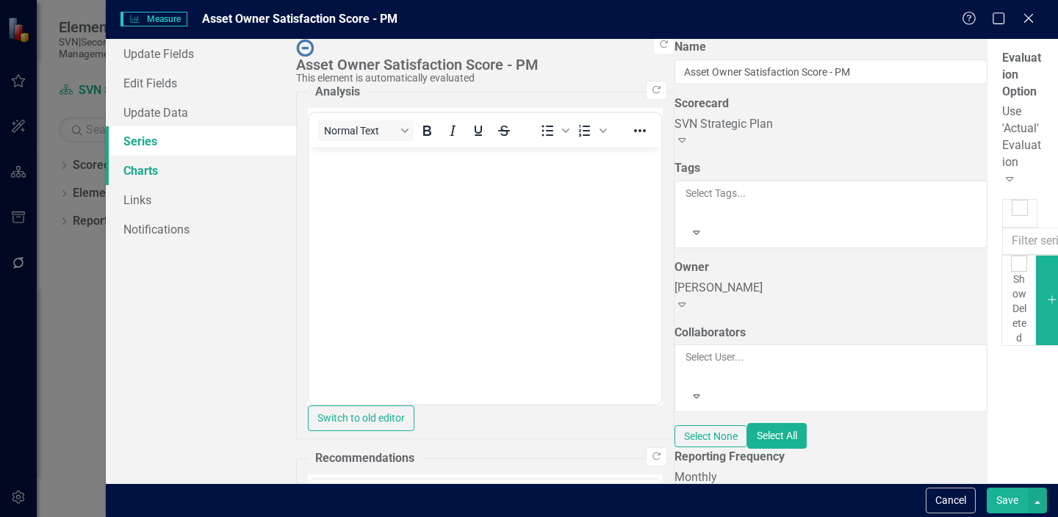
click at [172, 162] on link "Charts" at bounding box center [201, 170] width 190 height 29
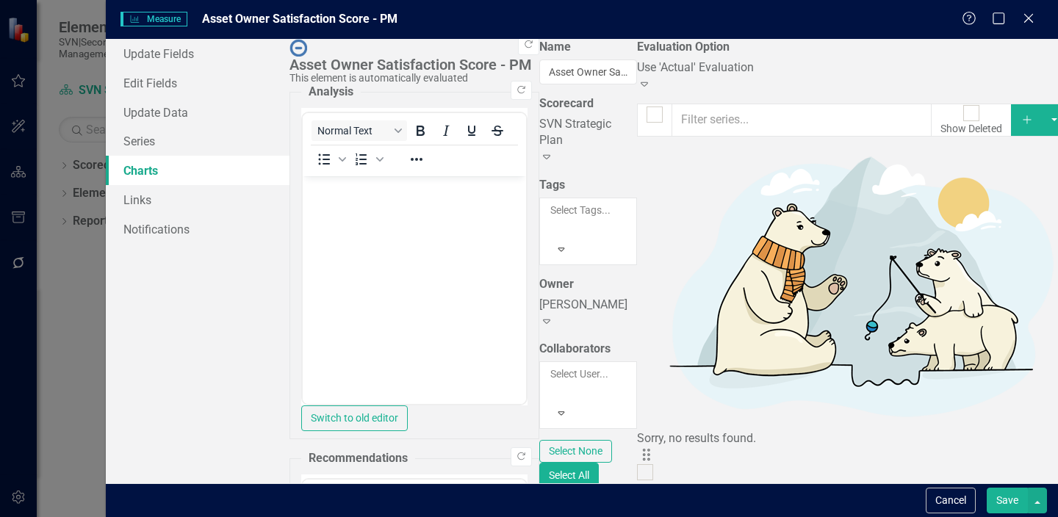
checkbox input "false"
click at [173, 194] on link "Links" at bounding box center [198, 199] width 184 height 29
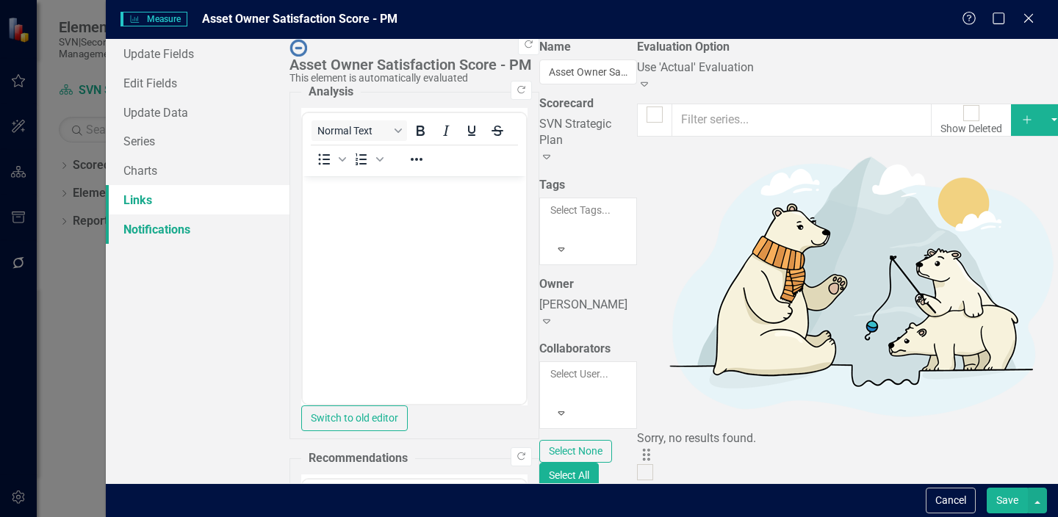
click at [179, 232] on link "Notifications" at bounding box center [198, 229] width 184 height 29
click at [1032, 18] on icon "Close" at bounding box center [1028, 18] width 18 height 14
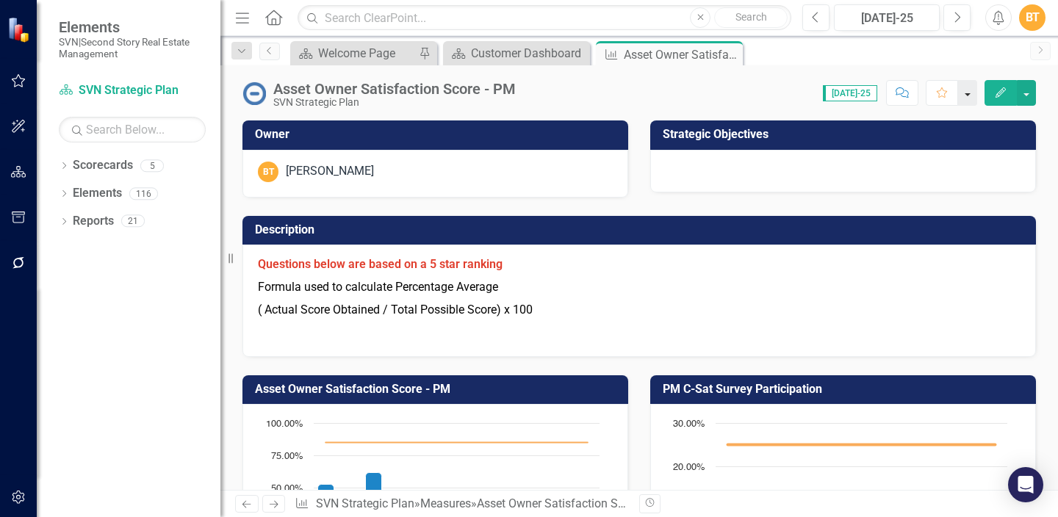
click at [968, 95] on button "button" at bounding box center [967, 93] width 19 height 26
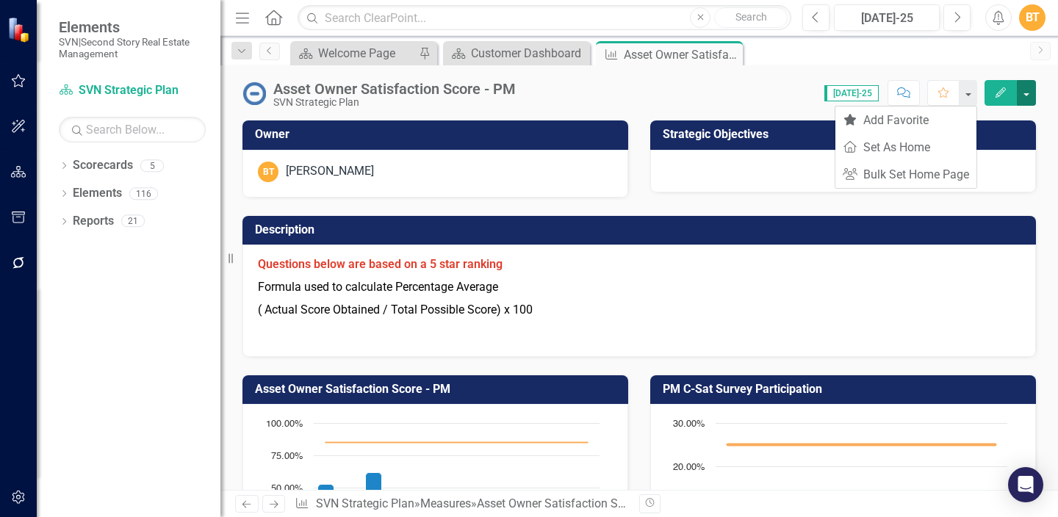
click at [1024, 99] on button "button" at bounding box center [1026, 93] width 19 height 26
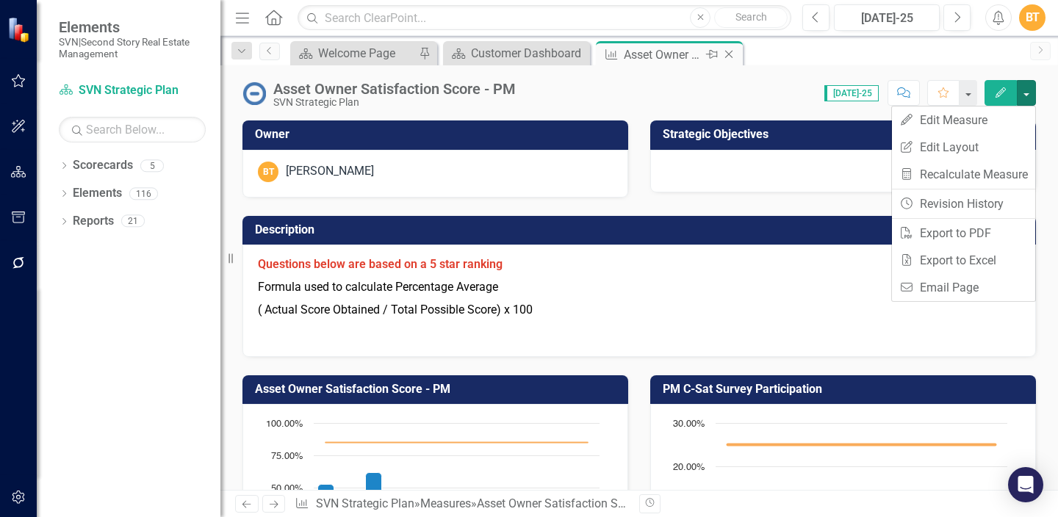
click at [730, 53] on icon at bounding box center [729, 55] width 8 height 8
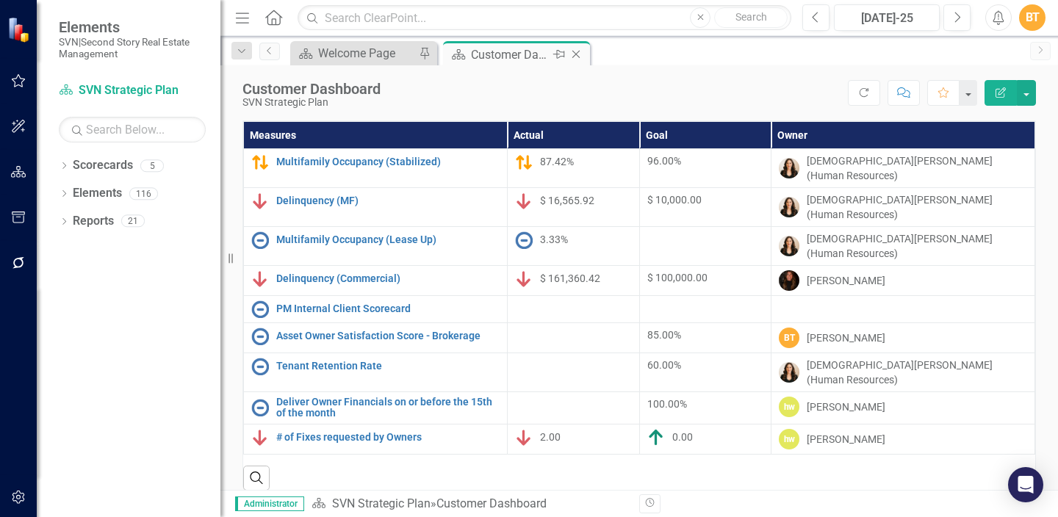
click at [575, 54] on icon at bounding box center [576, 55] width 8 height 8
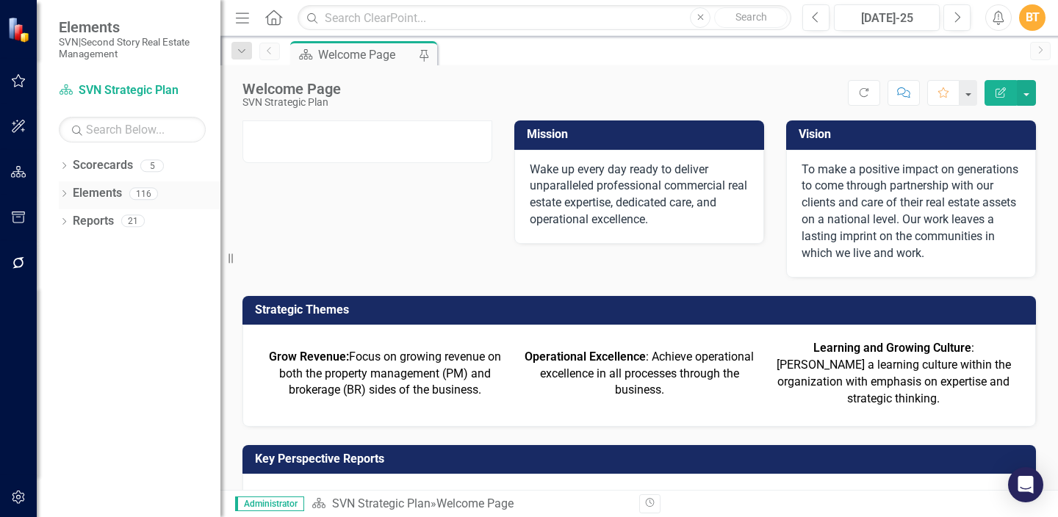
click at [104, 194] on link "Elements" at bounding box center [97, 193] width 49 height 17
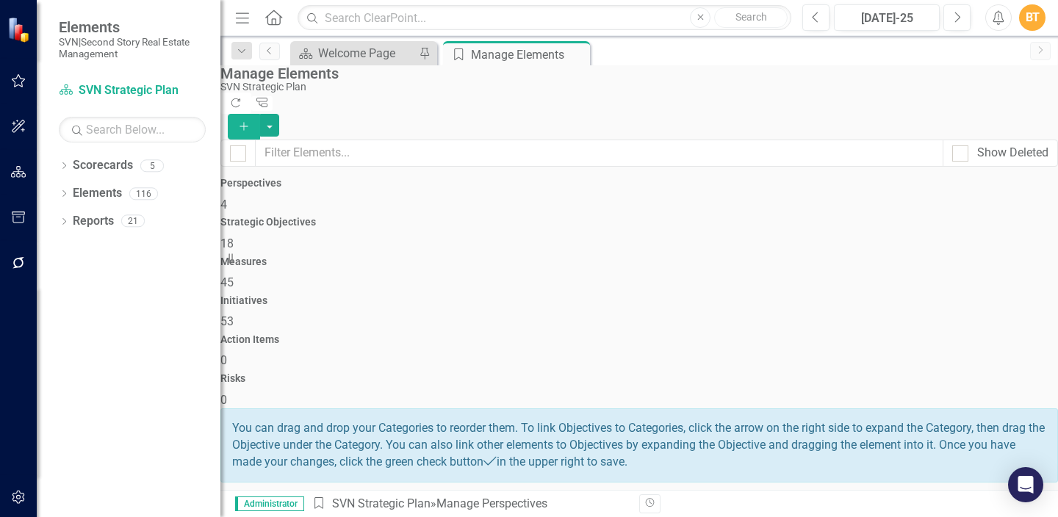
click at [599, 256] on div "Measures 45" at bounding box center [639, 273] width 838 height 35
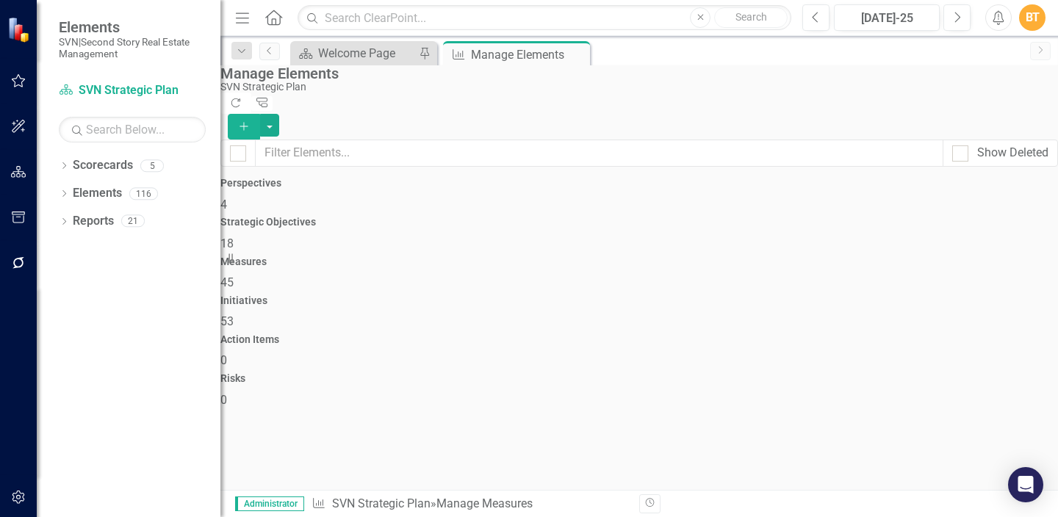
checkbox input "false"
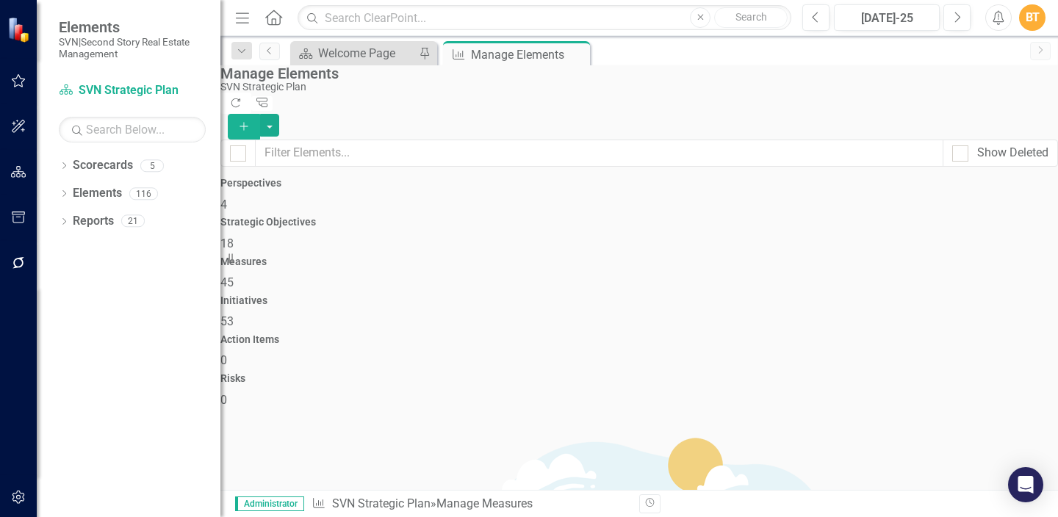
scroll to position [97, 0]
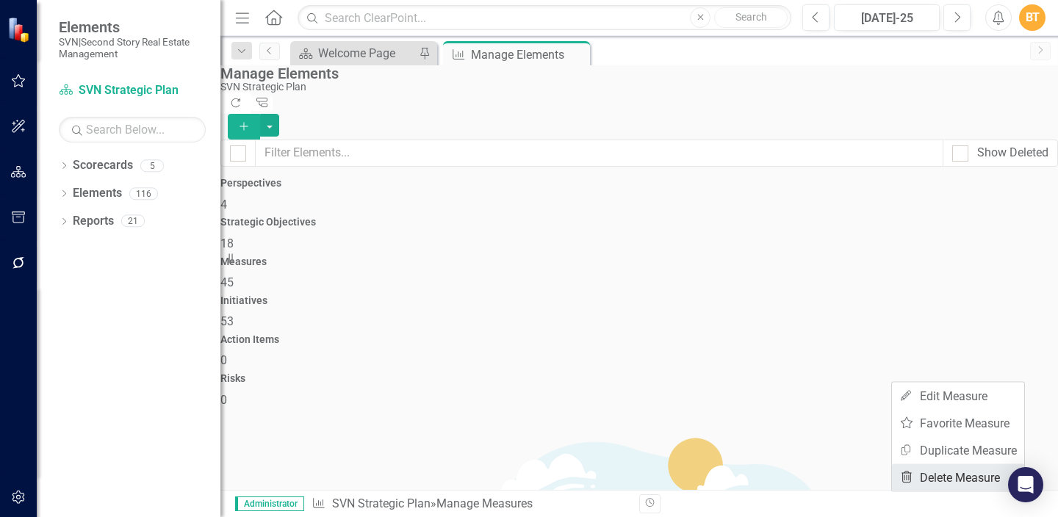
click at [967, 482] on link "Trash Delete Measure" at bounding box center [958, 477] width 132 height 27
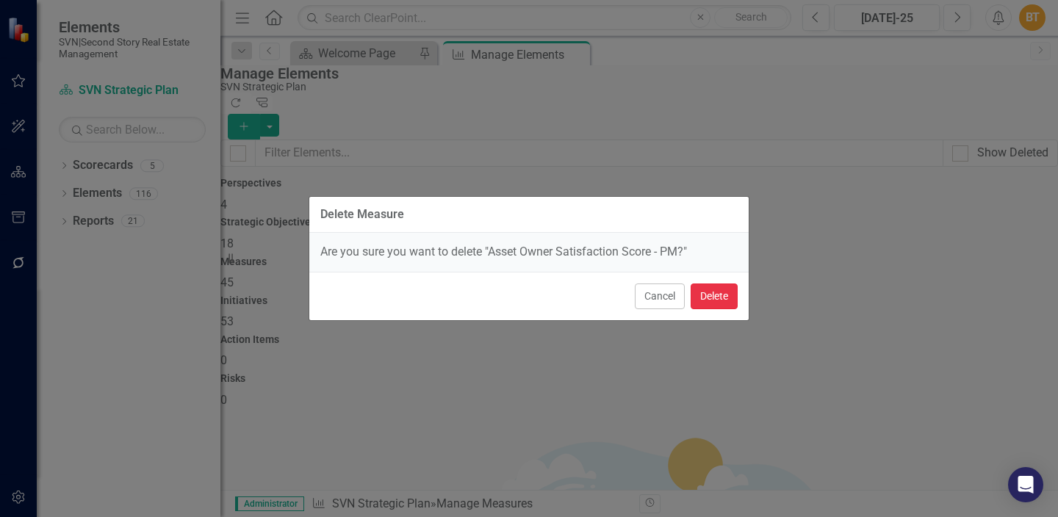
click at [718, 295] on button "Delete" at bounding box center [714, 297] width 47 height 26
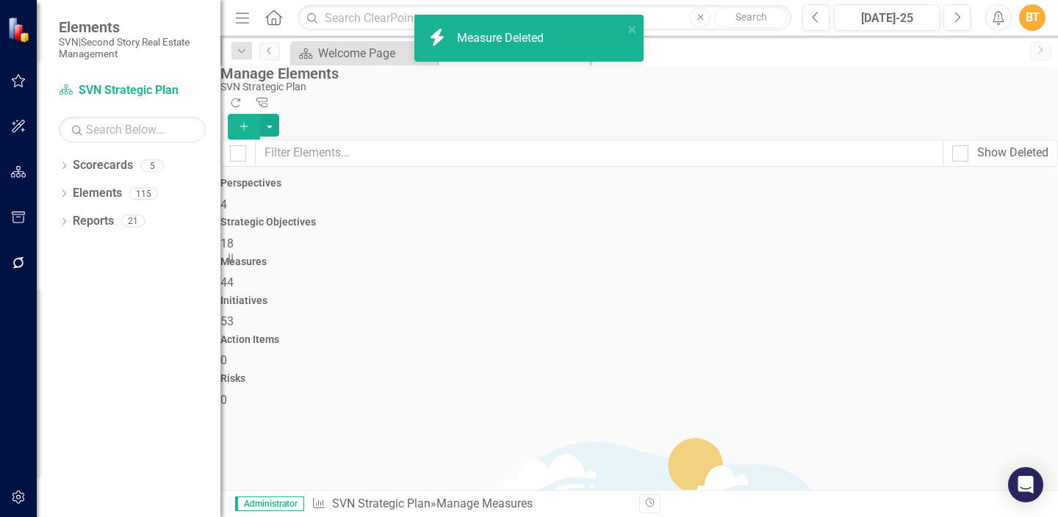
click at [382, 64] on div "Scorecard Welcome Page Pin" at bounding box center [363, 53] width 147 height 24
click at [376, 53] on div "Welcome Page" at bounding box center [366, 53] width 97 height 18
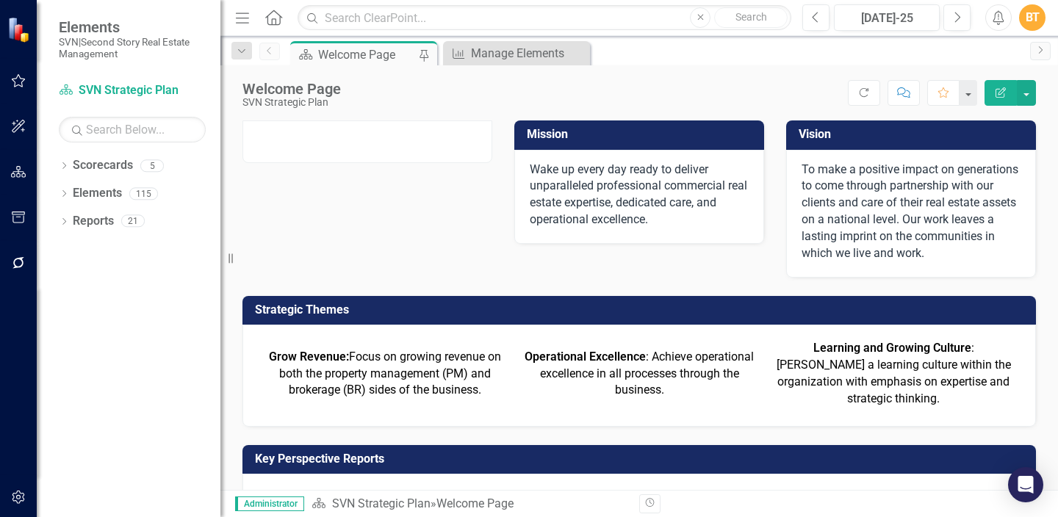
click at [534, 490] on link "Customer Dashboard" at bounding box center [545, 497] width 112 height 14
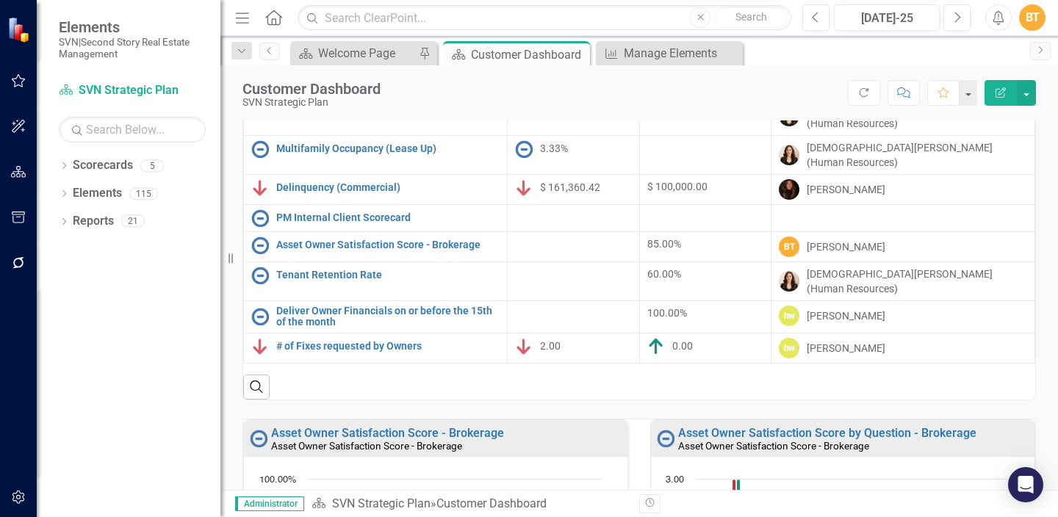
scroll to position [41, 0]
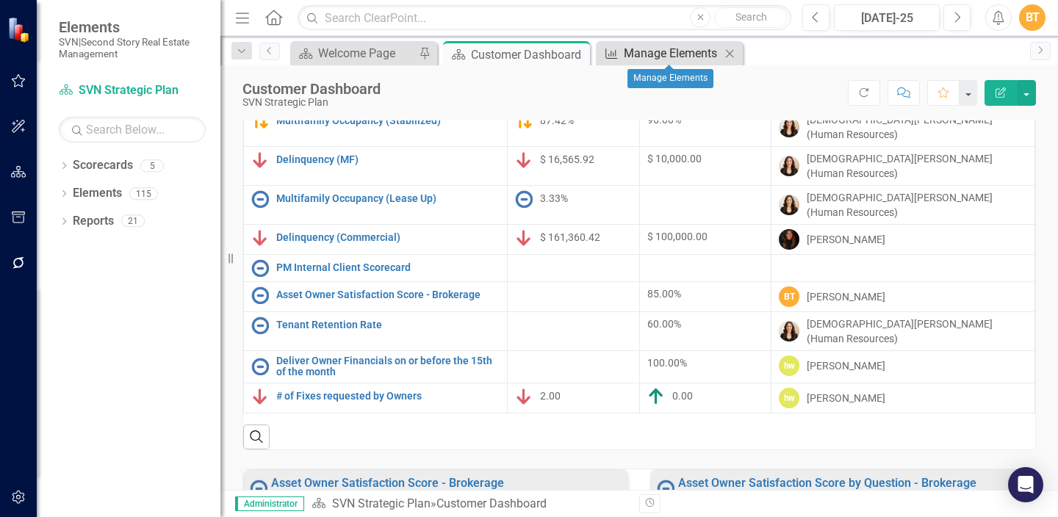
click at [648, 51] on div "Manage Elements" at bounding box center [672, 53] width 97 height 18
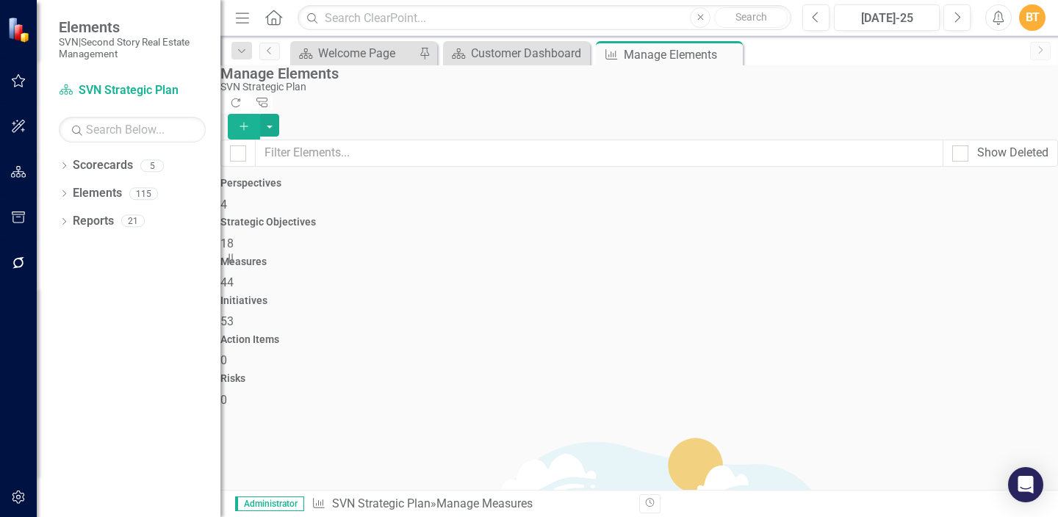
scroll to position [65, 0]
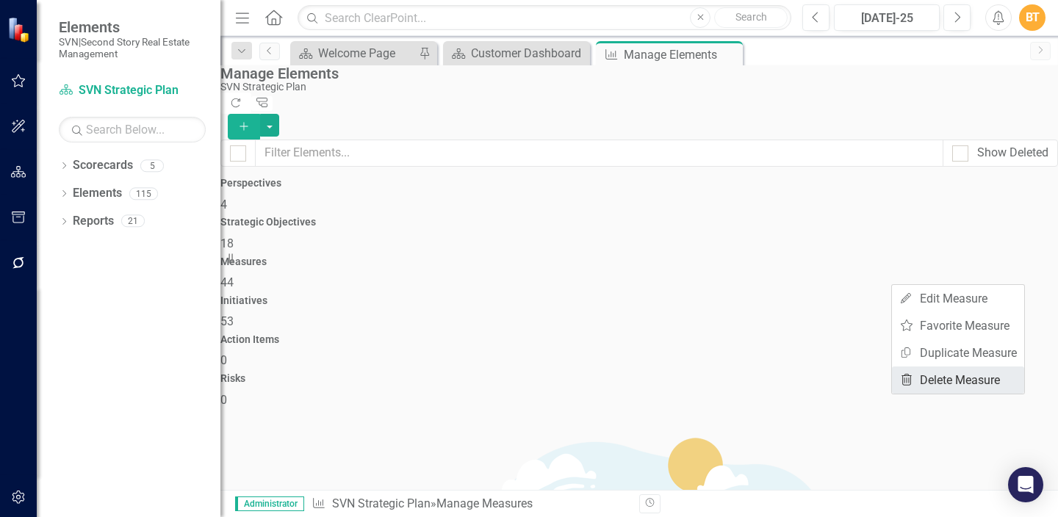
click at [981, 374] on link "Trash Delete Measure" at bounding box center [958, 380] width 132 height 27
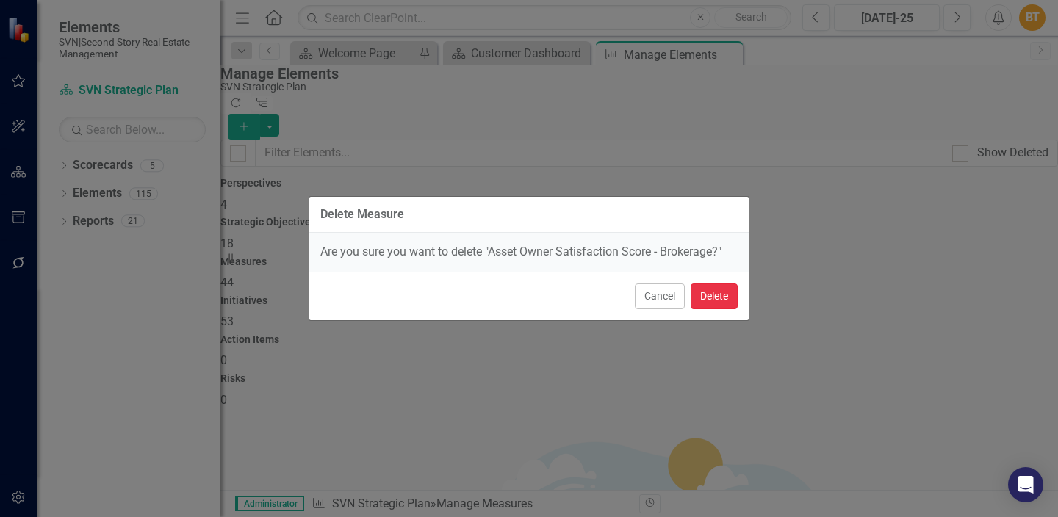
click at [724, 296] on button "Delete" at bounding box center [714, 297] width 47 height 26
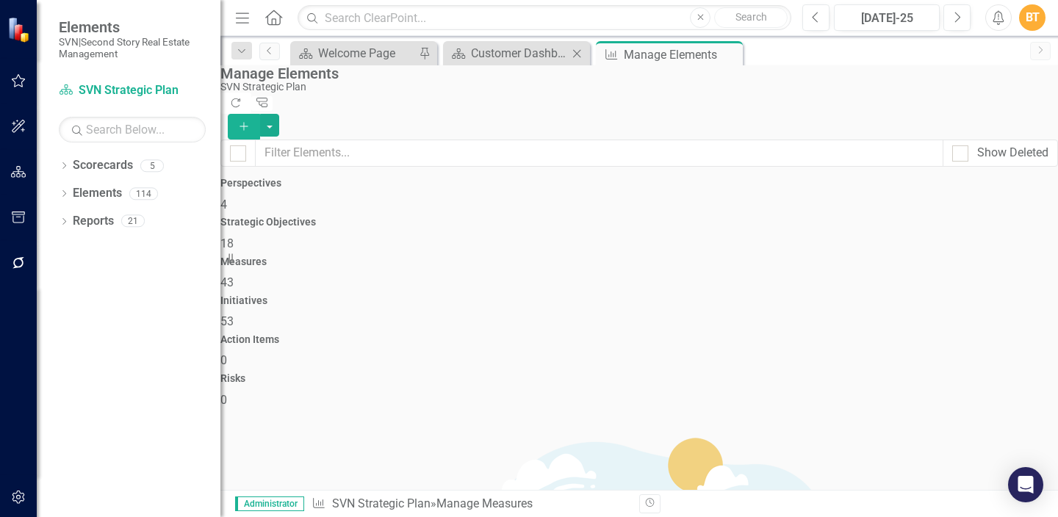
click at [541, 43] on div "Scorecard Customer Dashboard Close" at bounding box center [516, 53] width 147 height 24
click at [517, 47] on div "Customer Dashboard" at bounding box center [519, 53] width 97 height 18
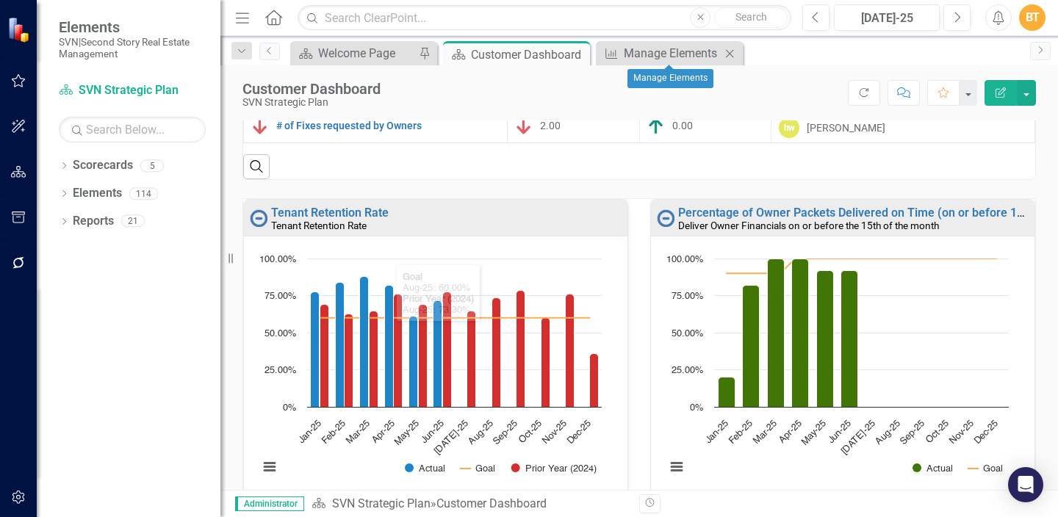
click at [679, 62] on div "Measure Manage Elements Close" at bounding box center [669, 53] width 147 height 24
click at [677, 50] on div "Manage Elements" at bounding box center [672, 53] width 97 height 18
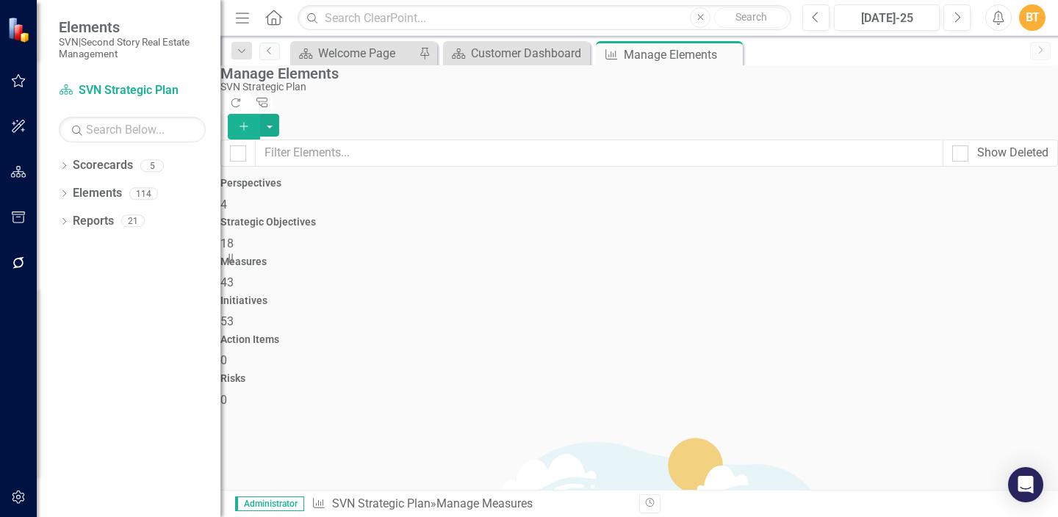
click at [466, 217] on h4 "Strategic Objectives" at bounding box center [639, 222] width 838 height 11
click at [728, 55] on icon "Close" at bounding box center [729, 54] width 15 height 12
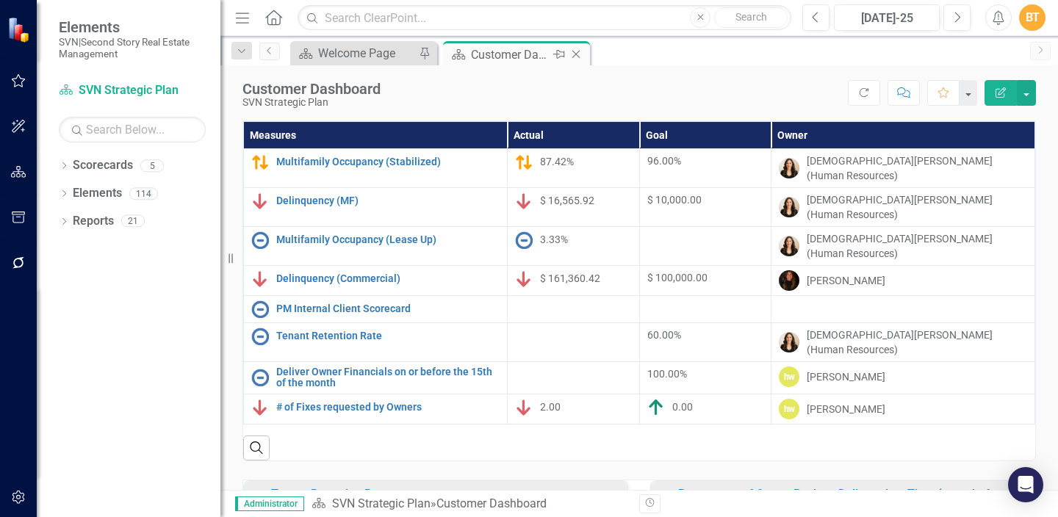
click at [577, 52] on icon at bounding box center [576, 55] width 8 height 8
